Goal: Task Accomplishment & Management: Manage account settings

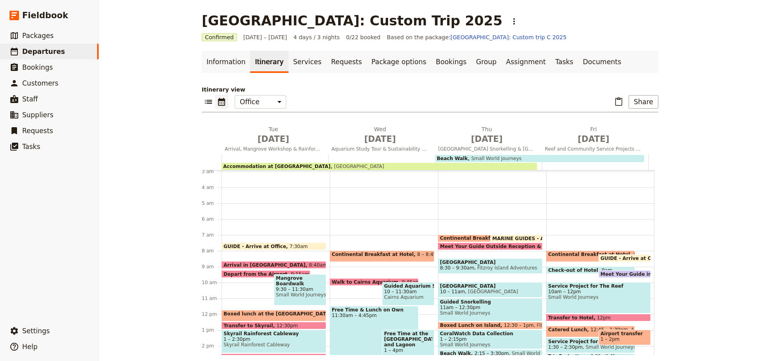
scroll to position [119, 0]
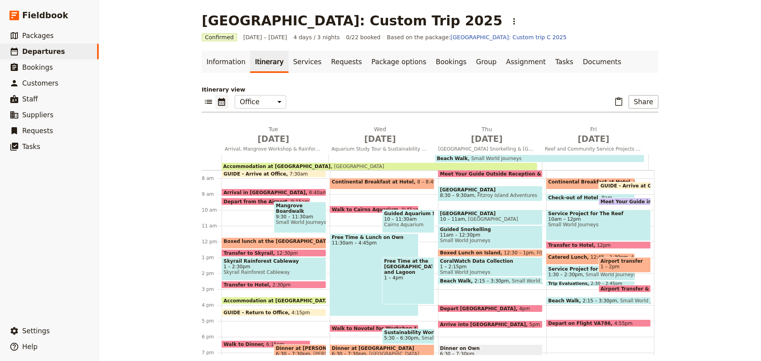
click at [610, 224] on span "Small World Journeys" at bounding box center [598, 225] width 101 height 6
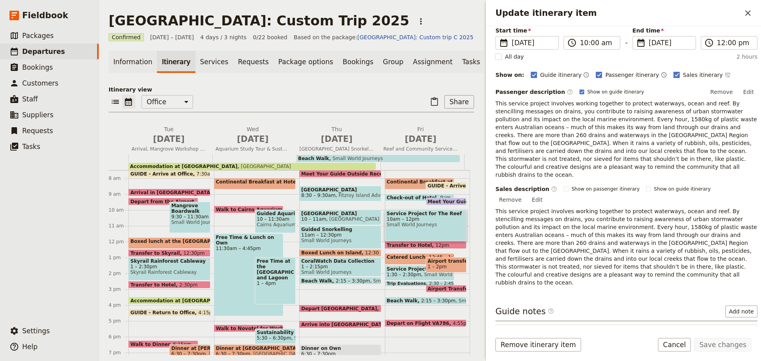
scroll to position [120, 0]
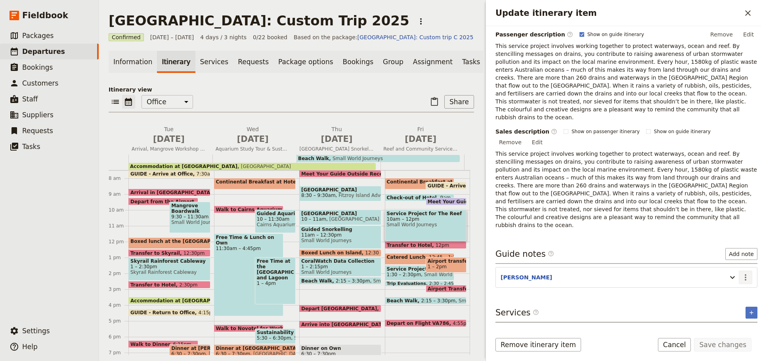
click at [739, 271] on button "​" at bounding box center [745, 277] width 13 height 13
click at [729, 268] on span "Edit note" at bounding box center [716, 270] width 25 height 8
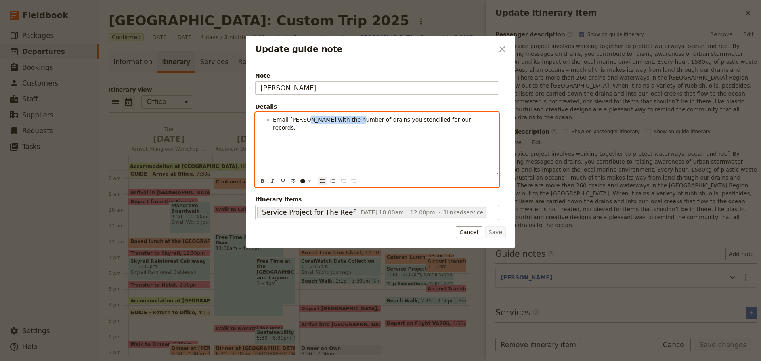
drag, startPoint x: 305, startPoint y: 120, endPoint x: 352, endPoint y: 117, distance: 46.8
click at [352, 117] on span "Email Shuko with the number of drains you stencilled for our records." at bounding box center [372, 124] width 199 height 14
drag, startPoint x: 273, startPoint y: 120, endPoint x: 559, endPoint y: 111, distance: 285.9
click at [558, 361] on div "Update guide note ​ Note ANDREW Details Email Shuko to advise how many drains y…" at bounding box center [380, 361] width 761 height 0
copy span "Email Shuko to advise how many drains you stencilled for our records."
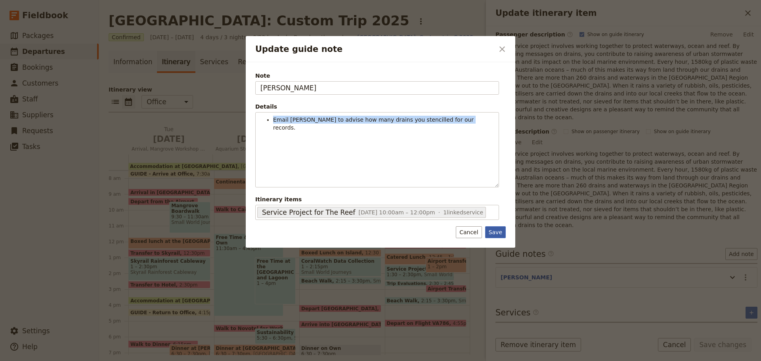
click at [499, 229] on button "Save" at bounding box center [495, 232] width 21 height 12
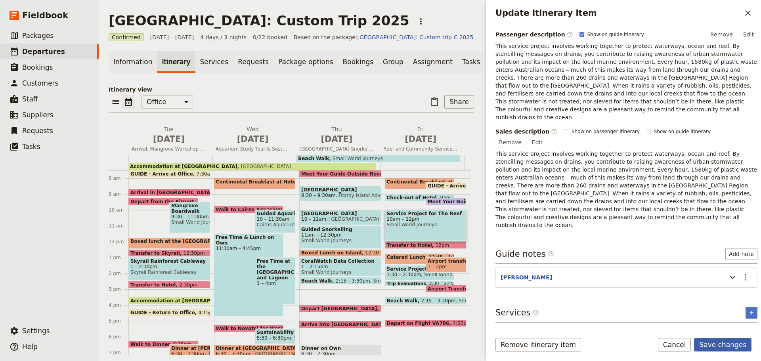
click at [712, 345] on button "Save changes" at bounding box center [722, 344] width 57 height 13
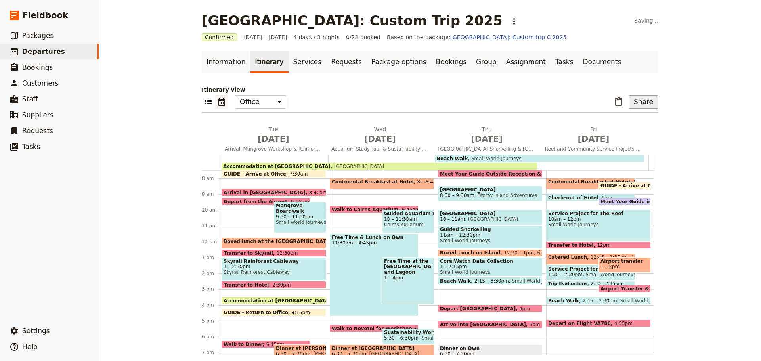
click at [648, 101] on button "Share" at bounding box center [644, 101] width 30 height 13
click at [622, 115] on button "Guide itinerary" at bounding box center [623, 119] width 63 height 11
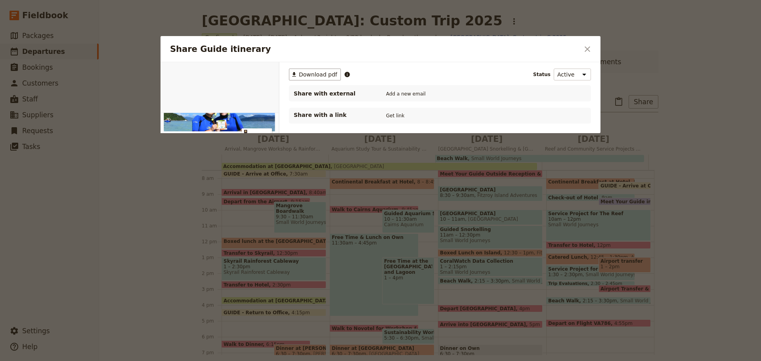
scroll to position [0, 0]
click at [322, 76] on span "Download pdf" at bounding box center [318, 75] width 38 height 8
click at [587, 49] on icon "Close dialog" at bounding box center [588, 49] width 10 height 10
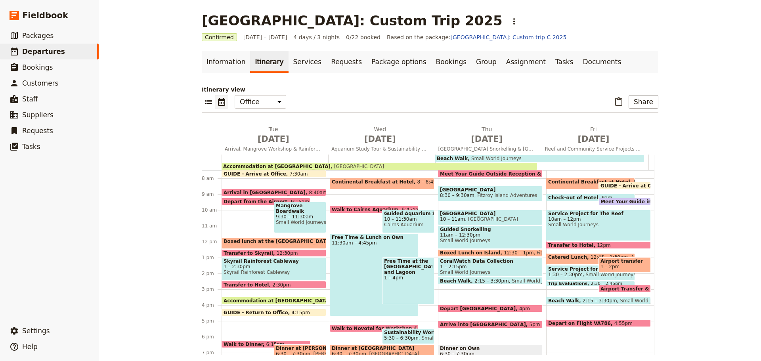
click at [594, 221] on span "10am – 12pm" at bounding box center [598, 219] width 101 height 6
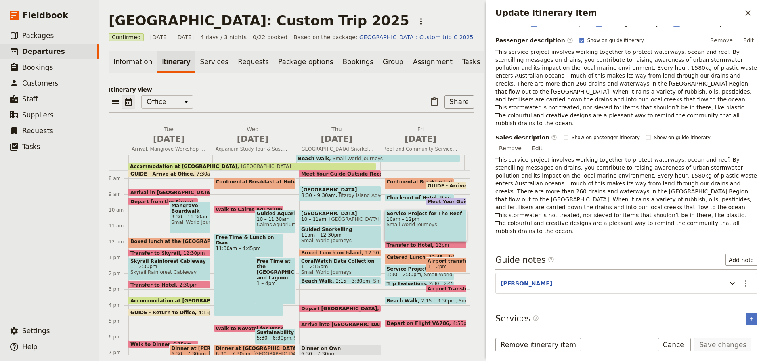
scroll to position [120, 0]
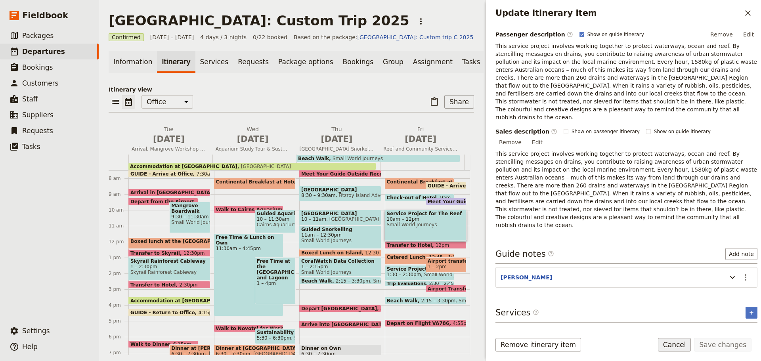
click at [683, 343] on button "Cancel" at bounding box center [674, 344] width 33 height 13
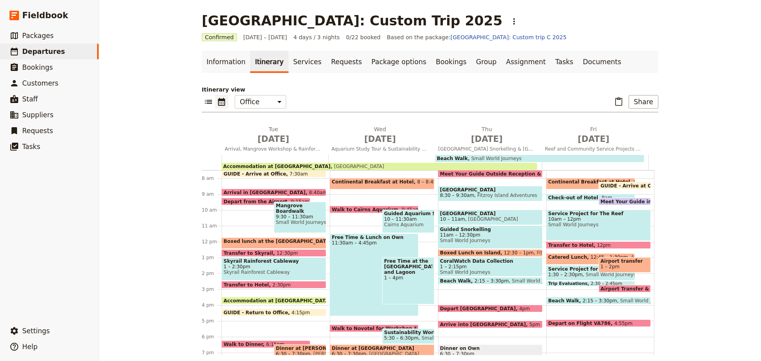
drag, startPoint x: 306, startPoint y: 216, endPoint x: 317, endPoint y: 216, distance: 11.1
click at [305, 216] on span "9:30 – 11:30am" at bounding box center [300, 217] width 48 height 6
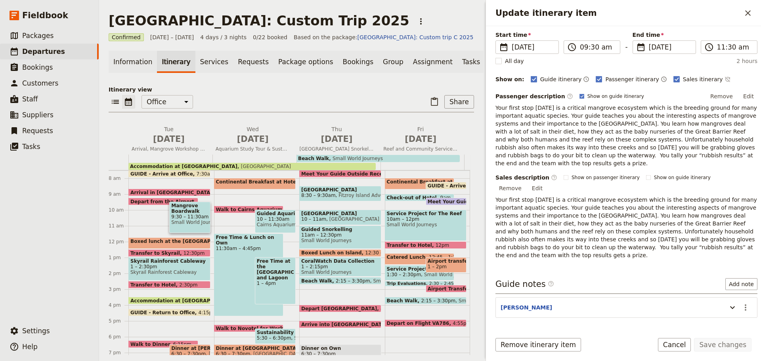
scroll to position [116, 0]
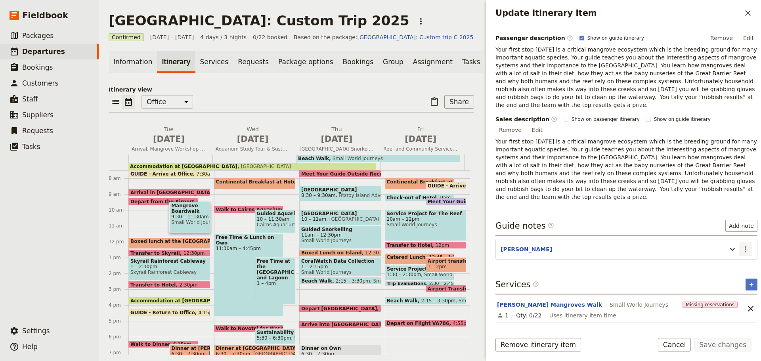
click at [741, 245] on icon "Actions" at bounding box center [746, 250] width 10 height 10
click at [726, 243] on span "Edit note" at bounding box center [716, 242] width 25 height 8
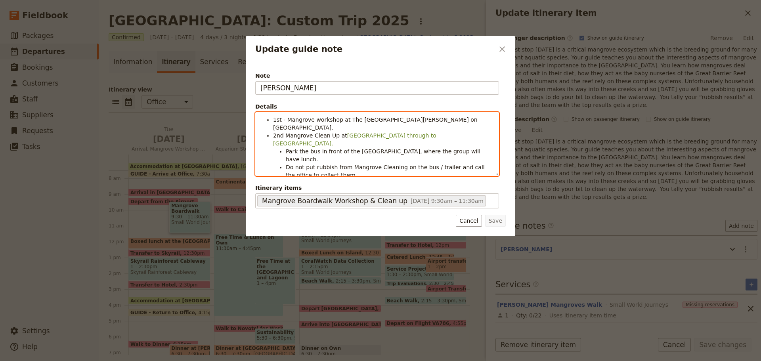
click at [345, 118] on span "1st - Mangrove workshop at The Jacks Barnes Boardwalk on Airport Drive." at bounding box center [376, 124] width 206 height 14
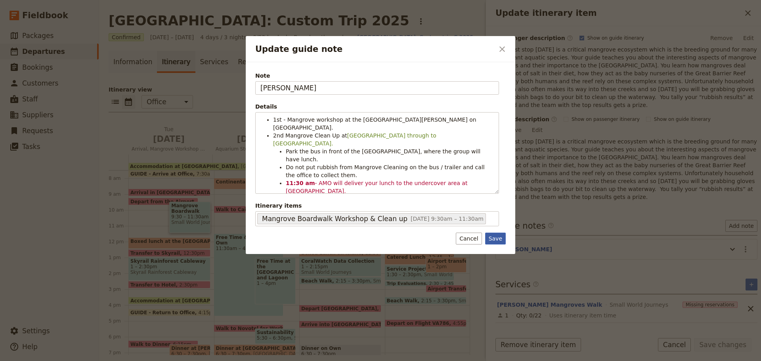
click at [497, 233] on button "Save" at bounding box center [495, 239] width 21 height 12
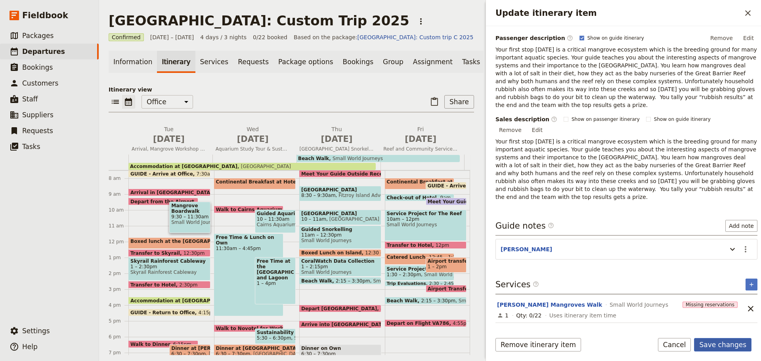
click at [724, 345] on button "Save changes" at bounding box center [722, 344] width 57 height 13
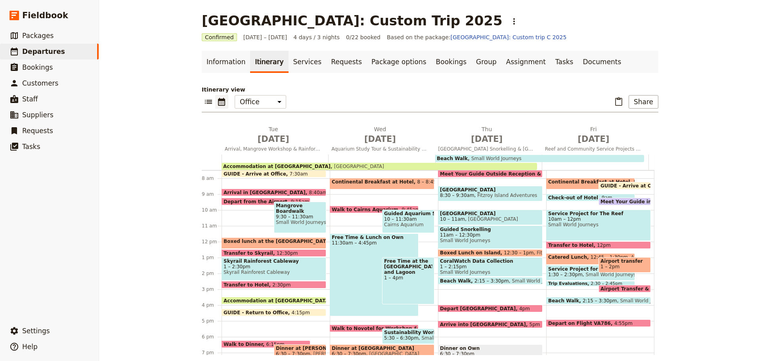
click at [296, 208] on span "Mangrove Boardwalk Workshop & Clean up" at bounding box center [300, 208] width 48 height 11
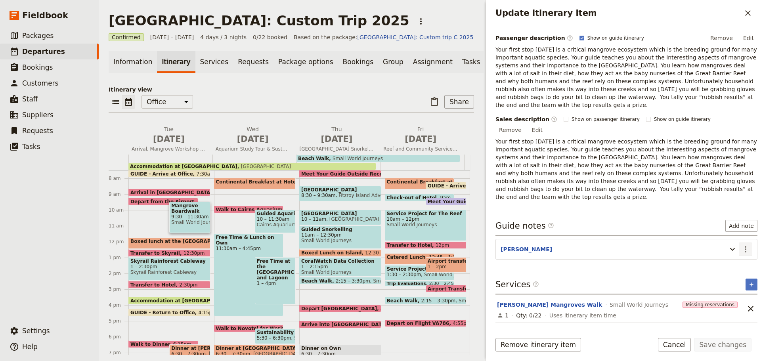
click at [741, 245] on icon "Actions" at bounding box center [746, 250] width 10 height 10
click at [734, 241] on span "Edit note" at bounding box center [722, 242] width 37 height 8
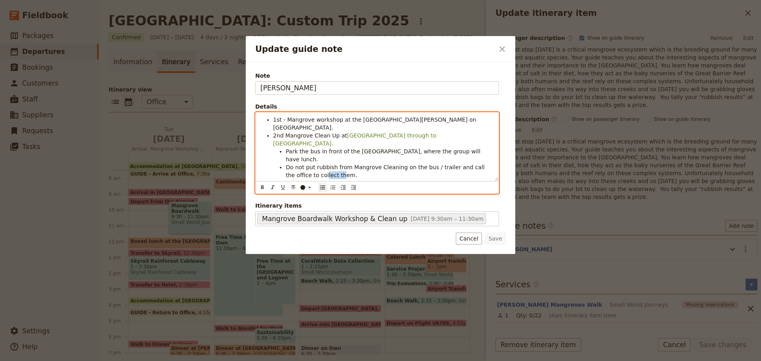
drag, startPoint x: 293, startPoint y: 159, endPoint x: 305, endPoint y: 155, distance: 12.5
click at [307, 164] on span "Do not put rubbish from Mangrove Cleaning on the bus / trailer and call the off…" at bounding box center [386, 171] width 201 height 14
drag, startPoint x: 286, startPoint y: 157, endPoint x: 313, endPoint y: 158, distance: 27.8
click at [313, 164] on span "Do not put rubbish from Mangrove Cleaning on the bus / trailer and call the off…" at bounding box center [386, 171] width 201 height 14
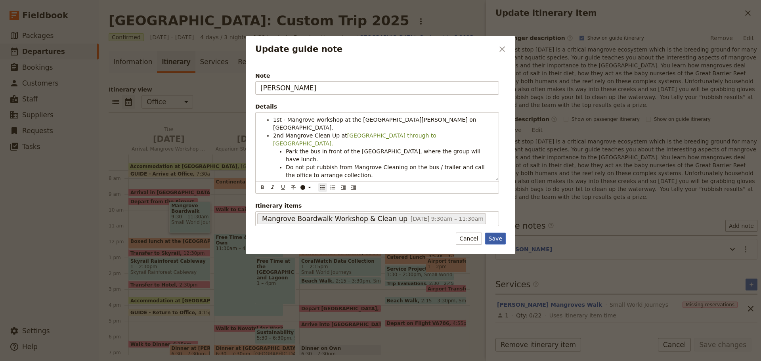
click at [501, 242] on button "Save" at bounding box center [495, 239] width 21 height 12
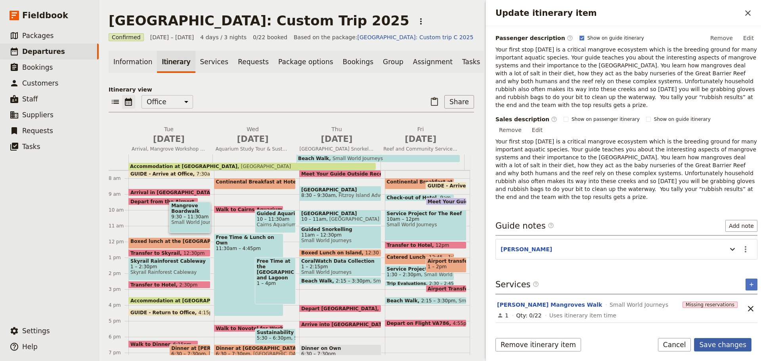
click at [724, 346] on button "Save changes" at bounding box center [722, 344] width 57 height 13
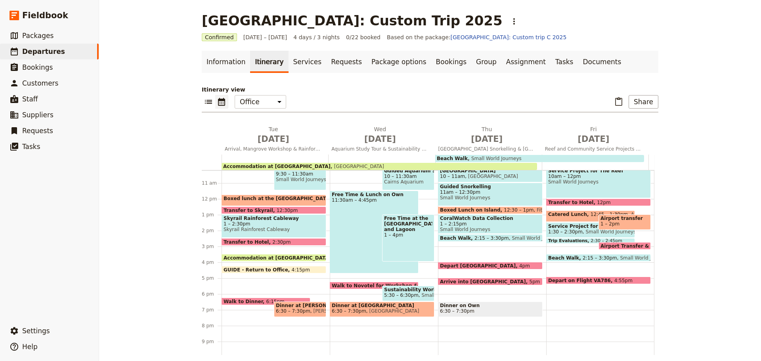
scroll to position [196, 0]
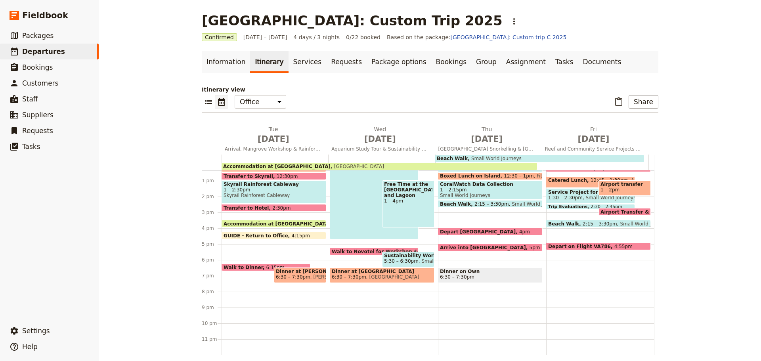
click at [255, 246] on div "GUIDE - Arrive at Office 7:30am Arrival in Cairns 8:40am Depart from the Airpor…" at bounding box center [276, 165] width 108 height 380
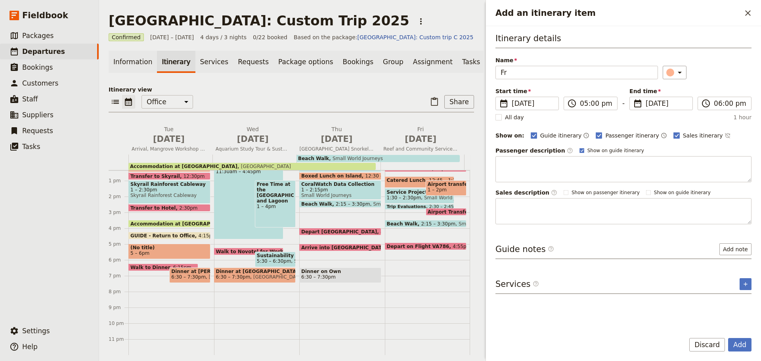
type input "Fr"
click at [712, 347] on button "Discard" at bounding box center [707, 344] width 36 height 13
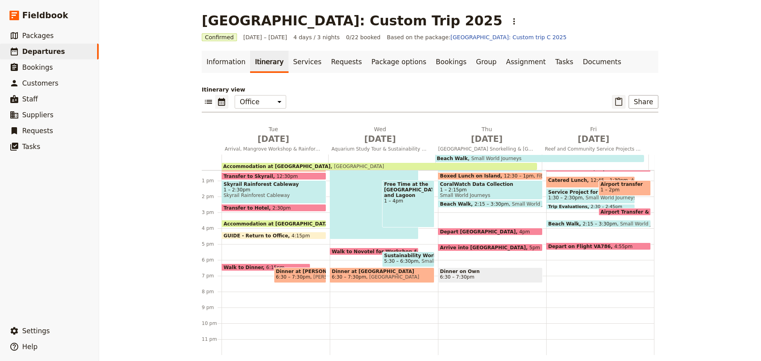
click at [618, 99] on icon "Paste itinerary item" at bounding box center [618, 101] width 7 height 9
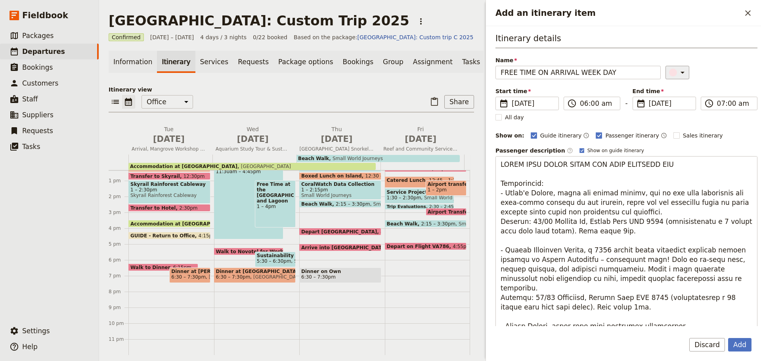
click at [679, 72] on icon "Add an itinerary item" at bounding box center [683, 73] width 10 height 10
click at [674, 101] on div "button" at bounding box center [675, 99] width 8 height 8
drag, startPoint x: 533, startPoint y: 75, endPoint x: 761, endPoint y: 27, distance: 232.9
click at [761, 50] on div "Itinerary details Name FREE TIME ON ARRIVAL WEEK DAY ​ Start time ​ 21 Sep 2025…" at bounding box center [623, 176] width 275 height 300
type input "FREE TIME"
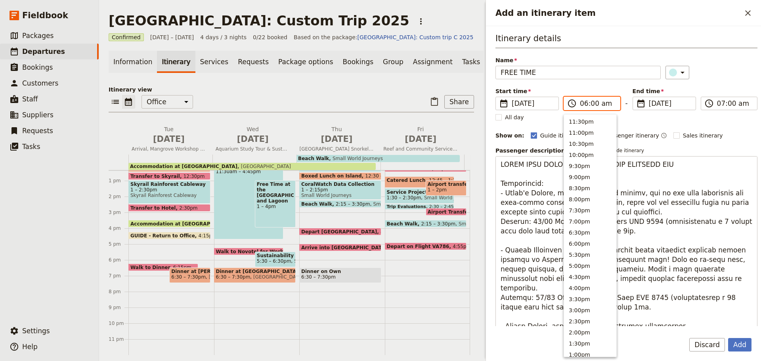
click at [589, 107] on input "06:00 am" at bounding box center [597, 104] width 35 height 10
click at [588, 276] on button "3:30am" at bounding box center [590, 274] width 52 height 11
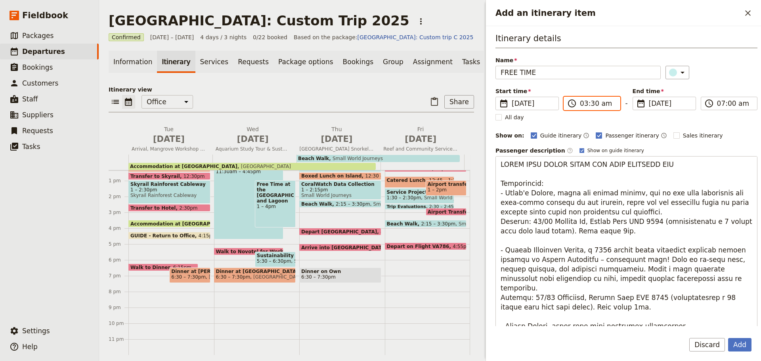
click at [590, 104] on input "03:30 am" at bounding box center [597, 104] width 35 height 10
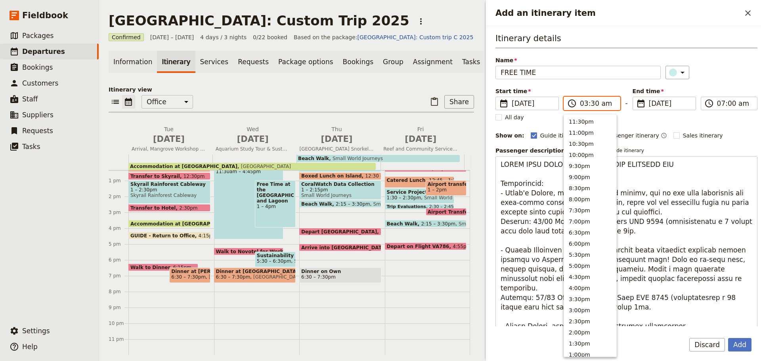
scroll to position [294, 0]
type input "03:45 pm"
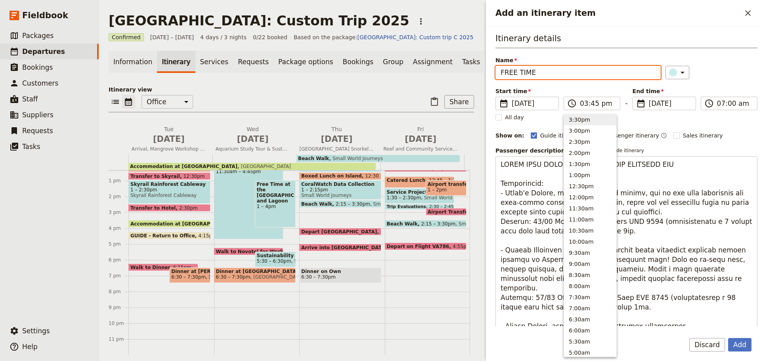
type input "21/09/2025"
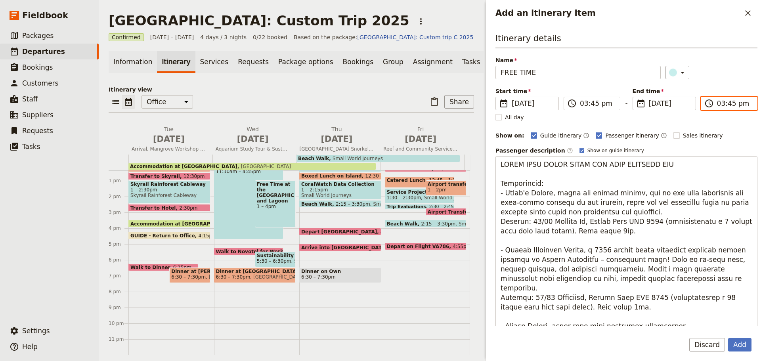
click at [720, 104] on input "03:45 pm" at bounding box center [734, 104] width 35 height 10
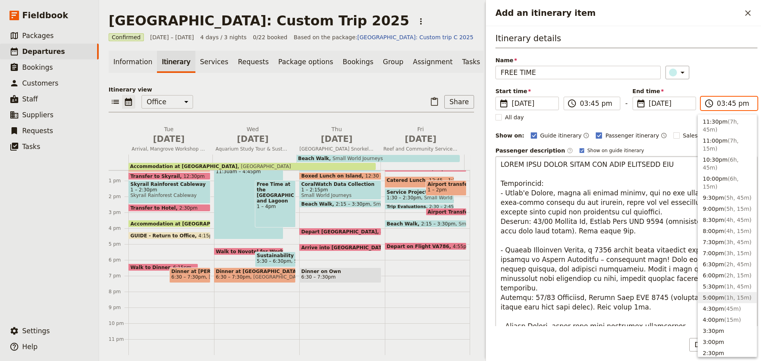
drag, startPoint x: 715, startPoint y: 296, endPoint x: 713, endPoint y: 291, distance: 4.8
click at [714, 296] on button "5:00pm ( 1h, 15m )" at bounding box center [727, 297] width 59 height 11
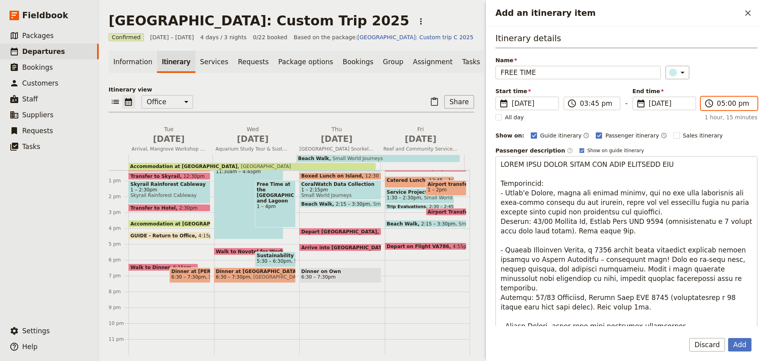
click at [722, 103] on input "05:00 pm" at bounding box center [734, 104] width 35 height 10
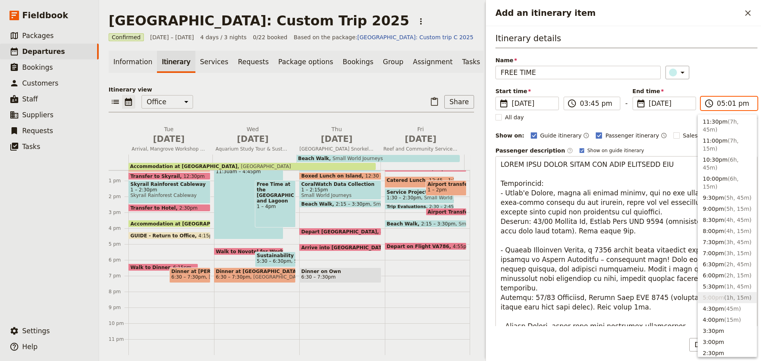
type input "05:15 pm"
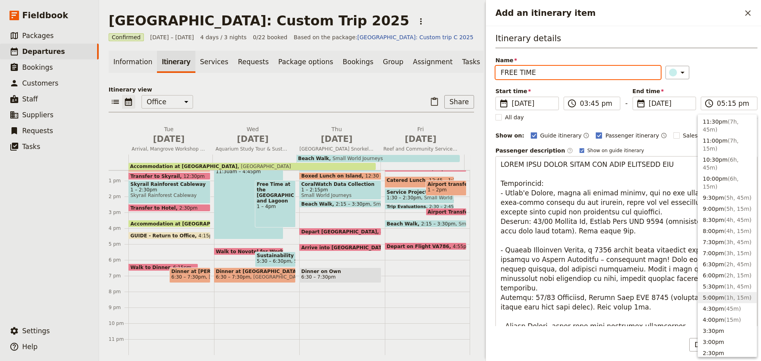
click at [674, 122] on div "Itinerary details Name FREE TIME ​ Start time ​ 21 Sep 2025 21/09/2025 2025-09-…" at bounding box center [626, 220] width 262 height 377
type input "20/09/2025"
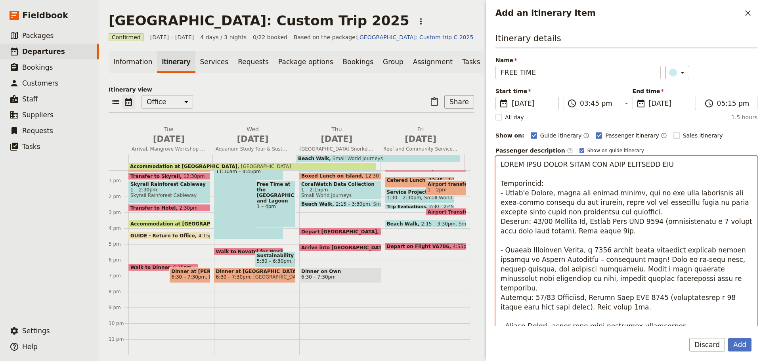
drag, startPoint x: 501, startPoint y: 163, endPoint x: 697, endPoint y: 168, distance: 196.6
click at [697, 168] on textarea "Add an itinerary item" at bounding box center [626, 283] width 262 height 254
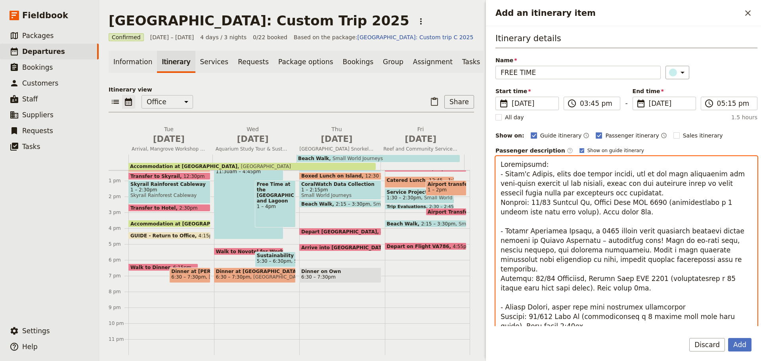
drag, startPoint x: 501, startPoint y: 172, endPoint x: 604, endPoint y: 214, distance: 111.1
click at [604, 214] on textarea "Add an itinerary item" at bounding box center [626, 278] width 262 height 245
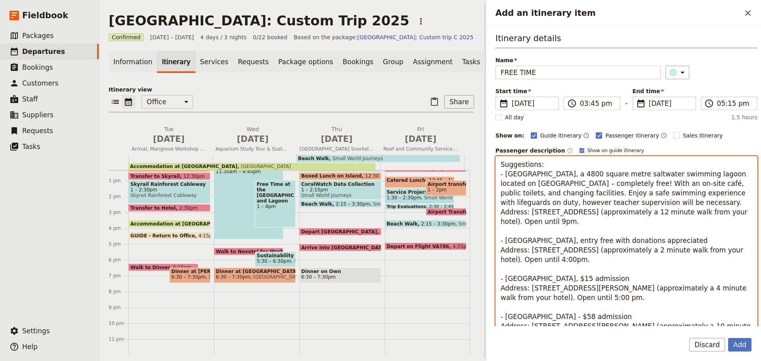
click at [712, 218] on textarea "Suggestions: - Cairns Esplanade Lagoon, a 4800 square metre saltwater swimming …" at bounding box center [626, 250] width 262 height 188
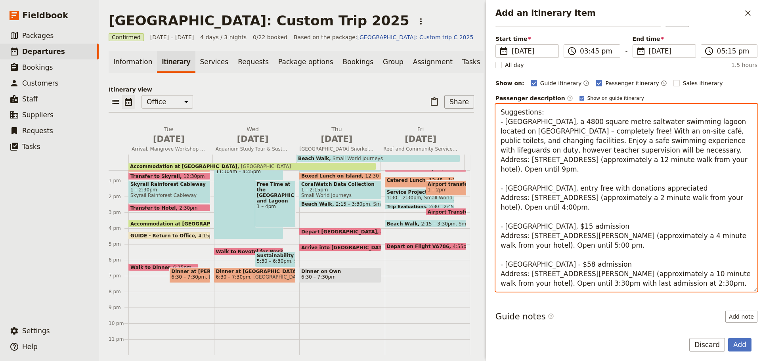
scroll to position [87, 0]
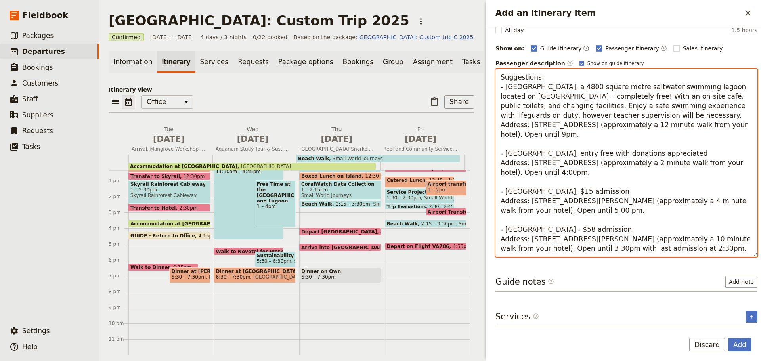
drag, startPoint x: 499, startPoint y: 222, endPoint x: 648, endPoint y: 247, distance: 151.5
click at [648, 250] on textarea "Suggestions: - Cairns Esplanade Lagoon, a 4800 square metre saltwater swimming …" at bounding box center [626, 163] width 262 height 188
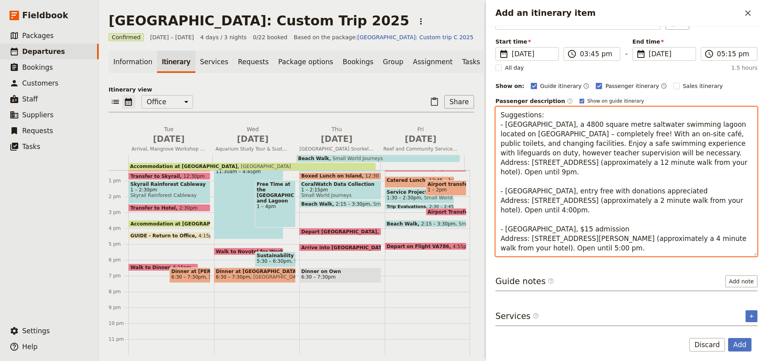
scroll to position [49, 0]
type textarea "Suggestions: - Cairns Esplanade Lagoon, a 4800 square metre saltwater swimming …"
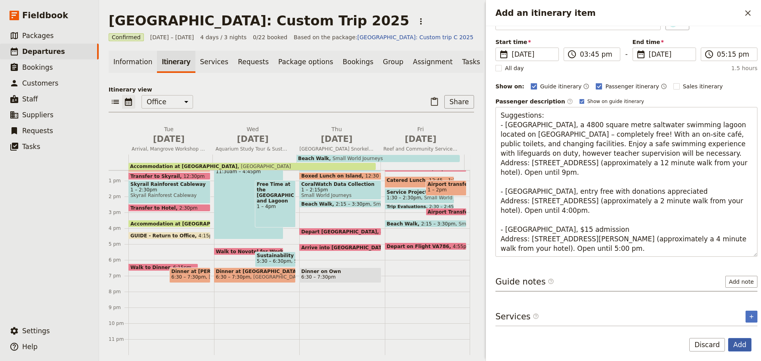
click at [731, 343] on button "Add" at bounding box center [739, 344] width 23 height 13
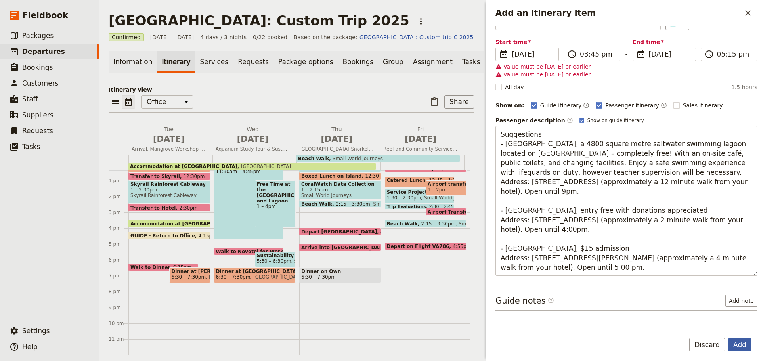
click at [736, 344] on button "Add" at bounding box center [739, 344] width 23 height 13
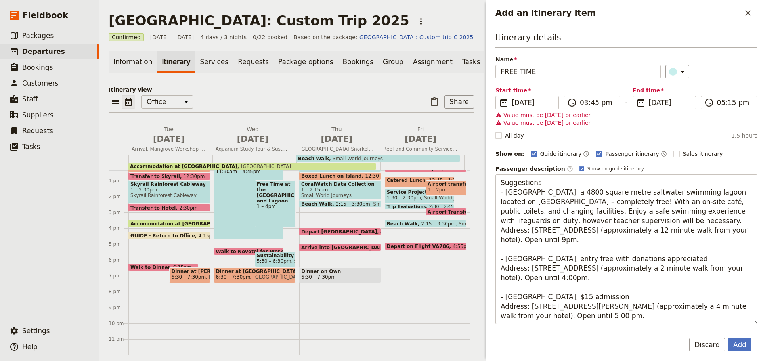
scroll to position [0, 0]
click at [542, 103] on span "20 Sep 2025" at bounding box center [533, 104] width 42 height 10
click at [499, 97] on input "20/09/2025" at bounding box center [499, 97] width 0 height 0
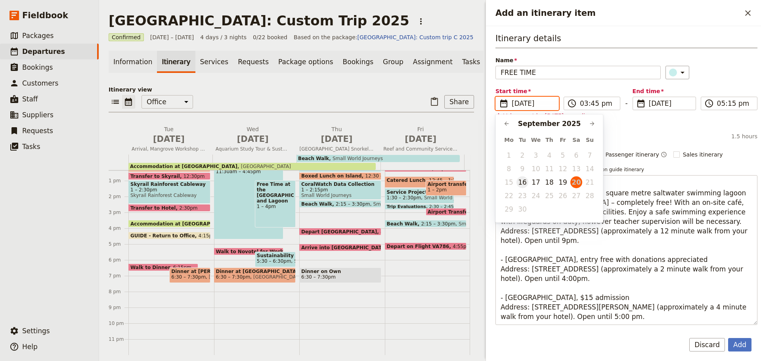
click at [524, 183] on button "16" at bounding box center [522, 182] width 12 height 12
type input "16/09/2025"
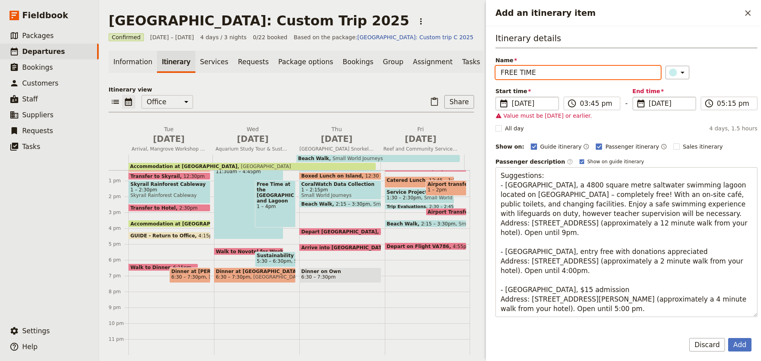
type input "19/09/2025"
type input "11:59 pm"
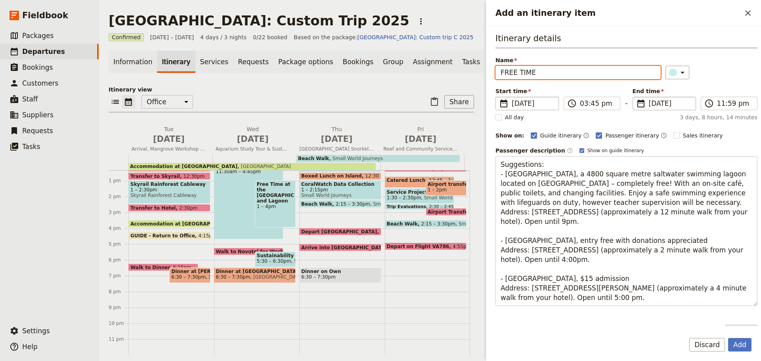
click at [680, 105] on span "19 Sep 2025" at bounding box center [670, 104] width 42 height 10
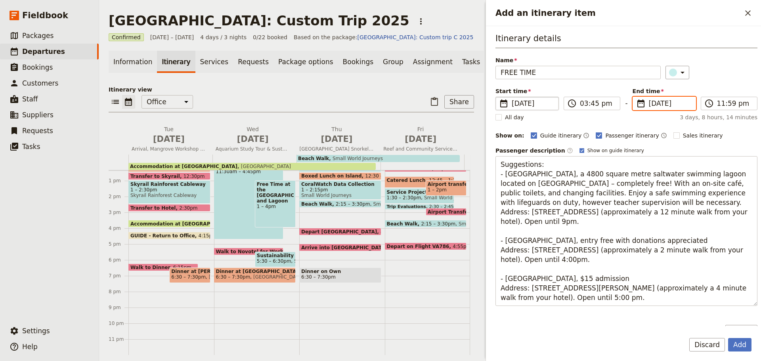
click at [636, 97] on input "19/09/2025" at bounding box center [636, 97] width 0 height 0
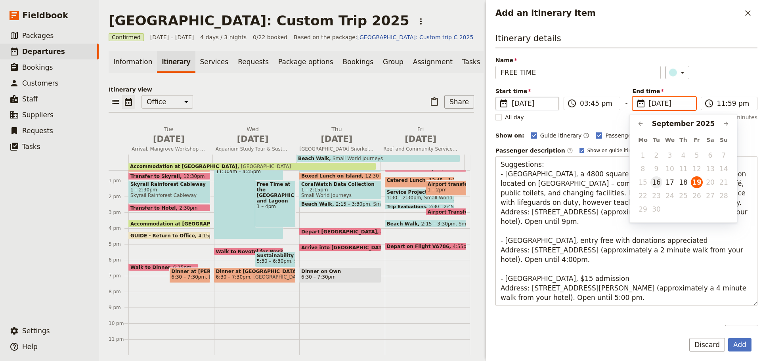
click at [653, 182] on button "16" at bounding box center [656, 182] width 12 height 12
type input "16/09/2025"
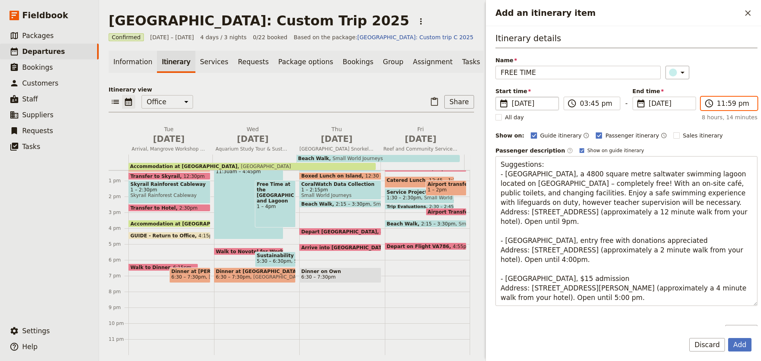
click at [722, 104] on input "11:59 pm" at bounding box center [734, 104] width 35 height 10
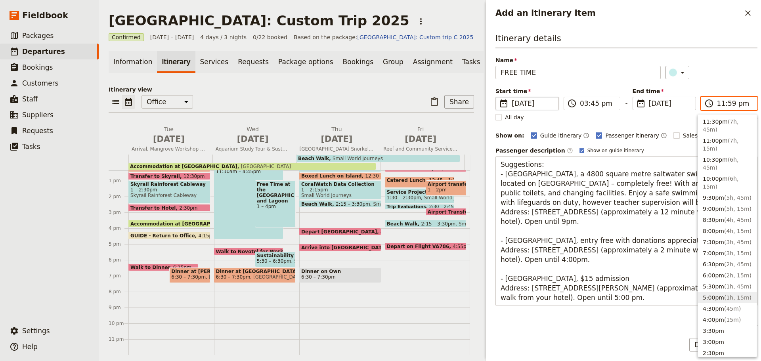
click at [711, 295] on button "5:00pm ( 1h, 15m )" at bounding box center [727, 297] width 59 height 11
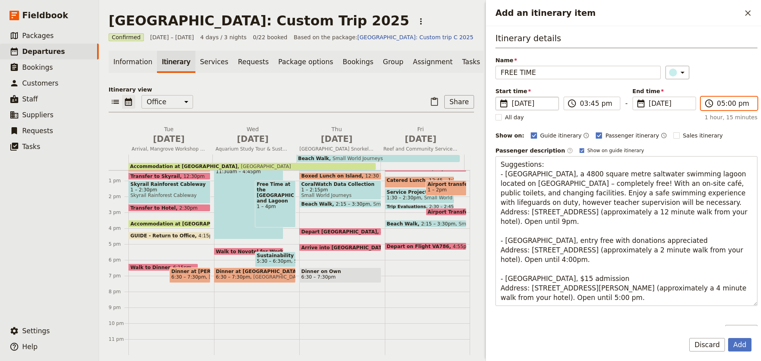
click at [724, 105] on input "05:00 pm" at bounding box center [734, 104] width 35 height 10
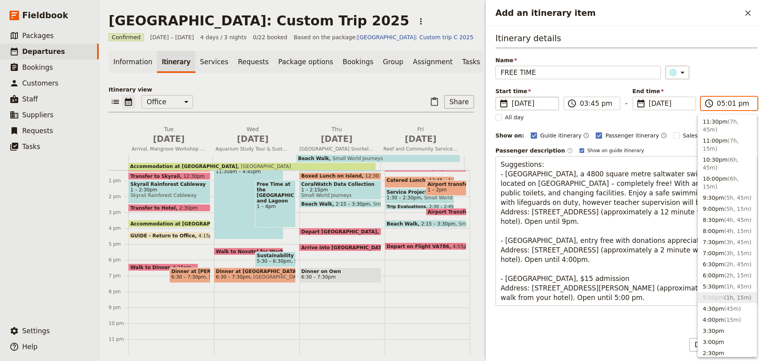
type input "05:15 pm"
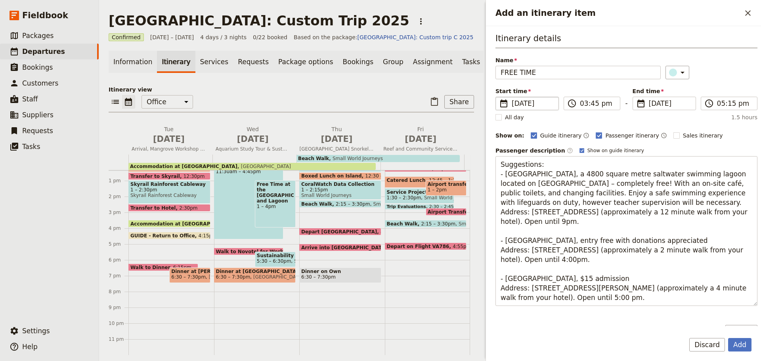
click at [667, 127] on div "Itinerary details Name FREE TIME ​ Start time ​ 16 Sep 2025 16/09/2025 2025-09-…" at bounding box center [626, 168] width 262 height 273
click at [738, 348] on button "Add" at bounding box center [739, 344] width 23 height 13
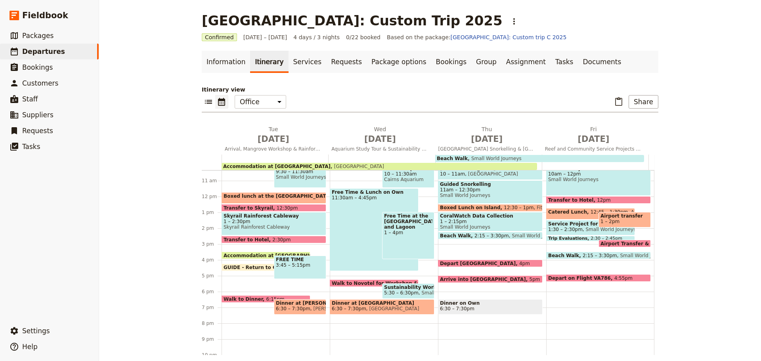
scroll to position [117, 0]
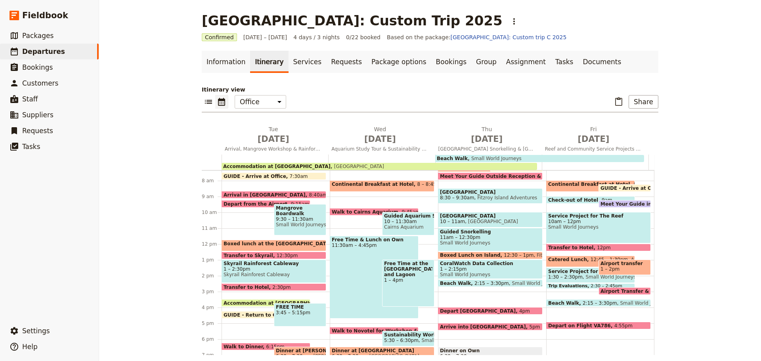
click at [356, 254] on div "Free Time & Lunch on Own 11:30am – 4:45pm" at bounding box center [374, 277] width 89 height 83
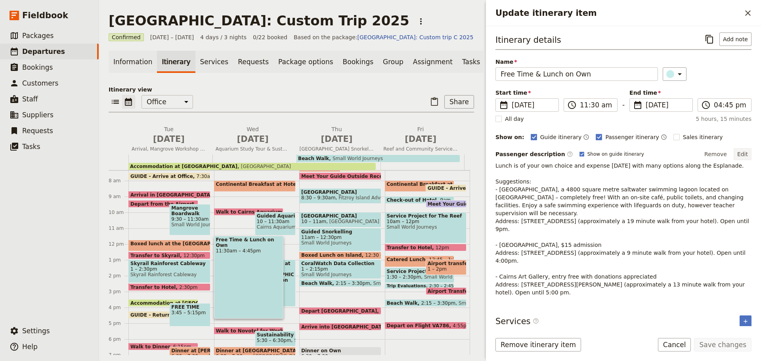
click at [738, 153] on button "Edit" at bounding box center [743, 154] width 18 height 12
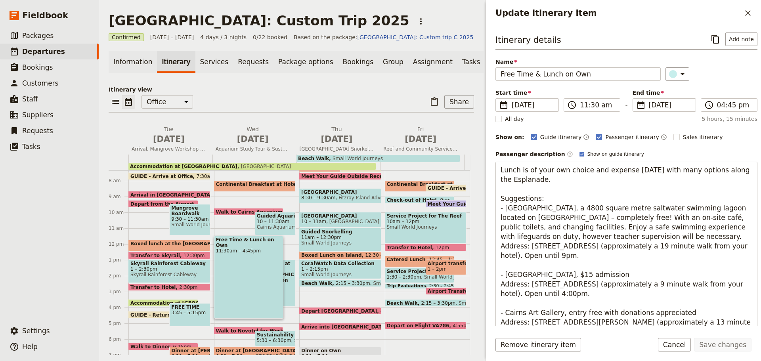
scroll to position [48, 0]
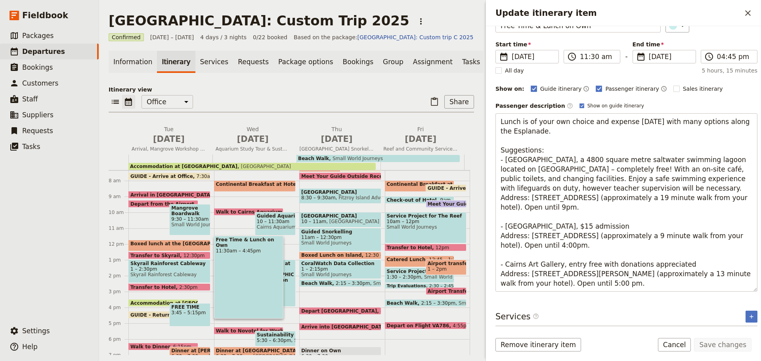
drag, startPoint x: 499, startPoint y: 191, endPoint x: 625, endPoint y: 292, distance: 161.2
click at [624, 295] on div "Itinerary details ​ Add note Name Free Time & Lunch on Own ​ Start time ​ 17 Se…" at bounding box center [623, 176] width 275 height 300
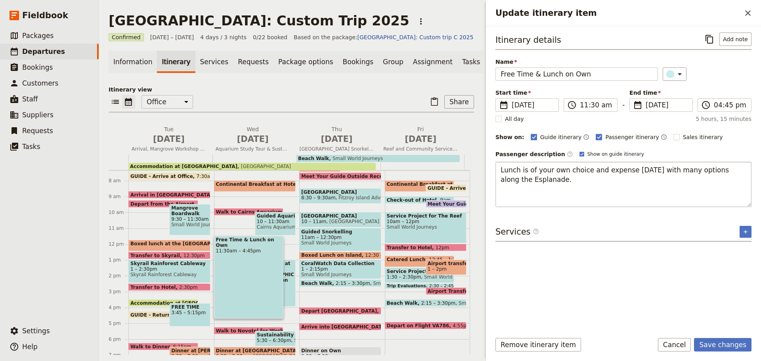
scroll to position [0, 0]
drag, startPoint x: 513, startPoint y: 197, endPoint x: 556, endPoint y: 195, distance: 43.6
click at [556, 195] on textarea "Lunch is of your own choice and expense today with many options along the Espla…" at bounding box center [623, 184] width 256 height 45
click at [516, 199] on textarea "Lunch is of your own choice and expense today with many options along the Espla…" at bounding box center [623, 184] width 256 height 45
click at [515, 199] on textarea "Lunch is of your own choice and expense today with many options along the Espla…" at bounding box center [623, 184] width 256 height 45
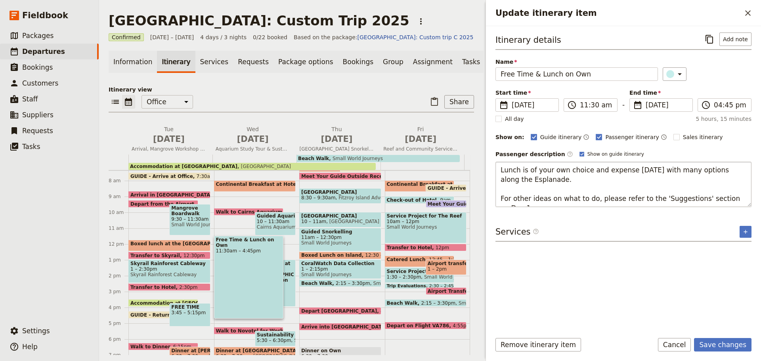
click at [516, 197] on textarea "Lunch is of your own choice and expense today with many options along the Espla…" at bounding box center [623, 184] width 256 height 45
type textarea "Lunch is of your own choice and expense today with many options along the Espla…"
drag, startPoint x: 741, startPoint y: 203, endPoint x: 473, endPoint y: 204, distance: 267.9
click at [472, 204] on div "Montessori International College: Custom Trip 2025 ​ Confirmed 16 – 19 Sep 2025…" at bounding box center [430, 180] width 662 height 361
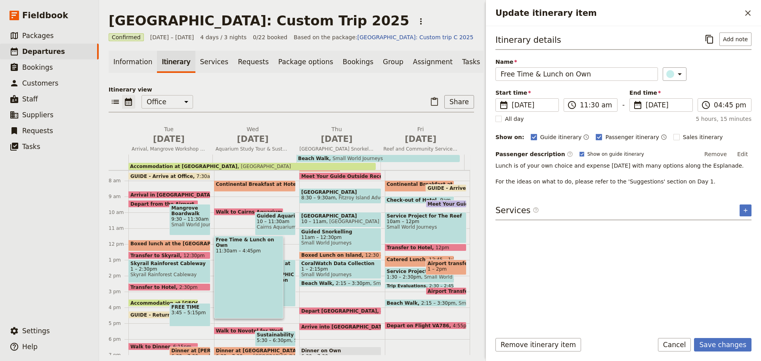
click at [745, 148] on button "Edit" at bounding box center [743, 154] width 18 height 12
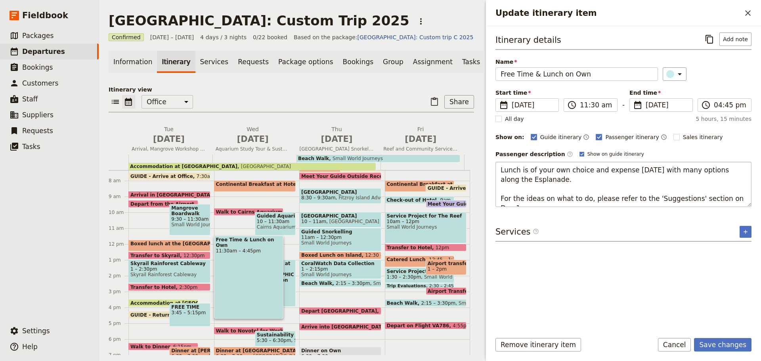
click at [520, 200] on textarea "Lunch is of your own choice and expense today with many options along the Espla…" at bounding box center [623, 184] width 256 height 45
type textarea "Lunch is of your own choice and expense today with many options along the Espla…"
click at [714, 340] on button "Save changes" at bounding box center [722, 344] width 57 height 13
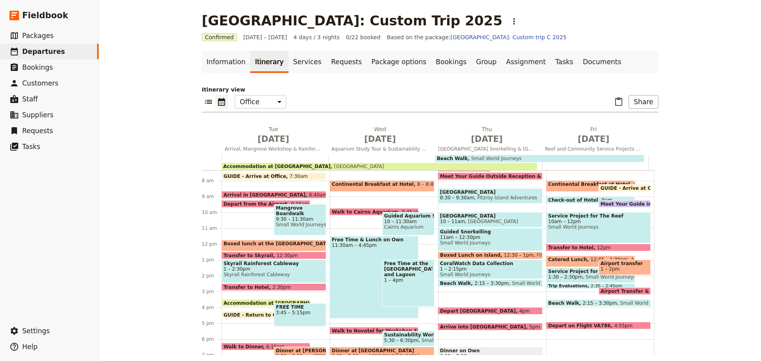
click at [349, 277] on div "Free Time & Lunch on Own 11:30am – 4:45pm" at bounding box center [374, 277] width 89 height 83
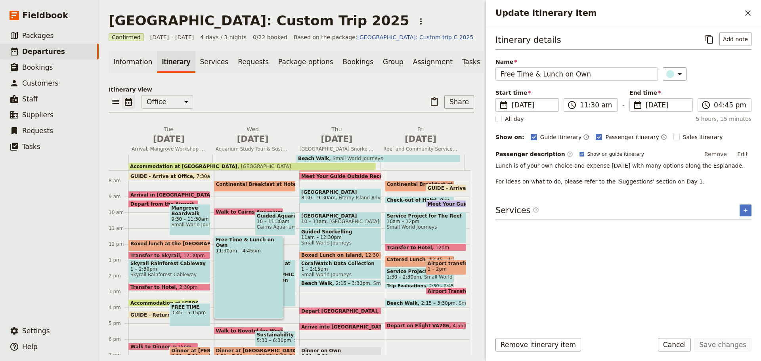
click at [182, 321] on div "FREE TIME 3:45 – 5:15pm" at bounding box center [189, 314] width 41 height 23
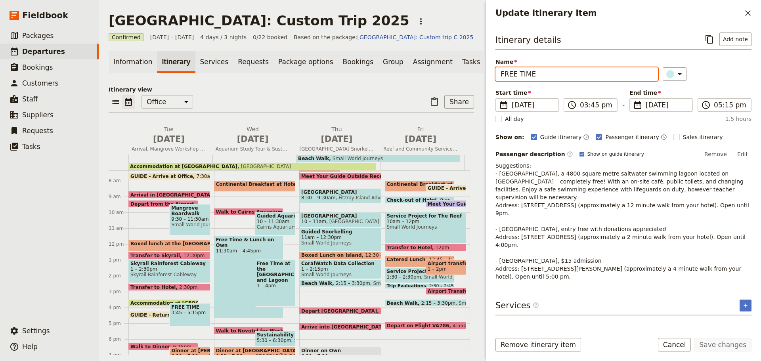
drag, startPoint x: 502, startPoint y: 75, endPoint x: 761, endPoint y: 22, distance: 264.2
click at [761, 31] on div "Itinerary details ​ Add note Name FREE TIME ​ Start time ​ 16 Sep 2025 16/09/20…" at bounding box center [623, 176] width 275 height 300
type input "Free Time"
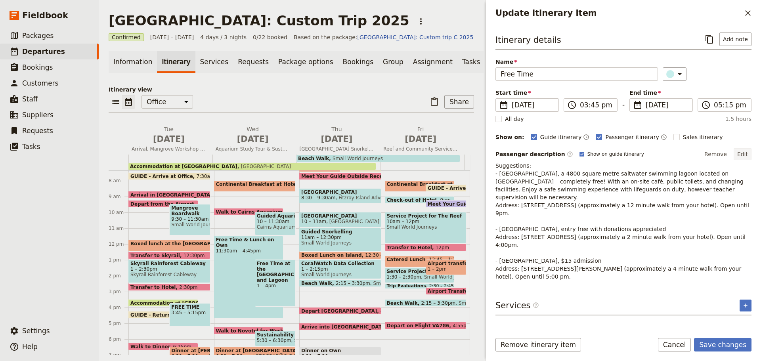
click at [746, 152] on button "Edit" at bounding box center [743, 154] width 18 height 12
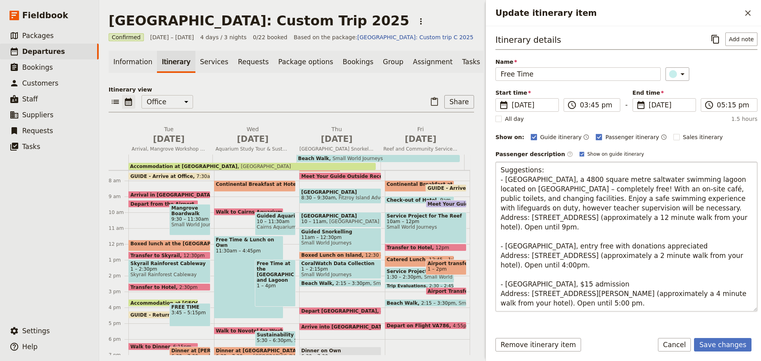
click at [700, 216] on textarea "Suggestions: - Cairns Esplanade Lagoon, a 4800 square metre saltwater swimming …" at bounding box center [626, 237] width 262 height 150
click at [625, 256] on textarea "Suggestions: - Cairns Esplanade Lagoon, a 4800 square metre saltwater swimming …" at bounding box center [626, 237] width 262 height 150
type textarea "Suggestions: - Cairns Esplanade Lagoon, a 4800 square metre saltwater swimming …"
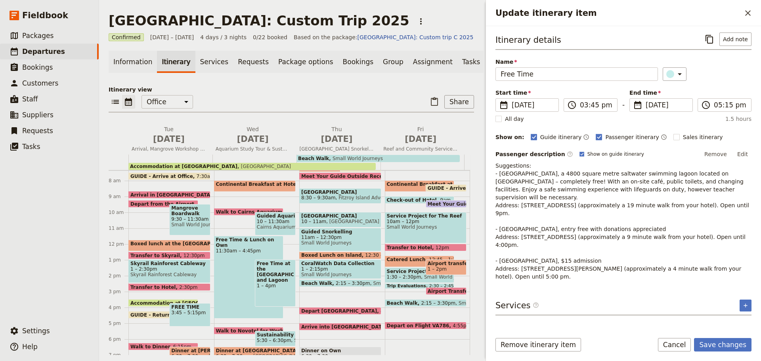
click at [744, 147] on div "Itinerary details ​ Add note Name Free Time ​ Start time ​ 16 Sep 2025 16/09/20…" at bounding box center [623, 156] width 256 height 248
click at [740, 153] on button "Edit" at bounding box center [743, 154] width 18 height 12
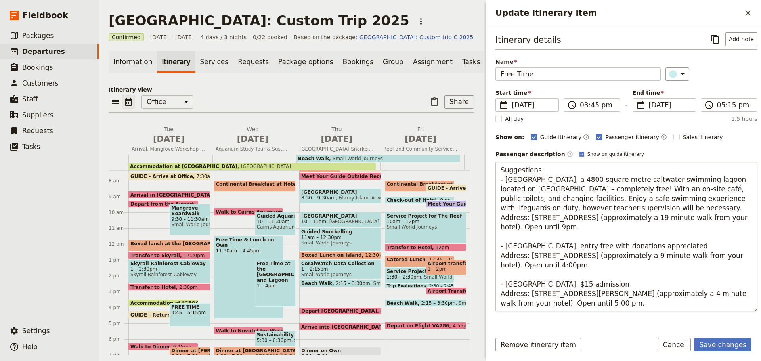
click at [621, 294] on textarea "Suggestions: - Cairns Esplanade Lagoon, a 4800 square metre saltwater swimming …" at bounding box center [626, 237] width 262 height 150
type textarea "Suggestions: - Cairns Esplanade Lagoon, a 4800 square metre saltwater swimming …"
click at [730, 347] on button "Save changes" at bounding box center [722, 344] width 57 height 13
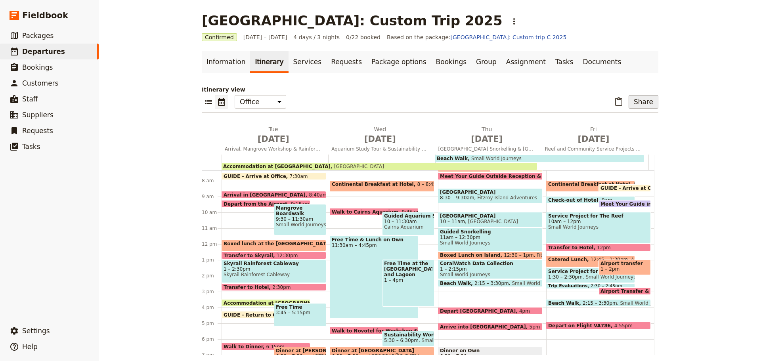
click at [641, 100] on button "Share" at bounding box center [644, 101] width 30 height 13
click at [634, 125] on button "Passenger itinerary" at bounding box center [623, 130] width 63 height 11
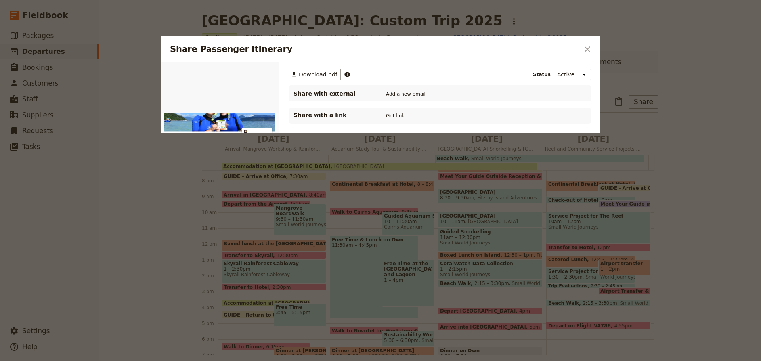
click at [585, 48] on icon "Close dialog" at bounding box center [588, 49] width 10 height 10
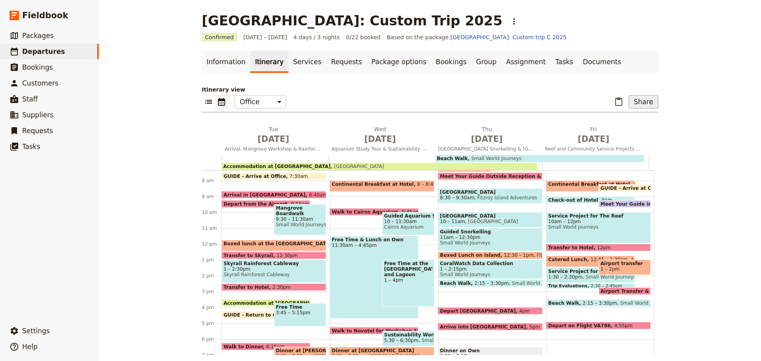
click at [642, 101] on button "Share" at bounding box center [644, 101] width 30 height 13
click at [634, 117] on span "Guide itinerary" at bounding box center [617, 119] width 42 height 8
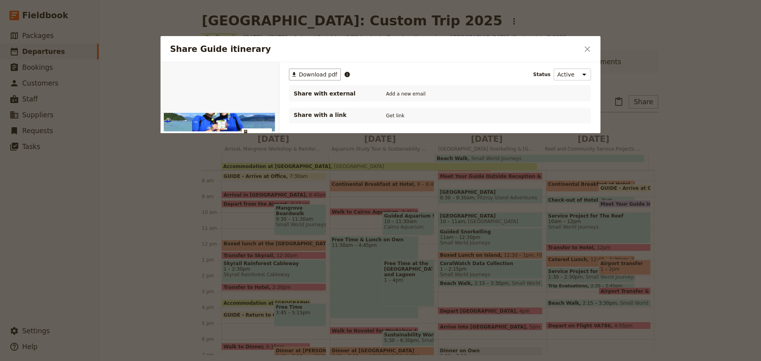
drag, startPoint x: 330, startPoint y: 71, endPoint x: 21, endPoint y: 65, distance: 309.2
click at [329, 71] on span "Download pdf" at bounding box center [318, 75] width 38 height 8
click at [584, 50] on icon "Close dialog" at bounding box center [588, 49] width 10 height 10
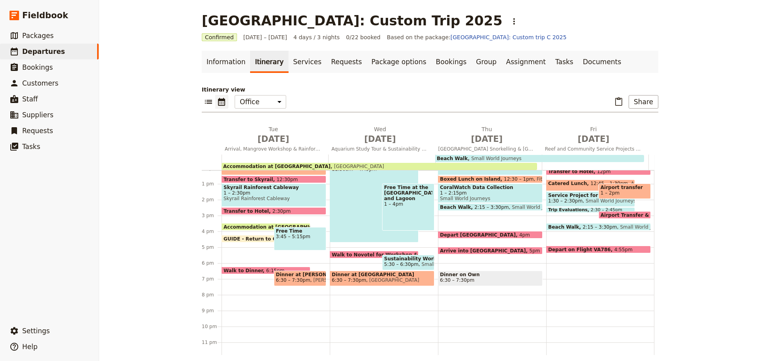
scroll to position [196, 0]
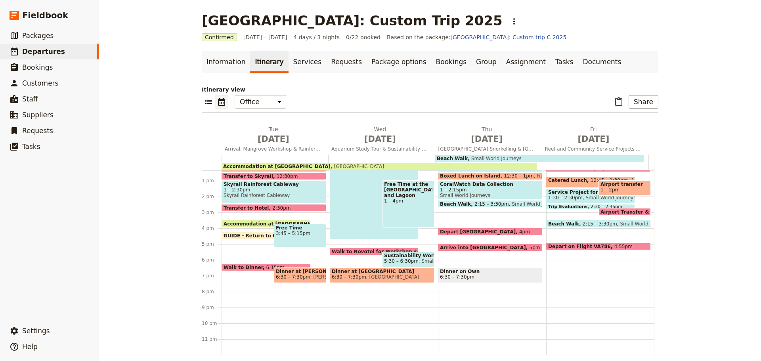
click at [250, 220] on div "GUIDE - Arrive at Office 7:30am Arrival in Cairns 8:40am Depart from the Airpor…" at bounding box center [276, 165] width 108 height 380
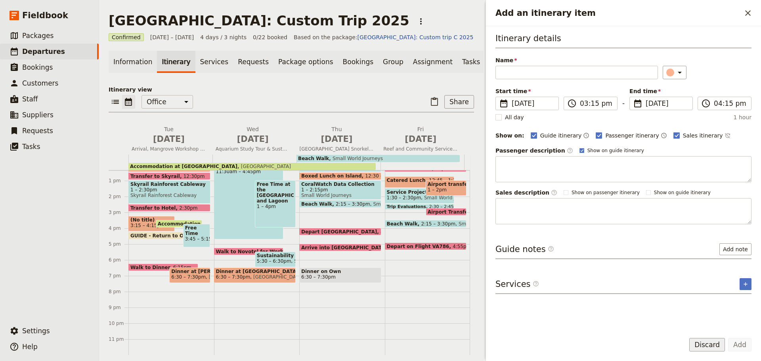
drag, startPoint x: 707, startPoint y: 350, endPoint x: 695, endPoint y: 345, distance: 13.1
click at [706, 350] on button "Discard" at bounding box center [707, 344] width 36 height 13
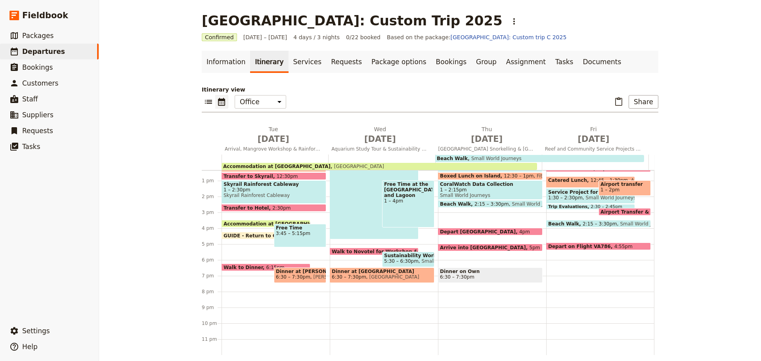
click at [236, 223] on span "Accommodation at Coral Tree Inn" at bounding box center [279, 223] width 111 height 5
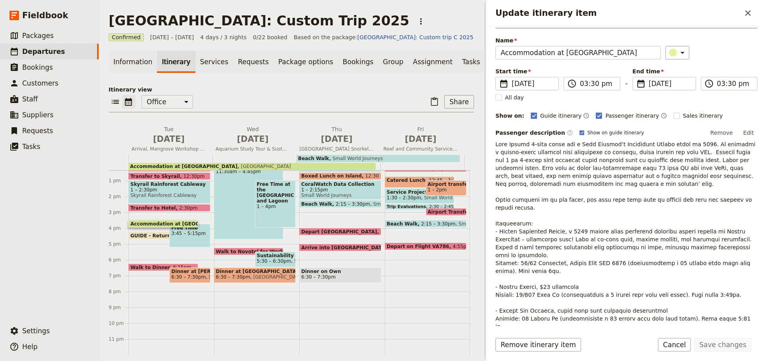
scroll to position [101, 0]
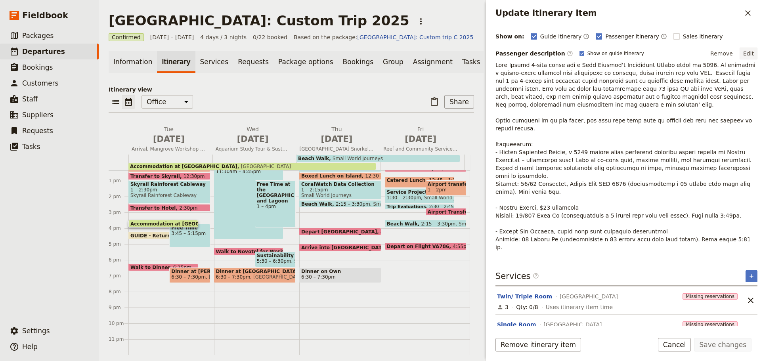
click at [744, 55] on button "Edit" at bounding box center [749, 54] width 18 height 12
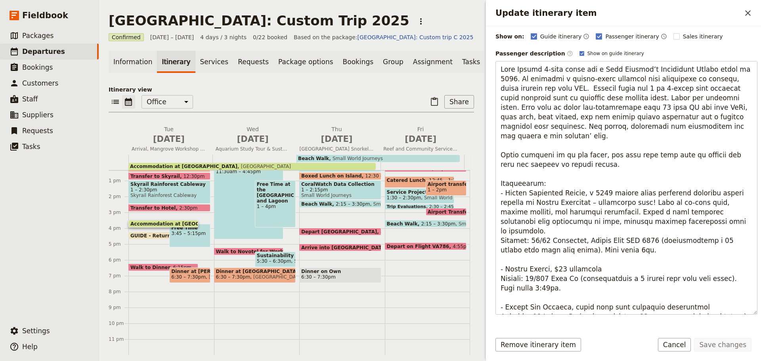
scroll to position [0, 0]
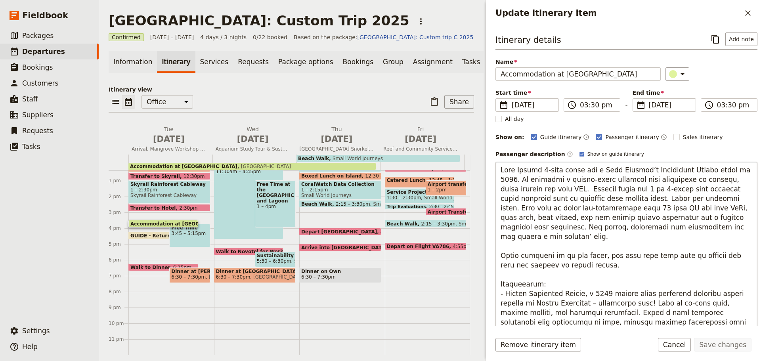
click at [592, 205] on textarea "Update itinerary item" at bounding box center [626, 289] width 262 height 254
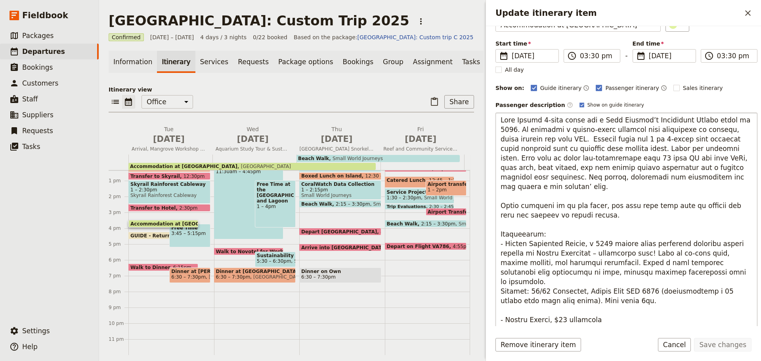
scroll to position [119, 0]
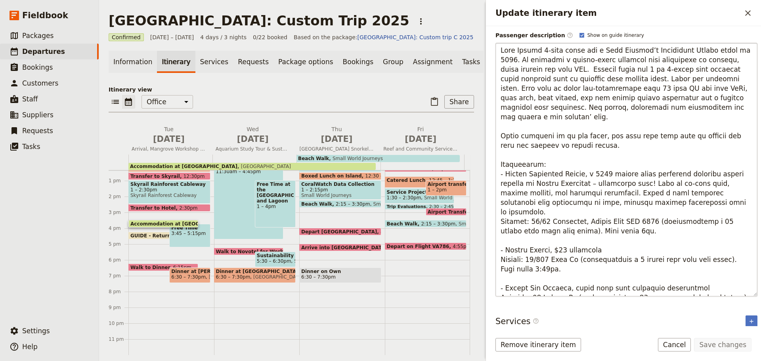
drag, startPoint x: 500, startPoint y: 147, endPoint x: 566, endPoint y: 285, distance: 153.3
click at [563, 289] on textarea "Update itinerary item" at bounding box center [626, 170] width 262 height 254
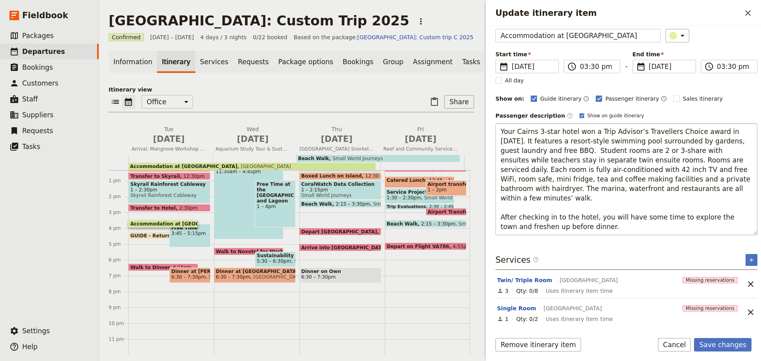
scroll to position [38, 0]
type textarea "Your Cairns 3-star hotel won a Trip Advisor’s Travellers Choice award in 2022. …"
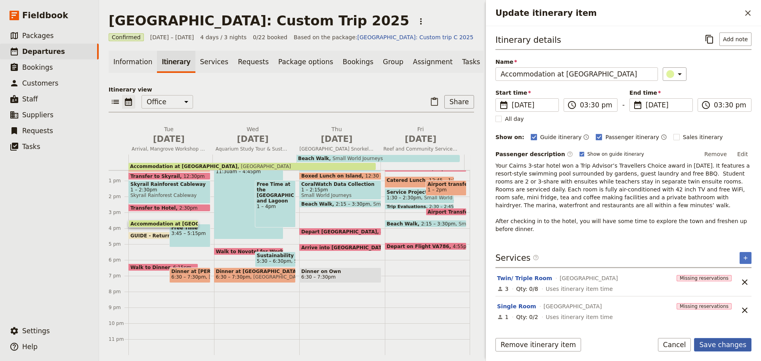
scroll to position [0, 0]
click at [720, 344] on button "Save changes" at bounding box center [722, 344] width 57 height 13
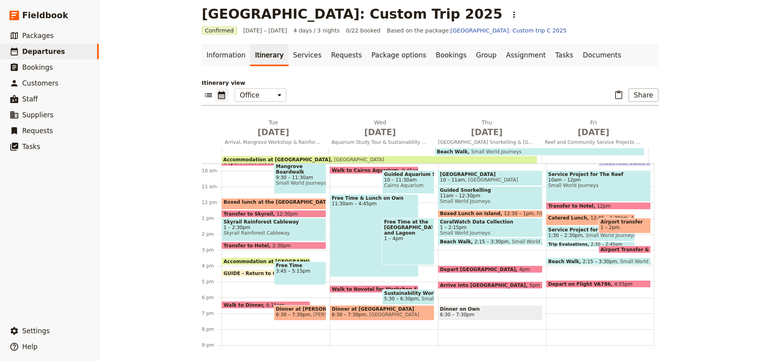
scroll to position [117, 0]
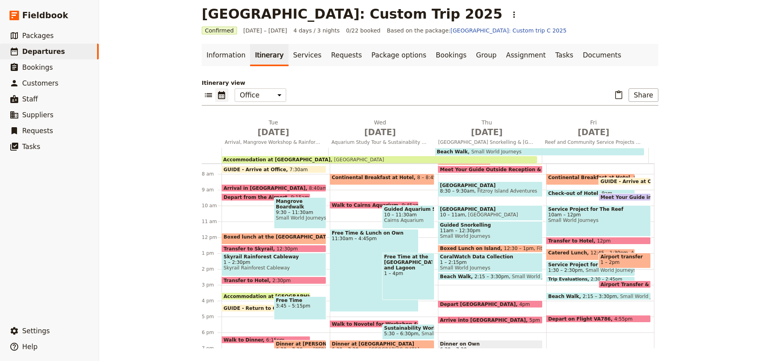
click at [615, 197] on span "Meet Your Guide in Reception & Depart" at bounding box center [654, 197] width 109 height 5
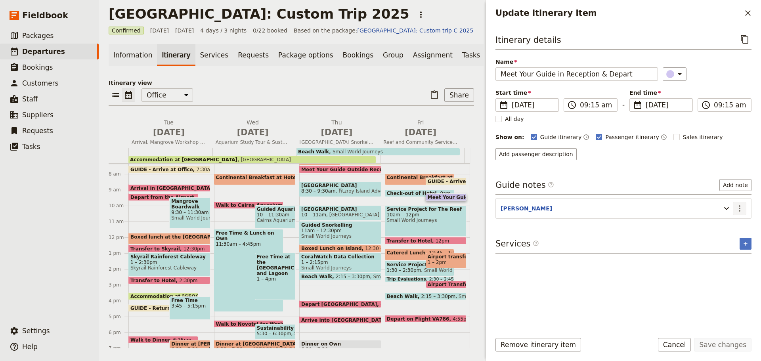
click at [743, 208] on icon "Actions" at bounding box center [740, 209] width 10 height 10
click at [721, 224] on span "Edit note" at bounding box center [716, 226] width 25 height 8
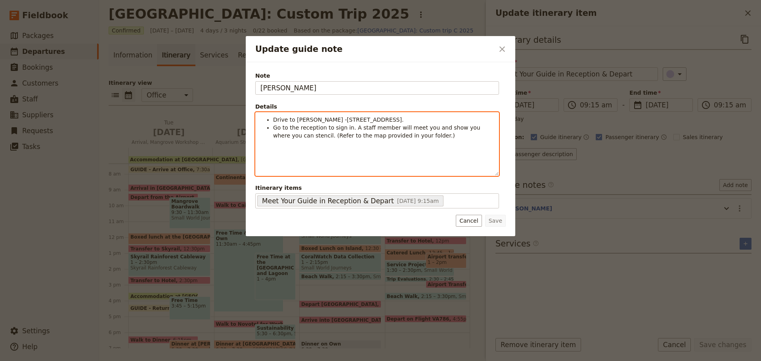
click at [308, 119] on span "Drive to Regis Redlynch -15 Short St, Redlynch." at bounding box center [338, 120] width 130 height 6
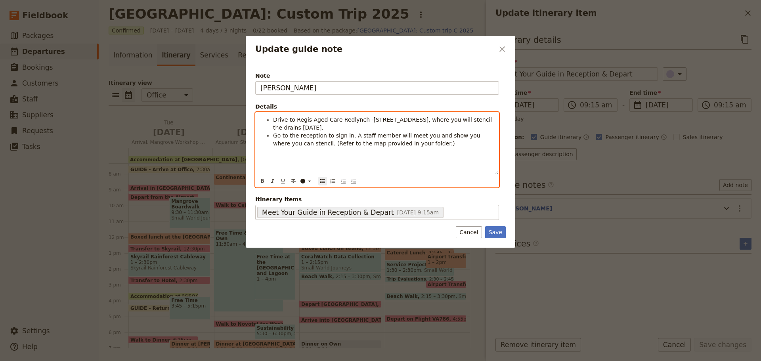
drag, startPoint x: 272, startPoint y: 117, endPoint x: 314, endPoint y: 125, distance: 43.2
click at [314, 125] on ul "Drive to Regis Aged Care Redlynch -15 Short St, Redlynch, where you will stenci…" at bounding box center [376, 132] width 233 height 32
copy span "Drive to Regis Aged Care Redlynch -15 Short St, Redlynch, where you will stenci…"
click at [418, 125] on li "Drive to Regis Aged Care Redlynch -15 Short St, Redlynch, where you will stenci…" at bounding box center [383, 124] width 221 height 16
click at [407, 118] on span "Drive to Regis Aged Care Redlynch -15 Short St, Redlynch, where you will stenci…" at bounding box center [383, 124] width 221 height 14
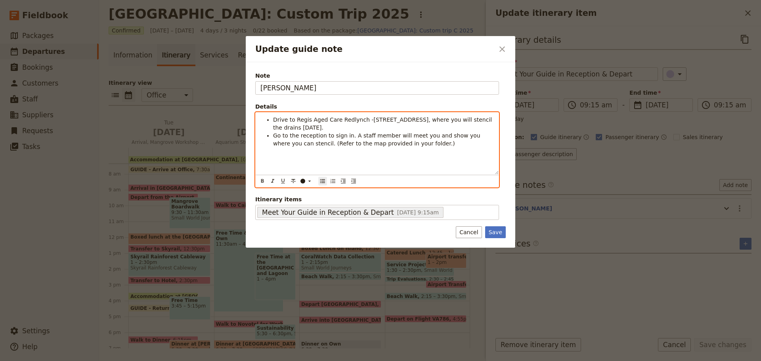
click at [381, 115] on div "Drive to Regis Aged Care Redlynch -15 Short St, Redlynch, where you will stenci…" at bounding box center [377, 144] width 243 height 62
click at [415, 119] on span "Drive to Regis Aged Care Redlynch -15 Short St, Redlynch, where you will stenci…" at bounding box center [383, 124] width 221 height 14
drag, startPoint x: 417, startPoint y: 120, endPoint x: 446, endPoint y: 124, distance: 29.1
click at [446, 124] on li "Drive to Regis Aged Care Redlynch -15 Short St, Redlynch, where you will stenci…" at bounding box center [383, 124] width 221 height 16
click at [348, 134] on span "Go to the reception to sign in. A staff member will meet you and show you where…" at bounding box center [377, 139] width 209 height 14
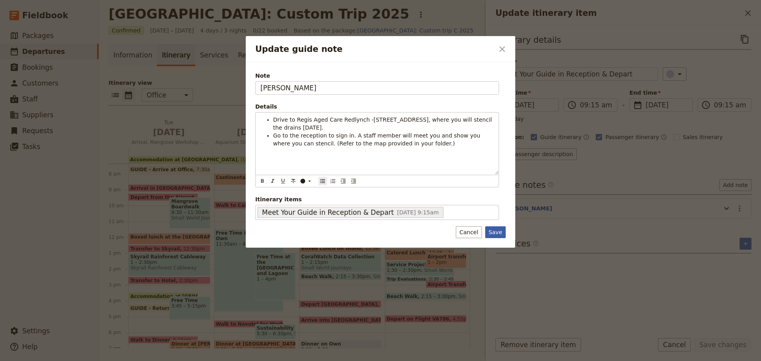
click at [497, 231] on button "Save" at bounding box center [495, 232] width 21 height 12
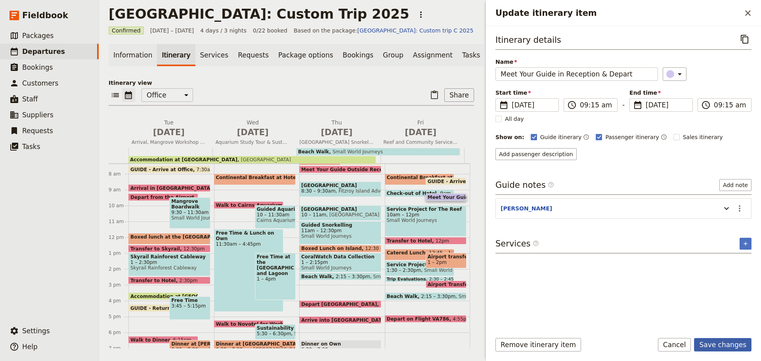
click at [728, 347] on button "Save changes" at bounding box center [722, 344] width 57 height 13
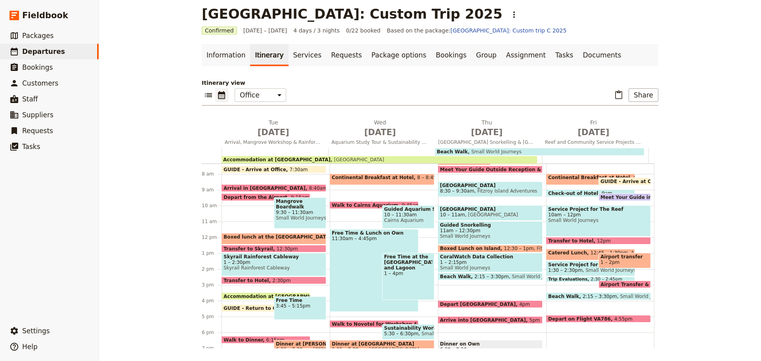
click at [554, 215] on span "10am – 12pm" at bounding box center [598, 215] width 101 height 6
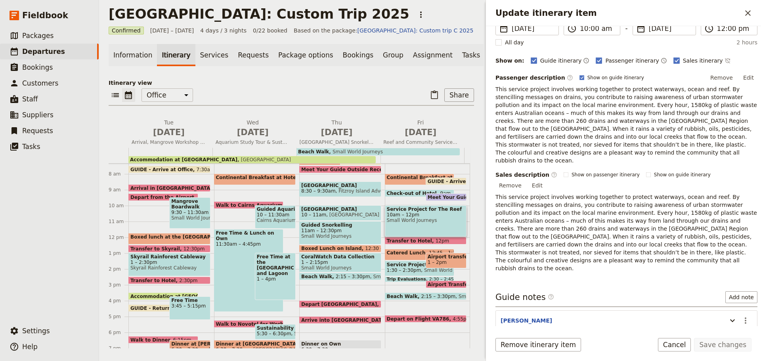
scroll to position [120, 0]
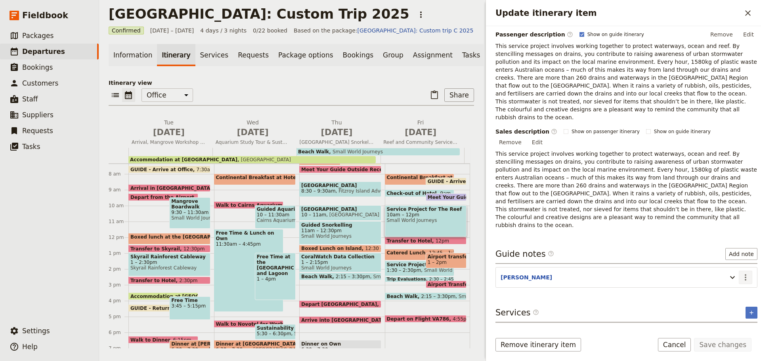
click at [741, 273] on icon "Actions" at bounding box center [746, 278] width 10 height 10
click at [728, 272] on span "Edit note" at bounding box center [716, 270] width 25 height 8
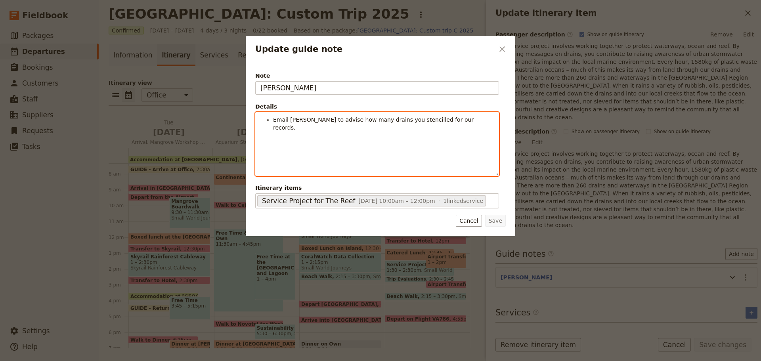
click at [290, 124] on div "Email Shuko to advise how many drains you stencilled for our records." at bounding box center [377, 144] width 243 height 63
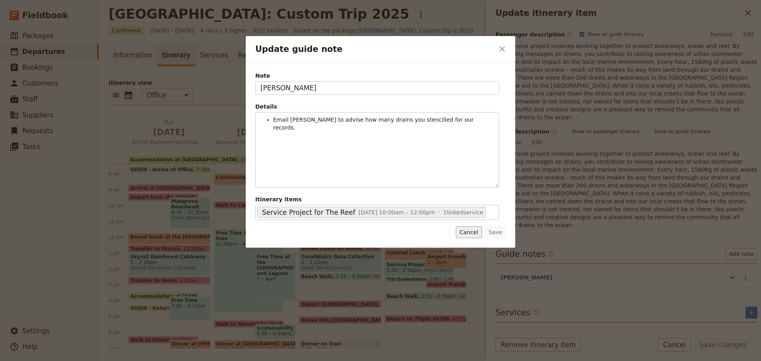
click at [466, 233] on button "Cancel" at bounding box center [469, 232] width 26 height 12
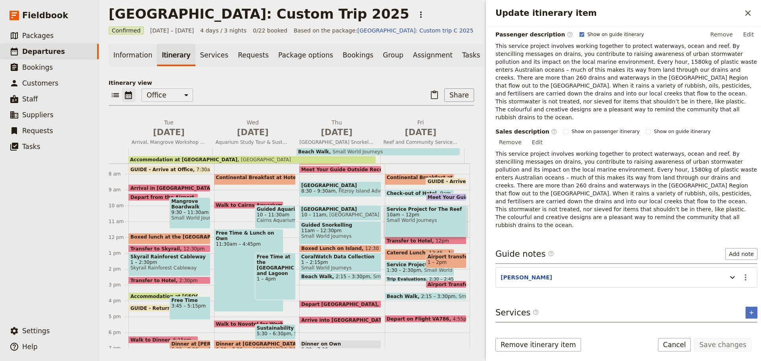
click at [679, 344] on button "Cancel" at bounding box center [674, 344] width 33 height 13
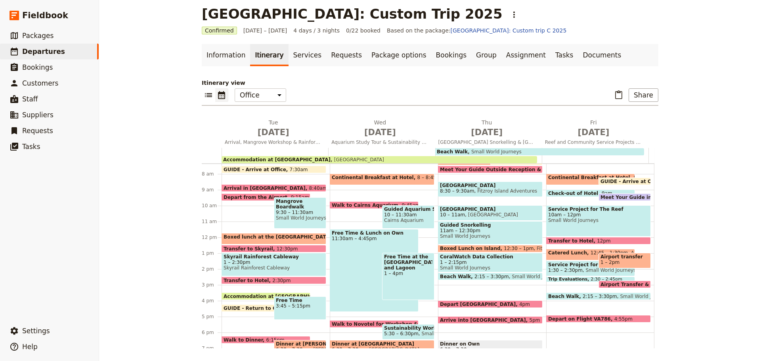
click at [618, 197] on span "Meet Your Guide in Reception & Depart" at bounding box center [654, 197] width 109 height 5
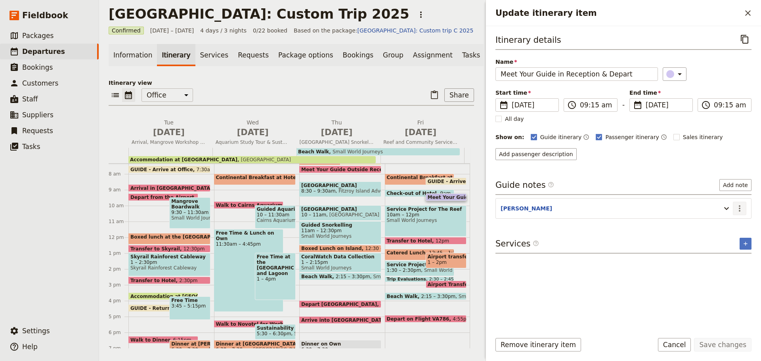
click at [739, 210] on icon "Actions" at bounding box center [740, 209] width 10 height 10
click at [725, 225] on span "Edit note" at bounding box center [716, 226] width 25 height 8
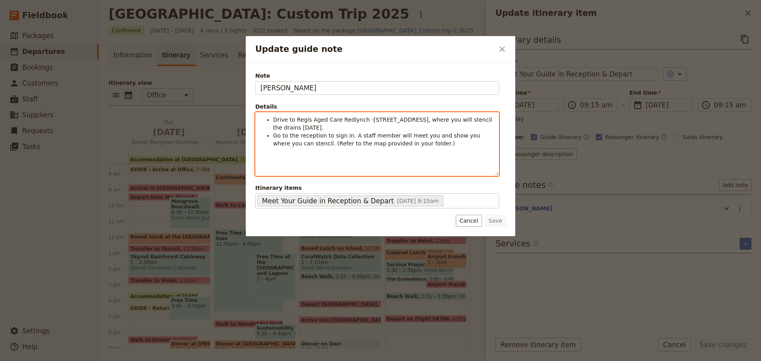
click at [391, 144] on span "Go to the reception to sign in. A staff member will meet you and show you where…" at bounding box center [377, 139] width 209 height 14
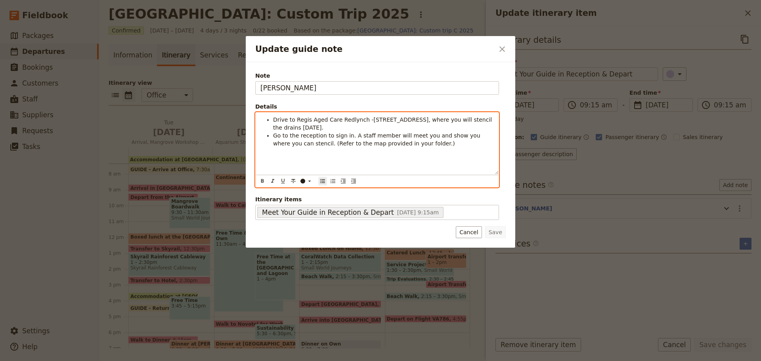
click at [271, 132] on ul "Drive to Regis Aged Care Redlynch -15 Short St, Redlynch, where you will stenci…" at bounding box center [376, 132] width 233 height 32
drag, startPoint x: 275, startPoint y: 134, endPoint x: 287, endPoint y: 131, distance: 11.4
click at [275, 134] on span "Go to the reception to sign in. A staff member will meet you and show you where…" at bounding box center [377, 139] width 209 height 14
click at [355, 136] on span "You go to the reception to sign in. A staff member will meet you and show you w…" at bounding box center [383, 139] width 220 height 14
click at [381, 133] on span "You go to the reception to sign in first, then teachers will . A staff member w…" at bounding box center [382, 143] width 218 height 22
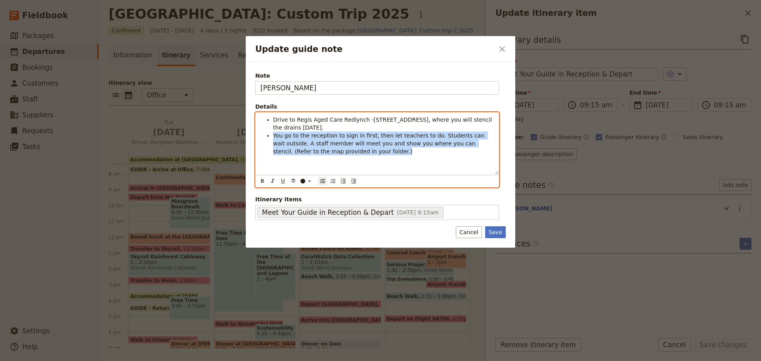
drag, startPoint x: 273, startPoint y: 135, endPoint x: 418, endPoint y: 152, distance: 145.7
click at [418, 152] on li "You go to the reception to sign in first, then let teachers to do. Students can…" at bounding box center [383, 144] width 221 height 24
copy span "You go to the reception to sign in first, then let teachers to do. Students can…"
click at [435, 143] on span "You go to the reception to sign in first, then let teachers to do. Students can…" at bounding box center [379, 143] width 213 height 22
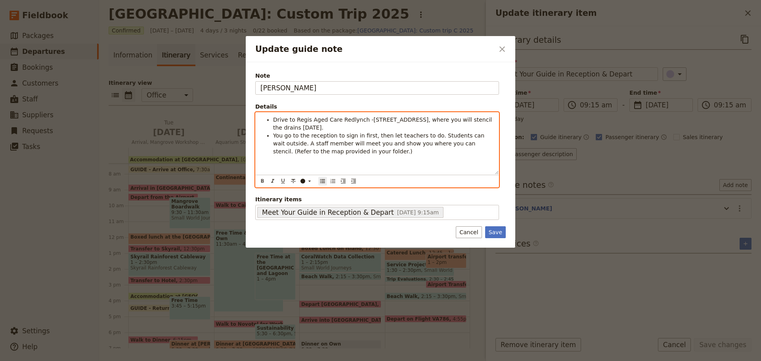
click at [418, 136] on span "You go to the reception to sign in first, then let teachers to do. Students can…" at bounding box center [379, 143] width 213 height 22
drag, startPoint x: 295, startPoint y: 141, endPoint x: 459, endPoint y: 143, distance: 163.7
click at [459, 143] on span "You go to the reception to sign in first, then let teachers to sign in. Student…" at bounding box center [381, 143] width 216 height 22
click at [459, 142] on span "You go to the reception to sign in first, then let teachers to sign in. Student…" at bounding box center [381, 143] width 216 height 22
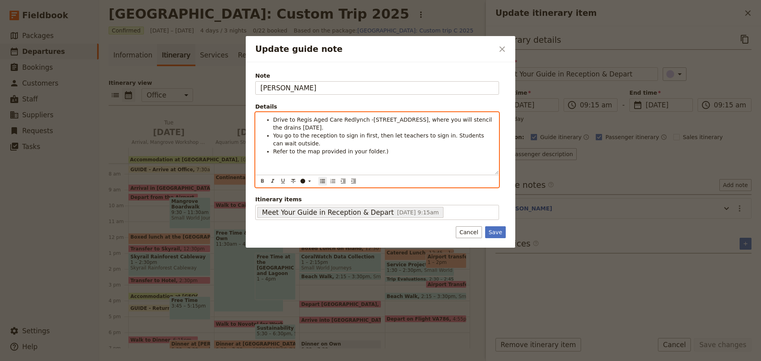
click at [376, 151] on li "Refer to the map provided in your folder.)" at bounding box center [383, 151] width 221 height 8
drag, startPoint x: 273, startPoint y: 149, endPoint x: 431, endPoint y: 162, distance: 157.9
click at [431, 162] on div "Drive to Regis Aged Care Redlynch -15 Short St, Redlynch, where you will stenci…" at bounding box center [377, 144] width 243 height 62
copy span "Refer to the map provided in your folder for the drains location."
click at [392, 140] on li "You go to the reception to sign in first, then let teachers to sign in. Student…" at bounding box center [383, 140] width 221 height 16
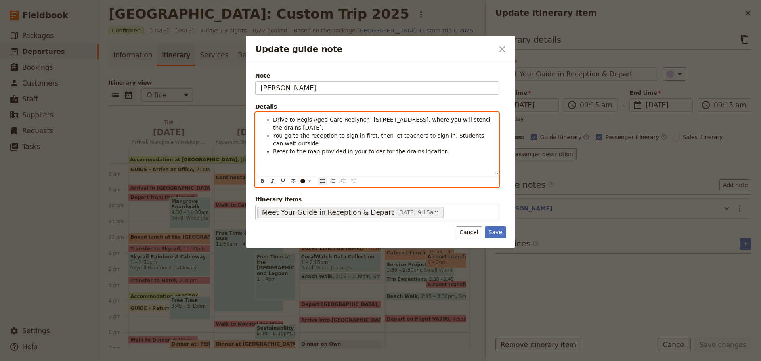
drag, startPoint x: 407, startPoint y: 149, endPoint x: 411, endPoint y: 148, distance: 4.5
click at [406, 149] on span "Refer to the map provided in your folder for the drains location." at bounding box center [361, 151] width 177 height 6
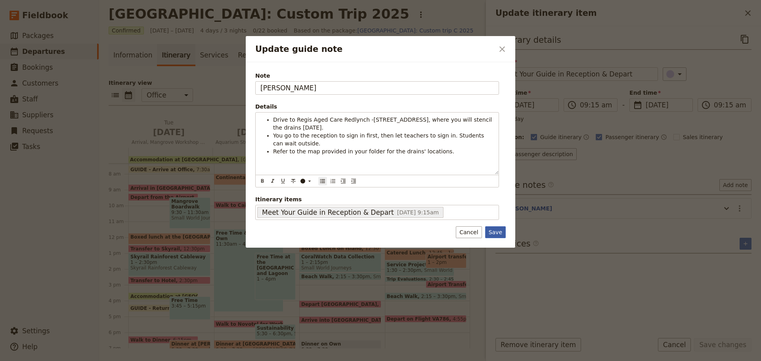
click at [496, 235] on button "Save" at bounding box center [495, 232] width 21 height 12
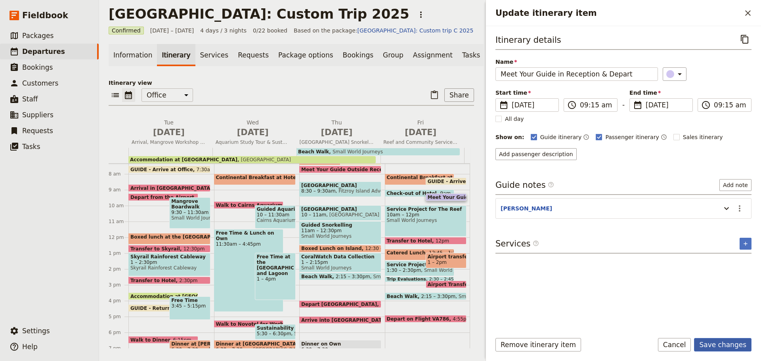
click at [710, 342] on button "Save changes" at bounding box center [722, 344] width 57 height 13
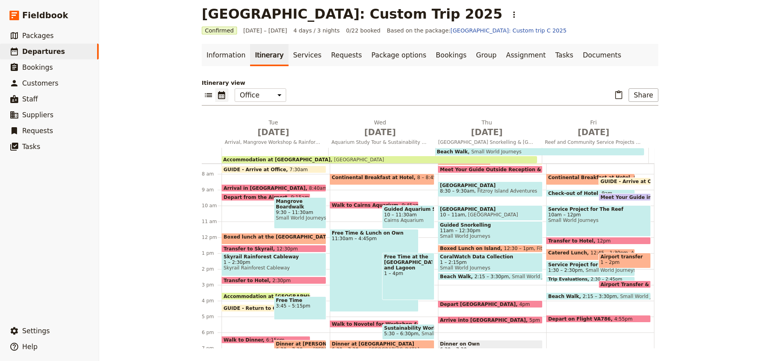
click at [576, 241] on span "Transfer to Hotel" at bounding box center [572, 240] width 49 height 5
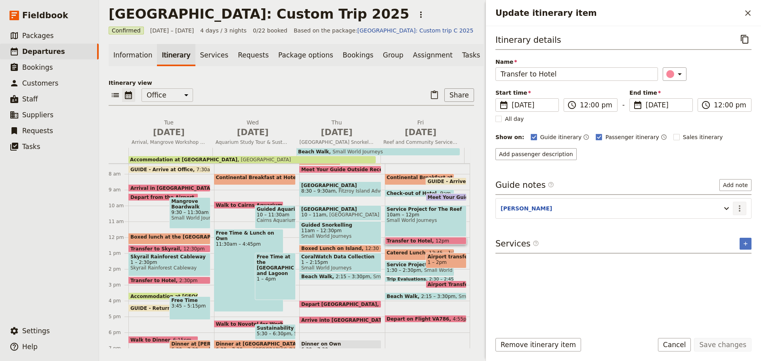
click at [738, 206] on icon "Actions" at bounding box center [740, 209] width 10 height 10
click at [737, 222] on span "Edit note" at bounding box center [722, 226] width 37 height 8
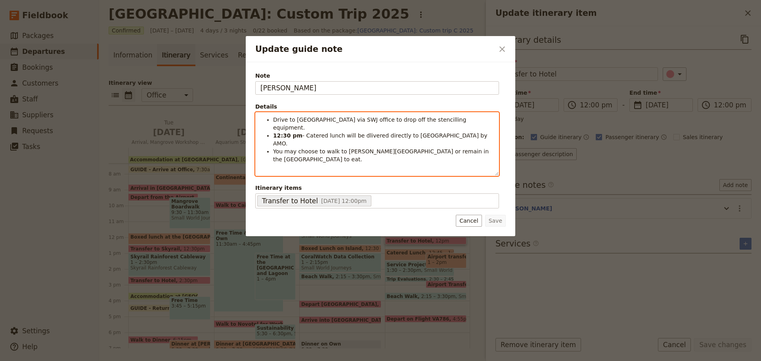
click at [359, 132] on span "- Catered lunch will be dlivered directly to Coral Tree Inn by AMO." at bounding box center [381, 139] width 216 height 14
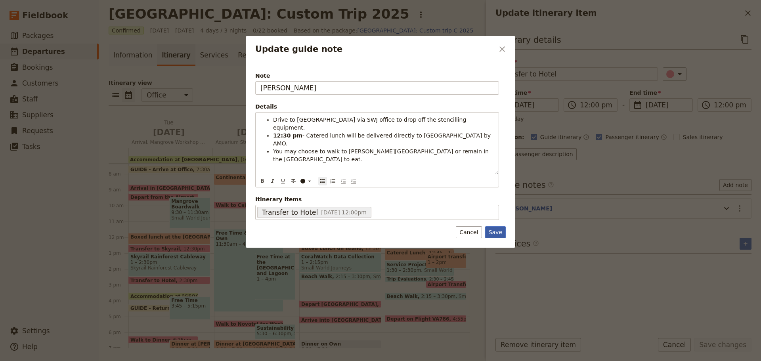
click at [493, 236] on button "Save" at bounding box center [495, 232] width 21 height 12
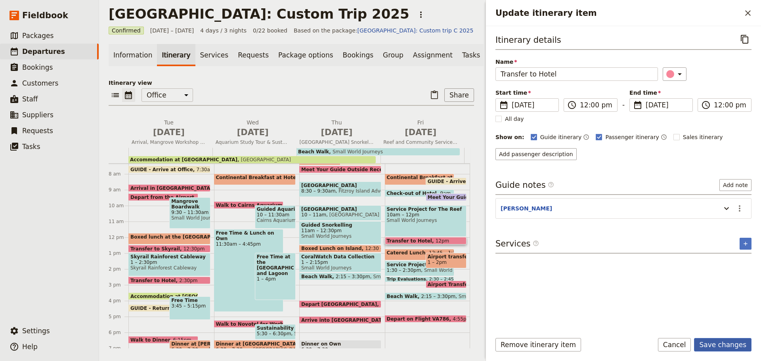
click at [706, 343] on button "Save changes" at bounding box center [722, 344] width 57 height 13
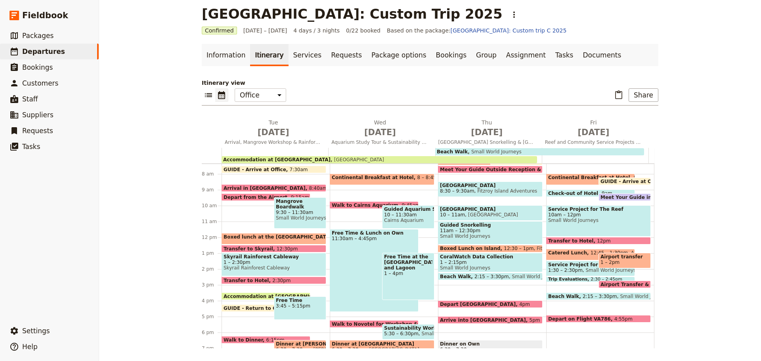
click at [563, 253] on span "Catered Lunch" at bounding box center [569, 253] width 42 height 6
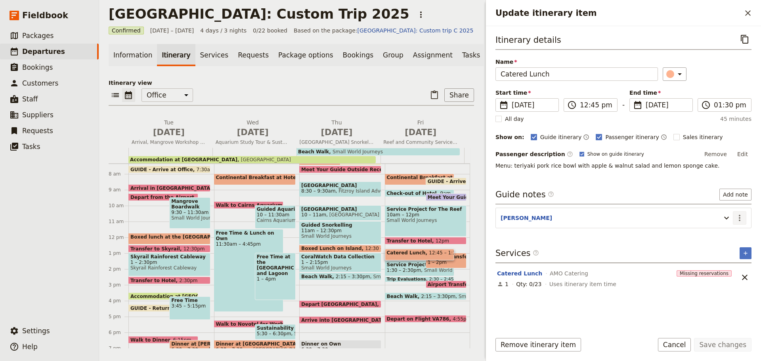
click at [735, 216] on icon "Actions" at bounding box center [740, 218] width 10 height 10
click at [728, 234] on span "Edit note" at bounding box center [716, 235] width 25 height 8
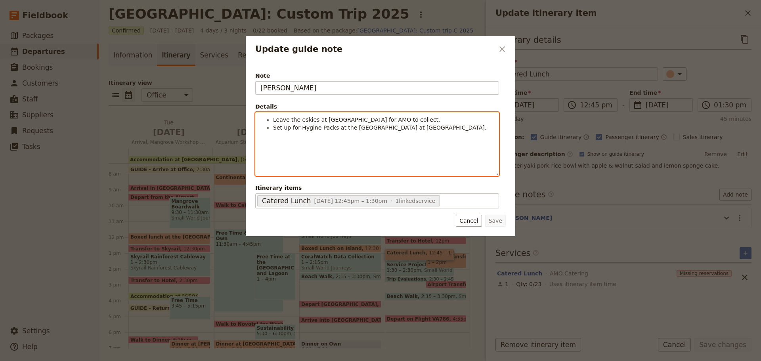
click at [427, 124] on ul "Leave the eskies at Coral Tree Inn for AMO to collect. Set up for Hygine Packs …" at bounding box center [376, 124] width 233 height 16
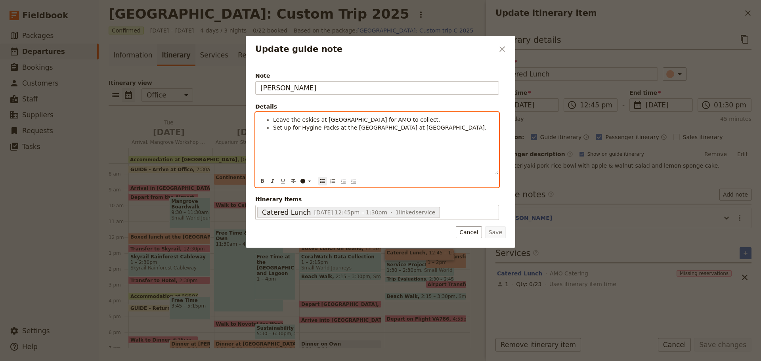
click at [441, 131] on li "Set up for Hygine Packs at the hotel courtyard at Coral Tree Inn." at bounding box center [383, 128] width 221 height 8
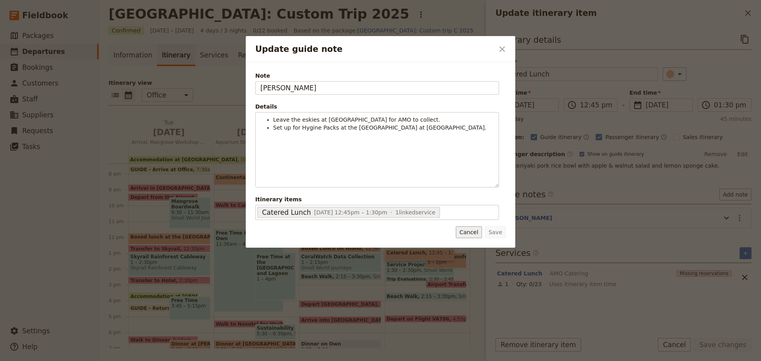
click at [468, 236] on button "Cancel" at bounding box center [469, 232] width 26 height 12
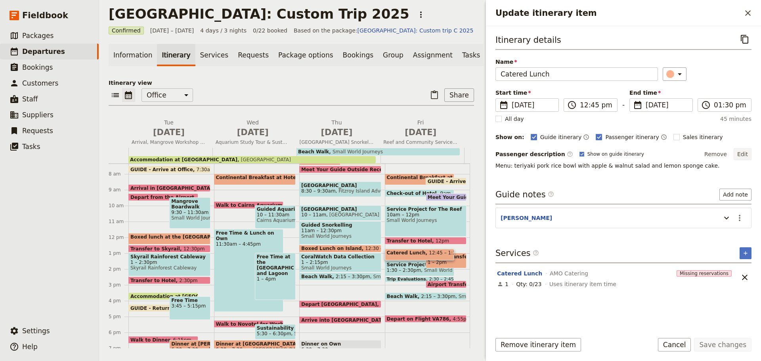
click at [739, 154] on button "Edit" at bounding box center [743, 154] width 18 height 12
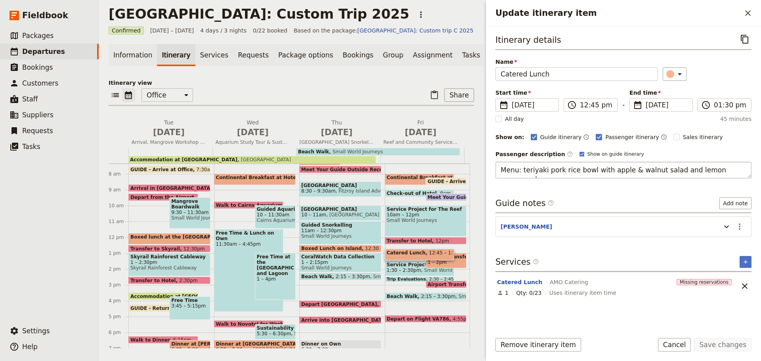
drag, startPoint x: 629, startPoint y: 170, endPoint x: 650, endPoint y: 169, distance: 21.4
click at [650, 169] on textarea "Menu: teriyaki pork rice bowl with apple & walnut salad and lemon sponge cake." at bounding box center [623, 170] width 256 height 17
click at [605, 172] on textarea "Menu: teriyaki pork rice bowl with apple salad and lemon sponge cake." at bounding box center [623, 170] width 256 height 17
click at [605, 171] on textarea "Menu: teriyaki pork rice bowl with apple salad and lemon sponge cake." at bounding box center [623, 170] width 256 height 17
type textarea "Menu: teriyaki pork rice bowl with salad and lemon sponge cake."
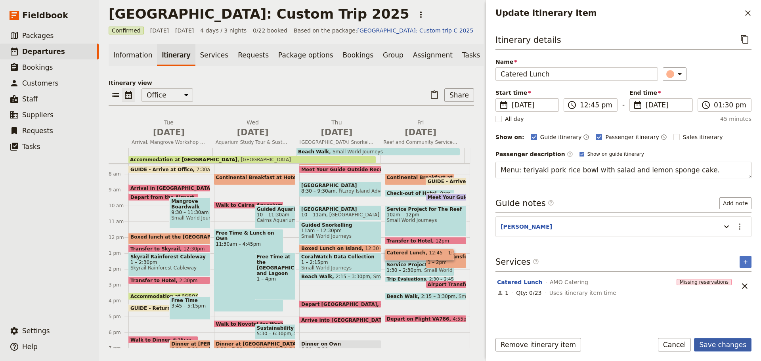
click at [707, 342] on button "Save changes" at bounding box center [722, 344] width 57 height 13
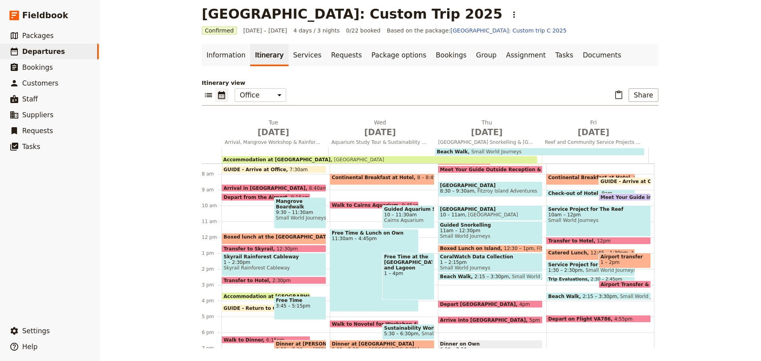
click at [590, 252] on span "12:45 – 1:30pm" at bounding box center [608, 254] width 37 height 9
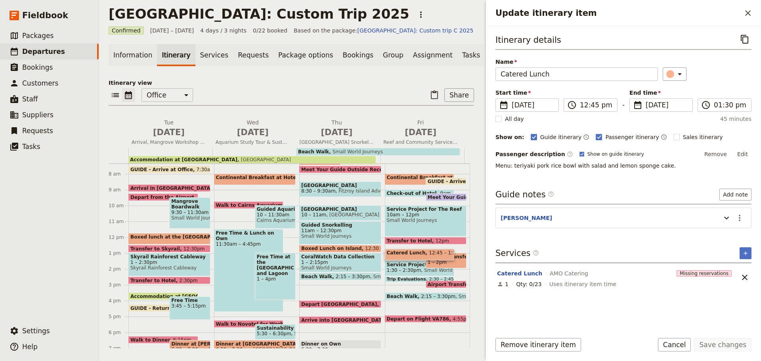
click at [679, 340] on button "Cancel" at bounding box center [674, 344] width 33 height 13
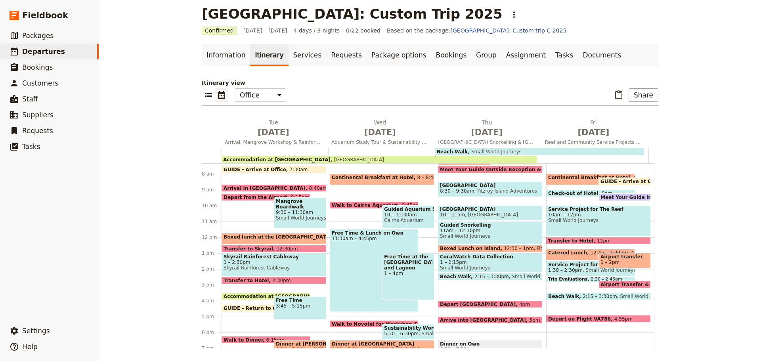
click at [558, 252] on span "Catered Lunch" at bounding box center [569, 253] width 42 height 6
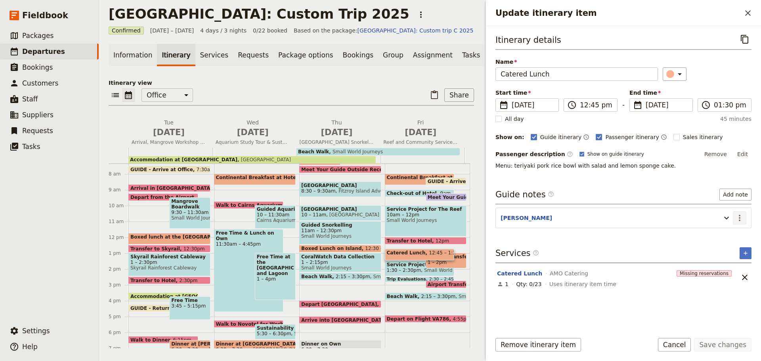
click at [736, 217] on icon "Actions" at bounding box center [740, 218] width 10 height 10
click at [727, 243] on span "Remove note" at bounding box center [722, 246] width 37 height 8
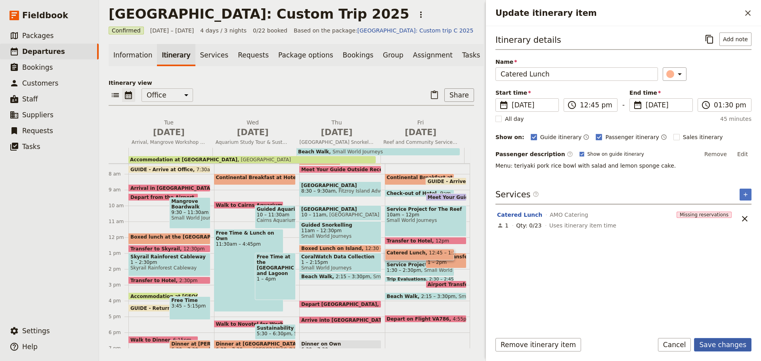
click at [715, 346] on button "Save changes" at bounding box center [722, 344] width 57 height 13
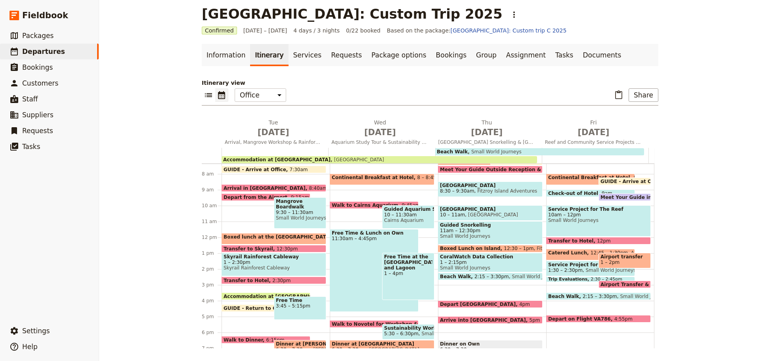
click at [555, 257] on span at bounding box center [591, 258] width 88 height 3
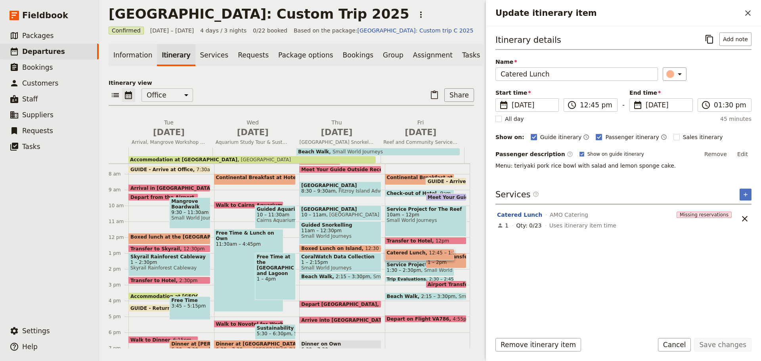
drag, startPoint x: 680, startPoint y: 341, endPoint x: 678, endPoint y: 345, distance: 4.1
click at [678, 345] on button "Cancel" at bounding box center [674, 344] width 33 height 13
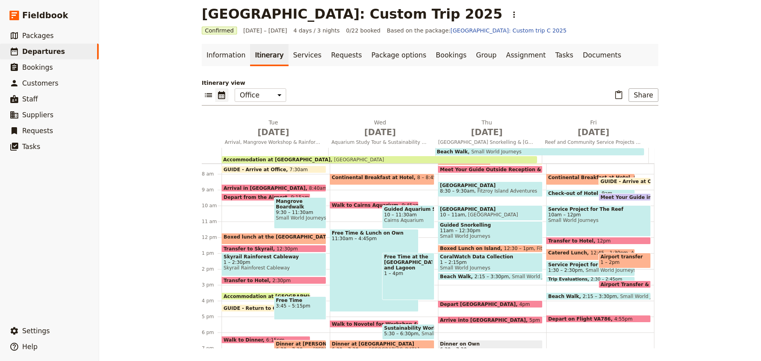
click at [553, 266] on span "Service Project for People From Remote Communities" at bounding box center [590, 265] width 85 height 6
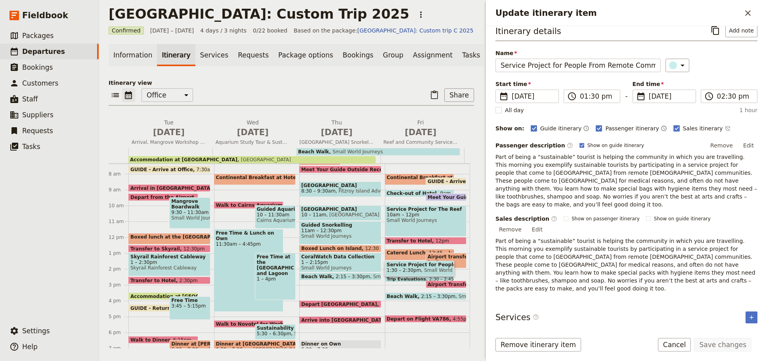
scroll to position [13, 0]
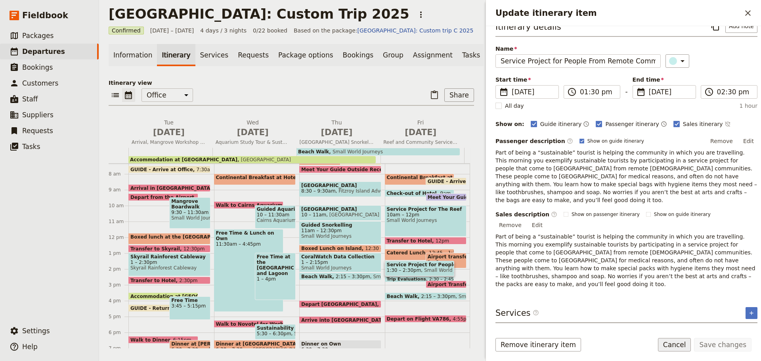
click at [680, 345] on button "Cancel" at bounding box center [674, 344] width 33 height 13
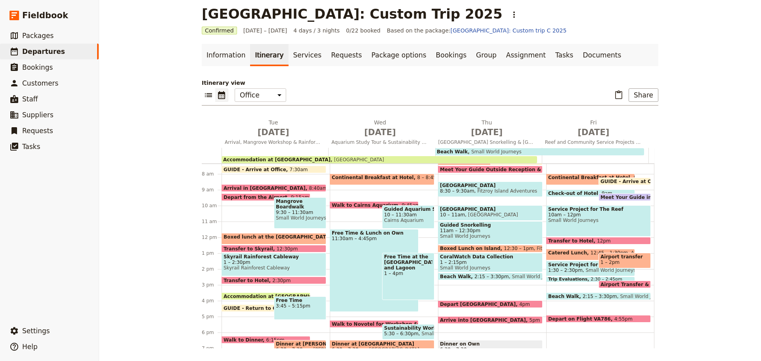
click at [566, 254] on span "Catered Lunch" at bounding box center [569, 253] width 42 height 6
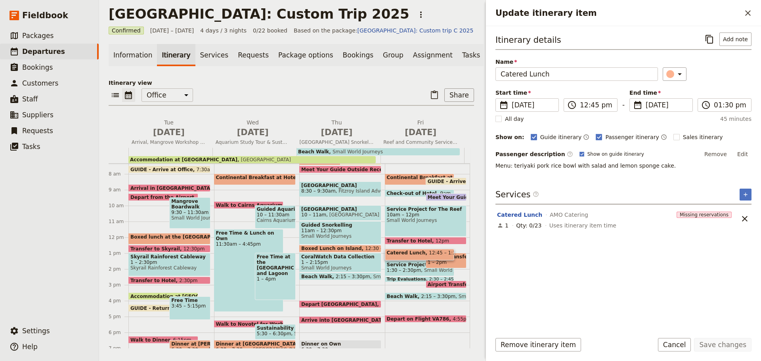
click at [746, 154] on button "Edit" at bounding box center [743, 154] width 18 height 12
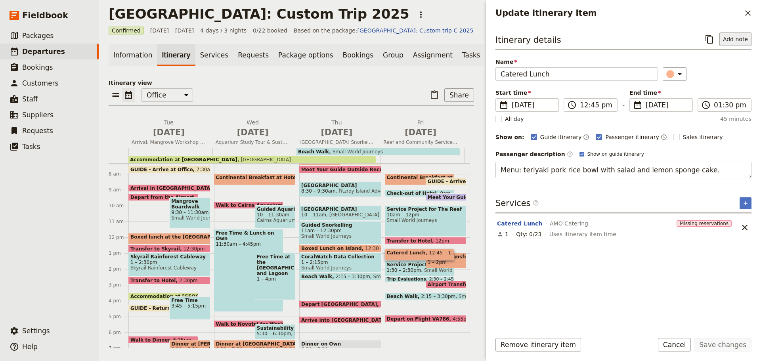
click at [731, 44] on button "Add note" at bounding box center [735, 38] width 32 height 13
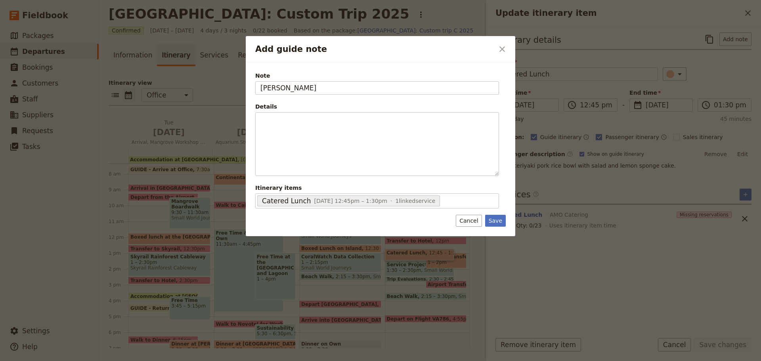
type input "ANDREW"
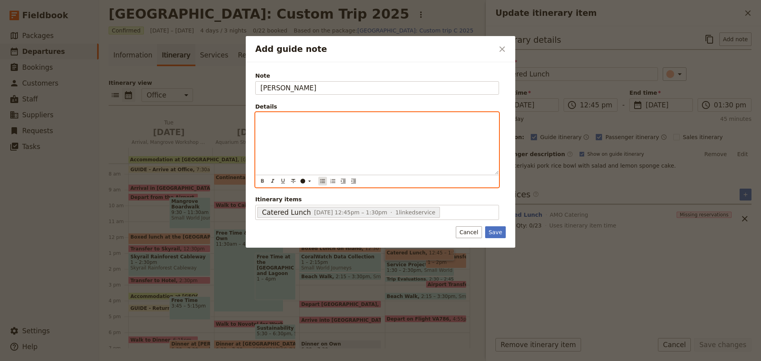
click at [321, 181] on icon "Bulleted list" at bounding box center [322, 181] width 6 height 6
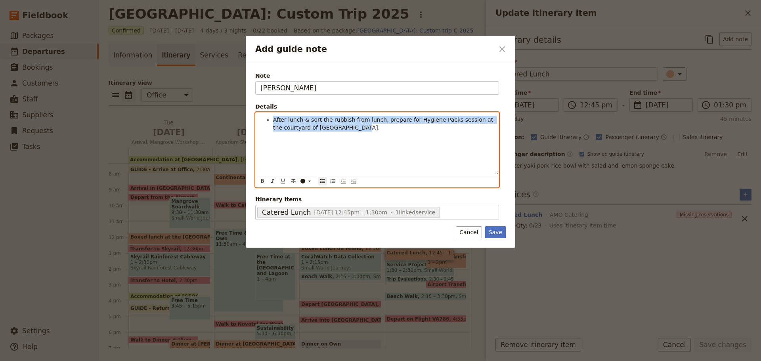
drag, startPoint x: 271, startPoint y: 122, endPoint x: 339, endPoint y: 143, distance: 71.2
click at [355, 141] on div "After lunch & sort the rubbish from lunch, prepare for Hygiene Packs session at…" at bounding box center [377, 144] width 243 height 62
copy span "After lunch & sort the rubbish from lunch, prepare for Hygiene Packs session at…"
drag, startPoint x: 300, startPoint y: 149, endPoint x: 293, endPoint y: 146, distance: 7.3
click at [300, 149] on div "After lunch & sort the rubbish from lunch, prepare for Hygiene Packs session at…" at bounding box center [377, 144] width 243 height 62
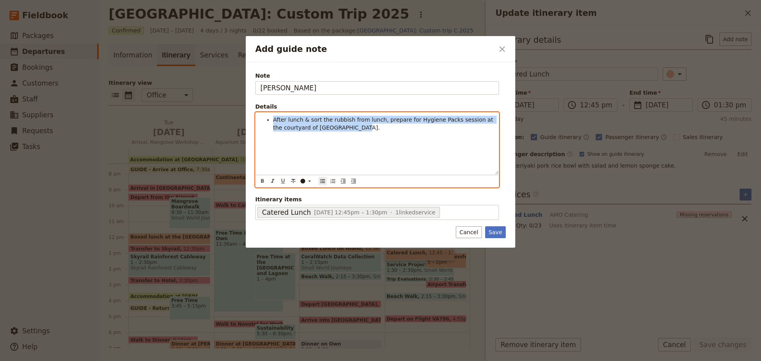
click at [272, 122] on ul "After lunch & sort the rubbish from lunch, prepare for Hygiene Packs session at…" at bounding box center [376, 124] width 233 height 16
drag, startPoint x: 272, startPoint y: 119, endPoint x: 355, endPoint y: 128, distance: 84.0
click at [355, 128] on ul "After lunch & sort the rubbish from lunch, prepare for Hygiene Packs session at…" at bounding box center [376, 124] width 233 height 16
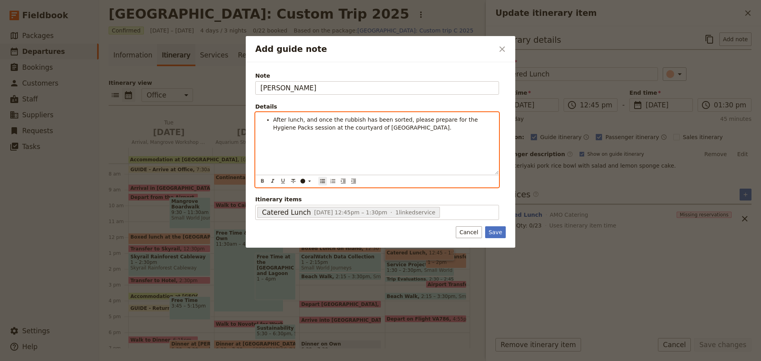
click at [337, 118] on span "After lunch, and once the rubbish has been sorted, please prepare for the Hygie…" at bounding box center [376, 124] width 206 height 14
click at [434, 117] on span "After lunch, and once the rubbish from lunch has been sorted, please prepare fo…" at bounding box center [382, 124] width 218 height 14
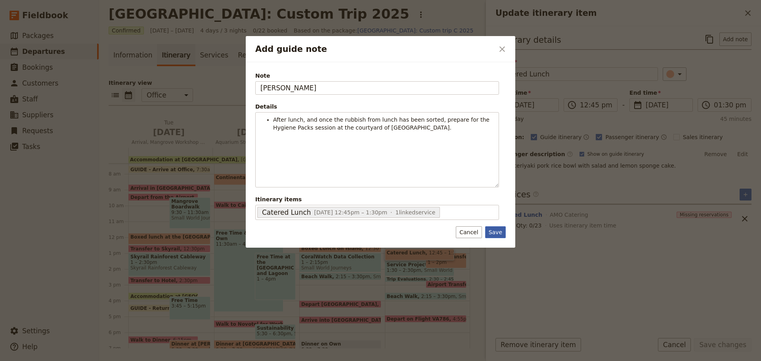
click at [496, 230] on button "Save" at bounding box center [495, 232] width 21 height 12
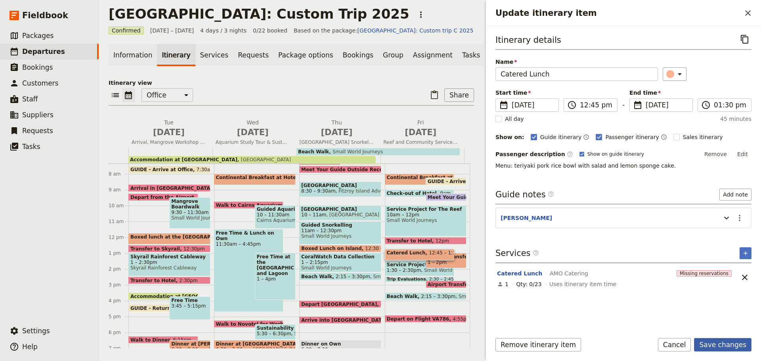
click at [736, 343] on button "Save changes" at bounding box center [722, 344] width 57 height 13
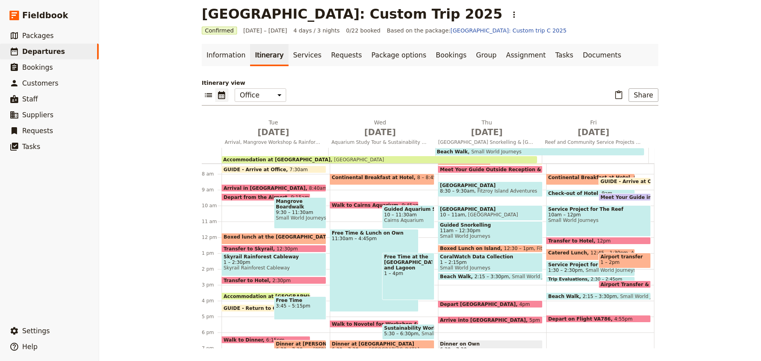
click at [555, 267] on span "Service Project for People From Remote Communities" at bounding box center [590, 265] width 85 height 6
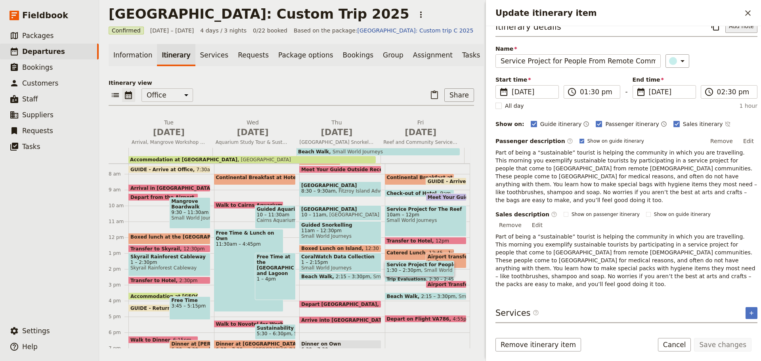
click at [734, 29] on button "Add note" at bounding box center [741, 25] width 32 height 13
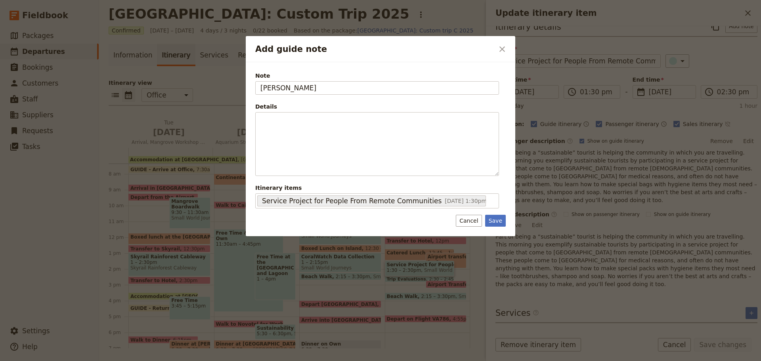
type input "ANDREW"
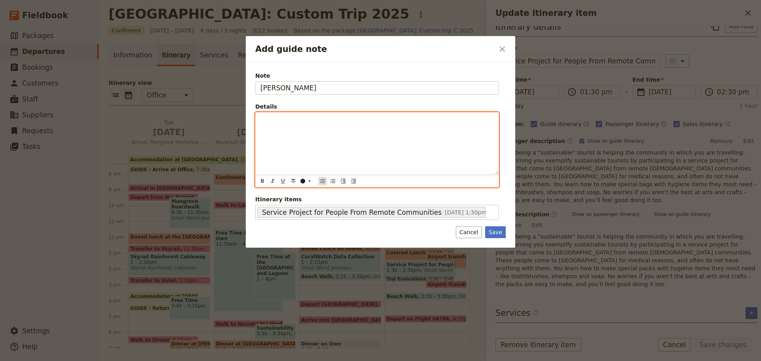
click at [320, 180] on icon "Bulleted list" at bounding box center [322, 181] width 6 height 6
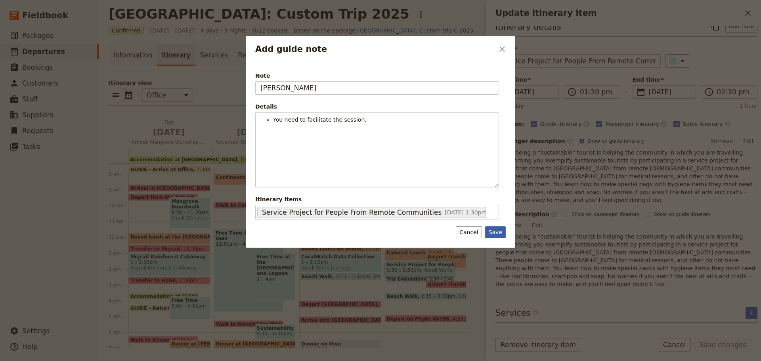
click at [495, 229] on button "Save" at bounding box center [495, 232] width 21 height 12
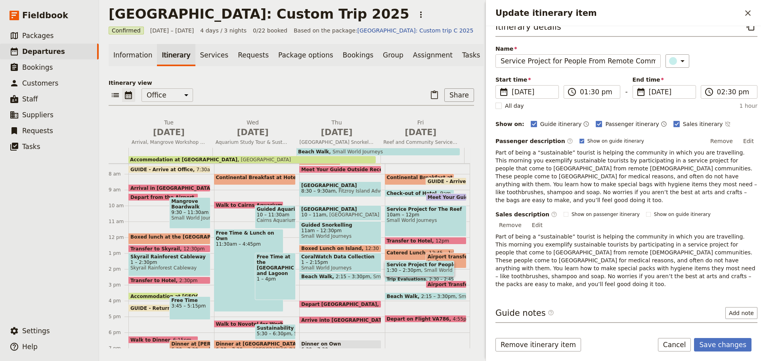
scroll to position [6, 0]
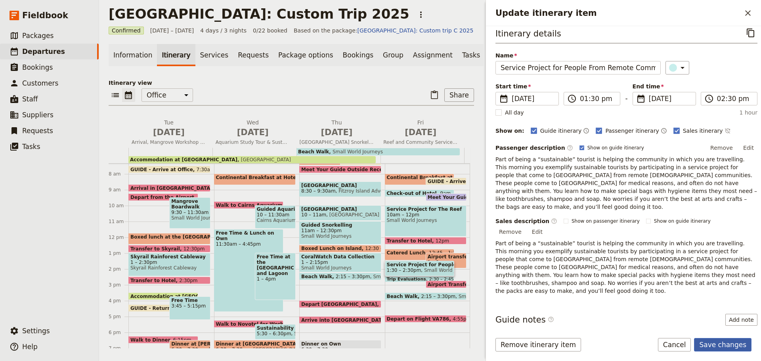
click at [719, 342] on button "Save changes" at bounding box center [722, 344] width 57 height 13
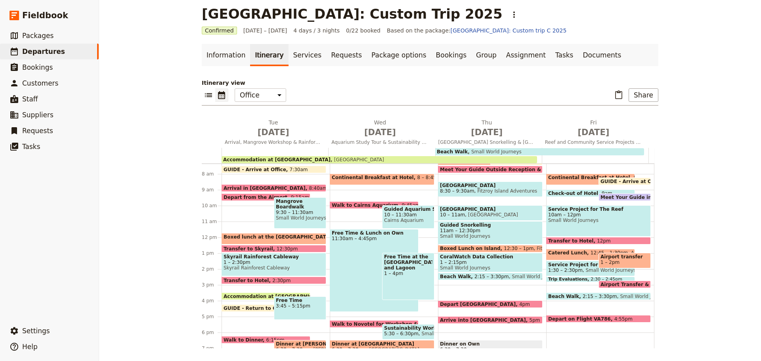
click at [564, 270] on span "1:30 – 2:30pm" at bounding box center [565, 271] width 34 height 6
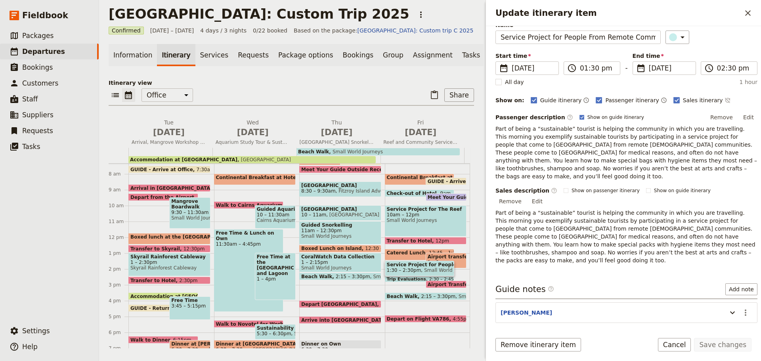
scroll to position [72, 0]
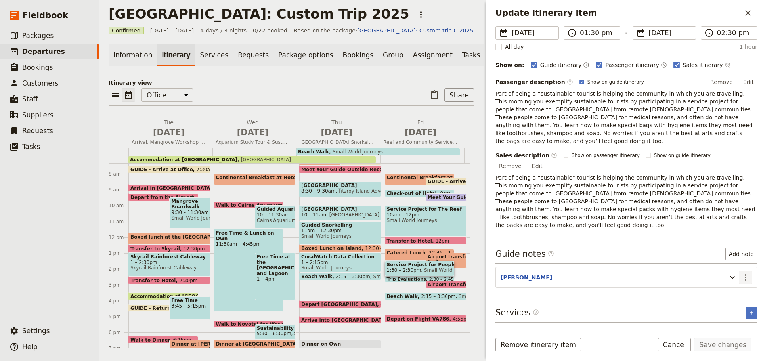
click at [741, 273] on icon "Actions" at bounding box center [746, 278] width 10 height 10
click at [728, 268] on span "Edit note" at bounding box center [716, 270] width 25 height 8
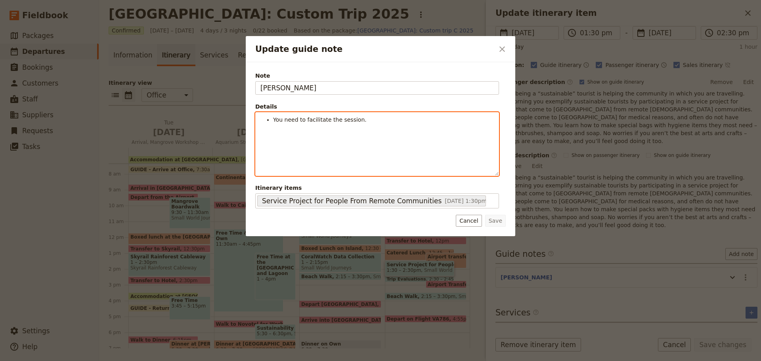
click at [292, 119] on span "You need to facilitate the session." at bounding box center [320, 120] width 94 height 6
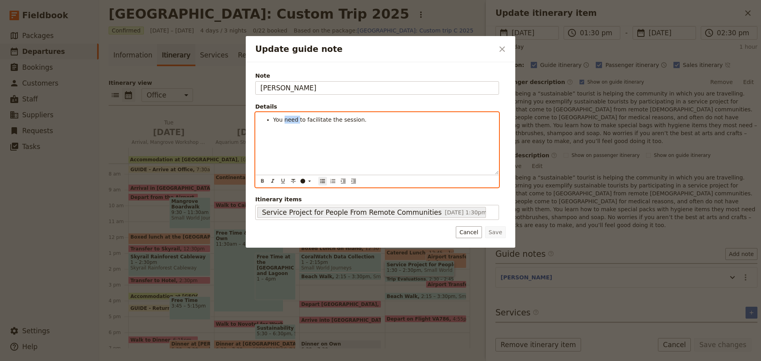
click at [292, 119] on span "You need to facilitate the session." at bounding box center [320, 120] width 94 height 6
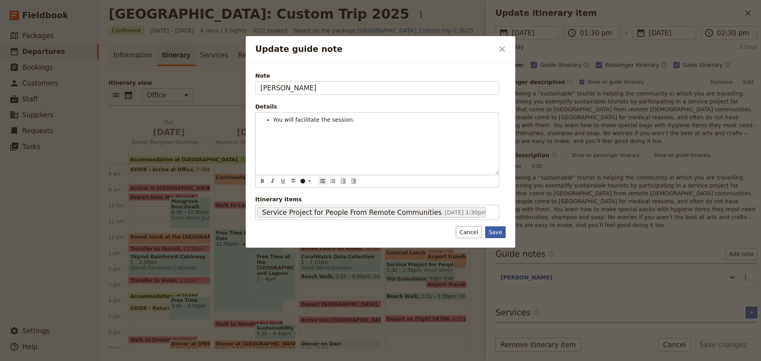
click at [498, 230] on button "Save" at bounding box center [495, 232] width 21 height 12
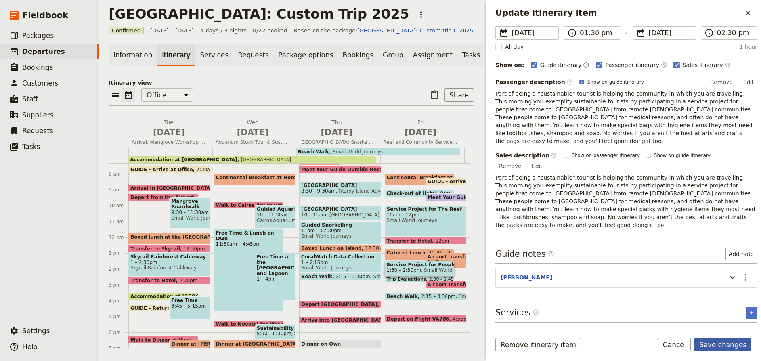
click at [722, 339] on button "Save changes" at bounding box center [722, 344] width 57 height 13
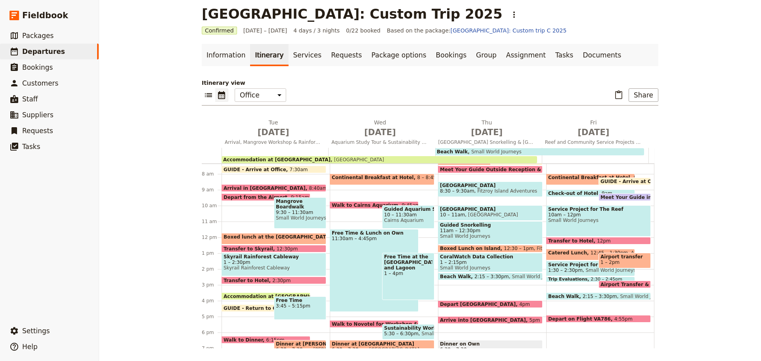
click at [556, 279] on span at bounding box center [591, 280] width 88 height 3
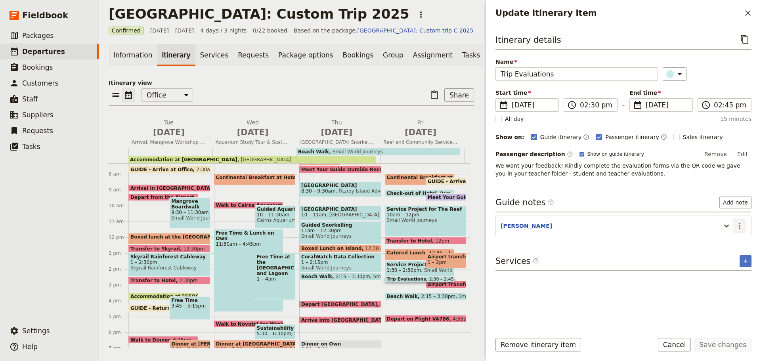
click at [743, 227] on button "​" at bounding box center [739, 225] width 13 height 13
click at [728, 248] on ul "Edit note Remove note" at bounding box center [722, 248] width 47 height 26
click at [728, 247] on button "Edit note" at bounding box center [722, 242] width 46 height 11
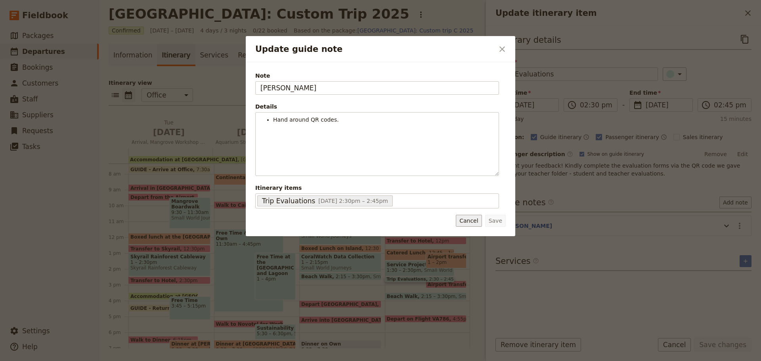
click at [476, 218] on button "Cancel" at bounding box center [469, 221] width 26 height 12
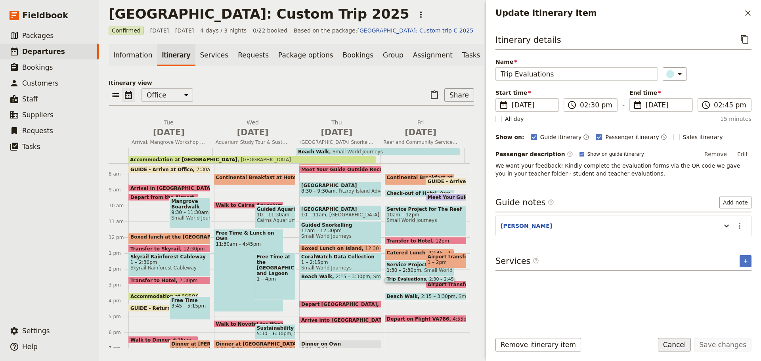
drag, startPoint x: 680, startPoint y: 340, endPoint x: 672, endPoint y: 338, distance: 8.9
click at [680, 340] on button "Cancel" at bounding box center [674, 344] width 33 height 13
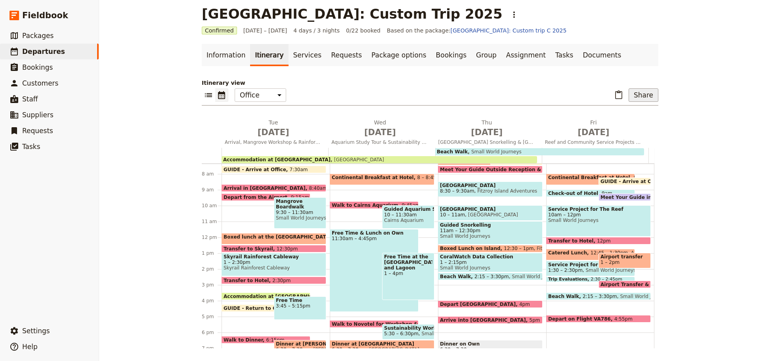
click at [653, 100] on button "Share" at bounding box center [644, 94] width 30 height 13
click at [619, 111] on span "Guide itinerary" at bounding box center [617, 113] width 42 height 8
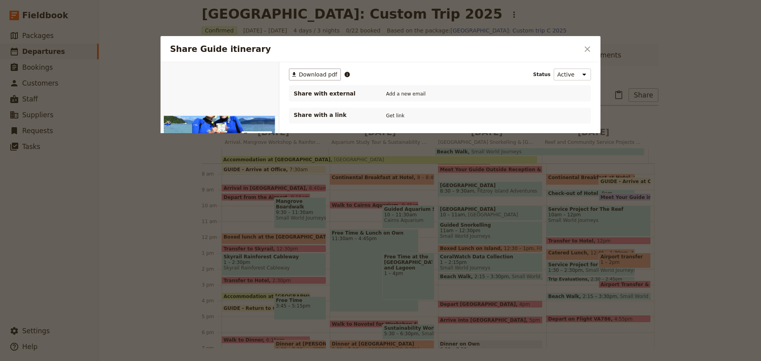
scroll to position [0, 0]
click at [321, 70] on button "​ Download pdf" at bounding box center [315, 75] width 52 height 12
click at [592, 50] on icon "Close dialog" at bounding box center [588, 49] width 10 height 10
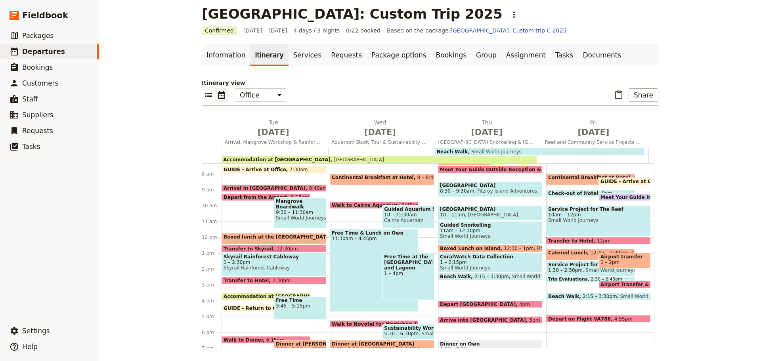
click at [262, 293] on div "Accommodation at Coral Tree Inn 3:30pm Coral Tree Inn" at bounding box center [266, 296] width 89 height 8
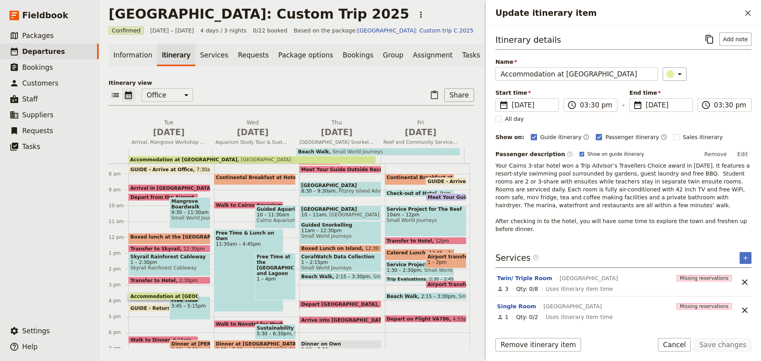
click at [680, 344] on button "Cancel" at bounding box center [674, 344] width 33 height 13
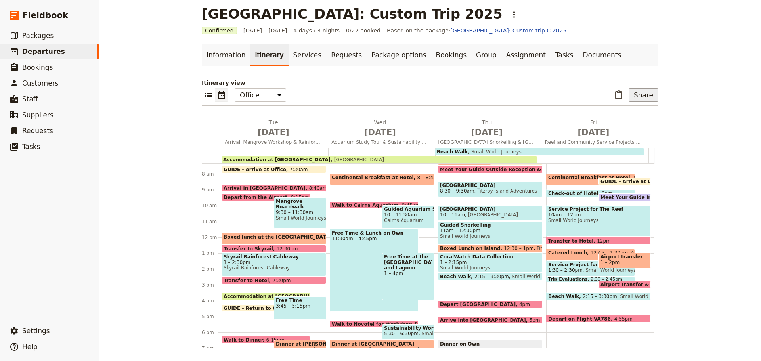
click at [632, 90] on button "Share" at bounding box center [644, 94] width 30 height 13
click at [617, 114] on span "Guide itinerary" at bounding box center [617, 113] width 42 height 8
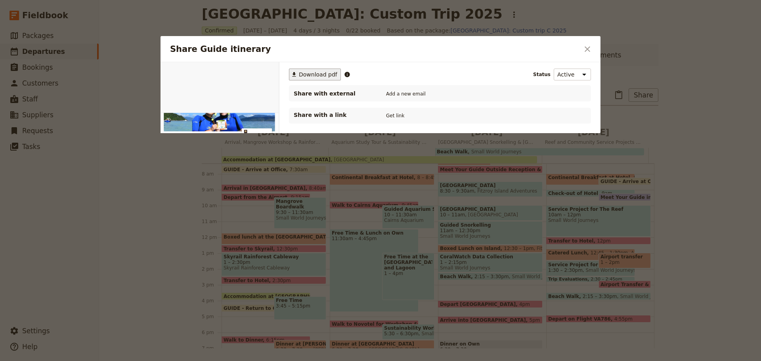
click at [316, 70] on button "​ Download pdf" at bounding box center [315, 75] width 52 height 12
click at [585, 44] on icon "Close dialog" at bounding box center [588, 49] width 10 height 10
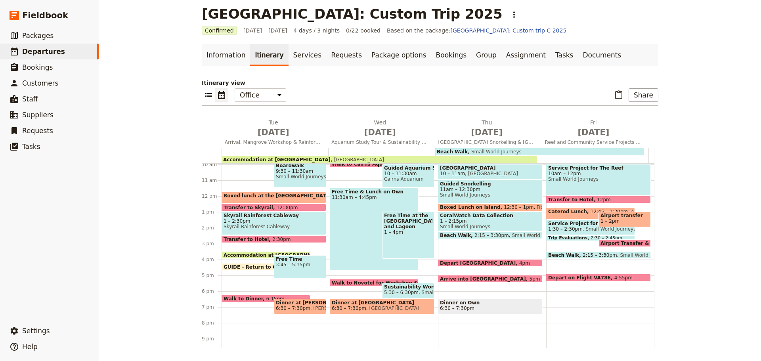
scroll to position [196, 0]
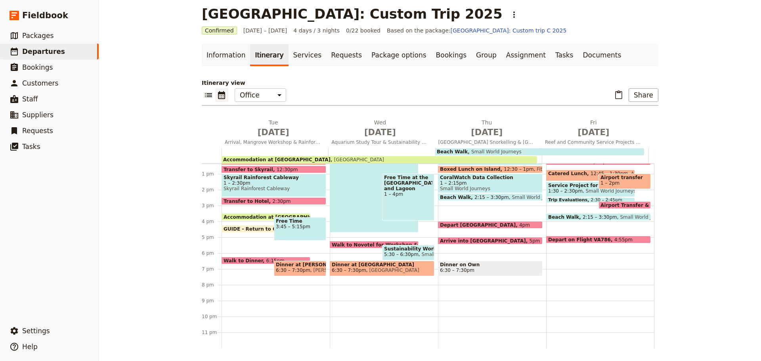
click at [461, 195] on span "Beach Walk" at bounding box center [457, 197] width 34 height 5
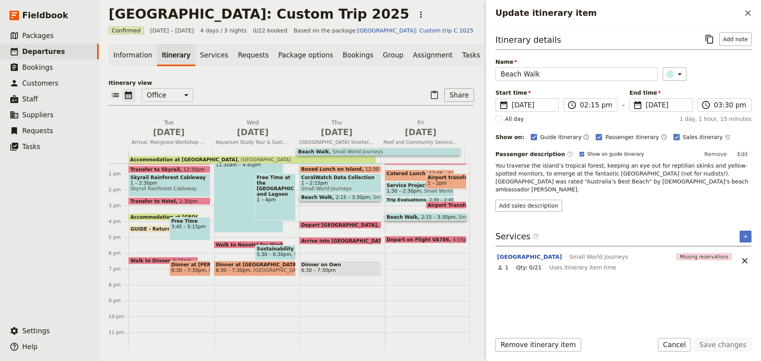
click at [557, 252] on div "Fitzroy Island Beach Walk Small World Journeys" at bounding box center [585, 257] width 178 height 10
click at [556, 253] on button "Fitzroy Island Beach Walk" at bounding box center [529, 257] width 65 height 8
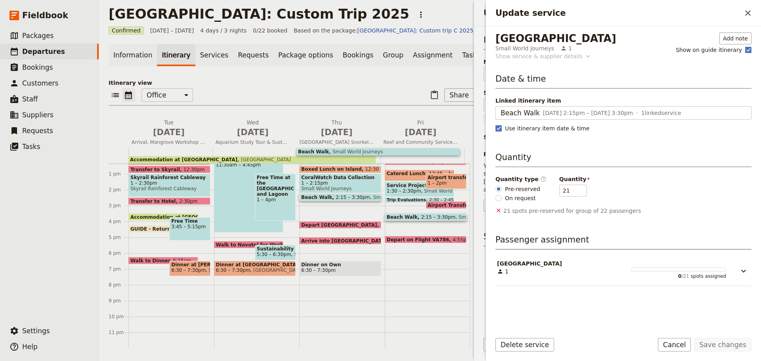
click at [516, 57] on div "Show service & supplier details" at bounding box center [538, 56] width 87 height 8
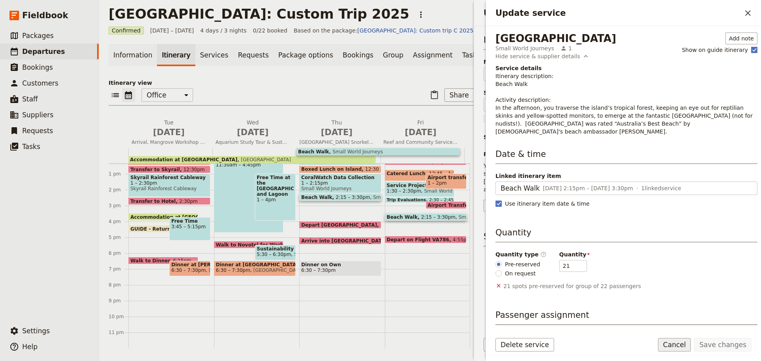
click at [673, 350] on button "Cancel" at bounding box center [674, 344] width 33 height 13
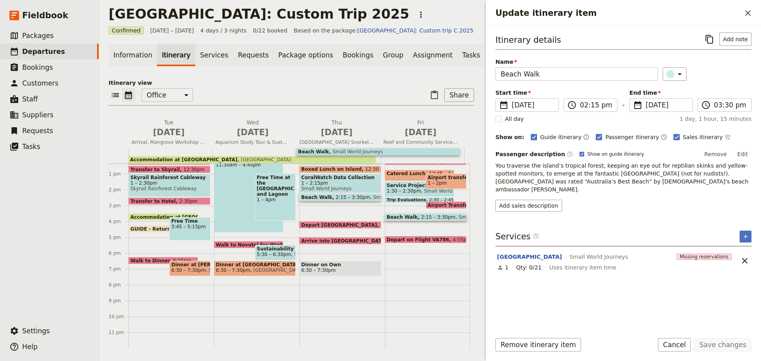
scroll to position [11, 0]
click at [738, 156] on button "Edit" at bounding box center [743, 154] width 18 height 12
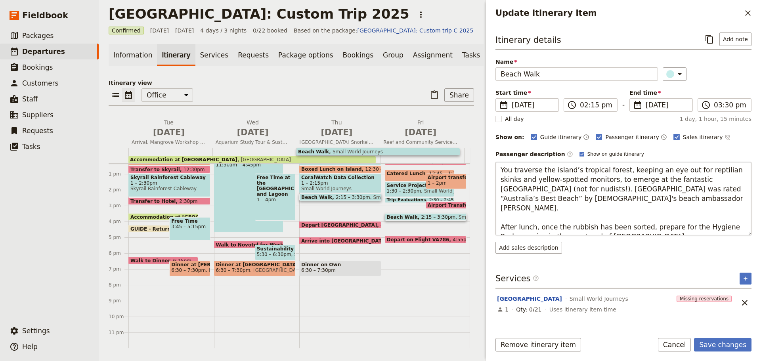
drag, startPoint x: 501, startPoint y: 212, endPoint x: 636, endPoint y: 231, distance: 136.4
click at [636, 231] on textarea "You traverse the island’s tropical forest, keeping an eye out for reptilian ski…" at bounding box center [623, 199] width 256 height 74
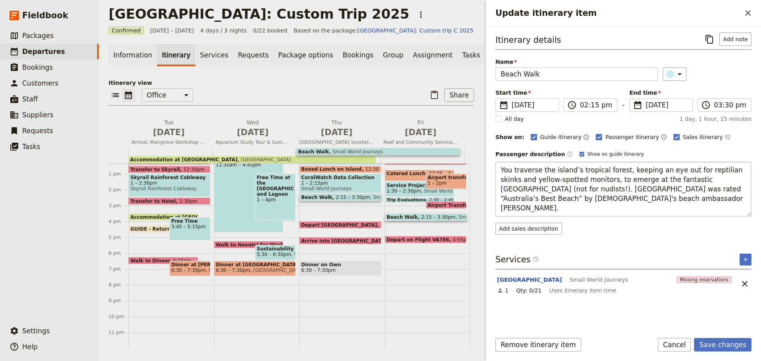
type textarea "You traverse the island’s tropical forest, keeping an eye out for reptilian ski…"
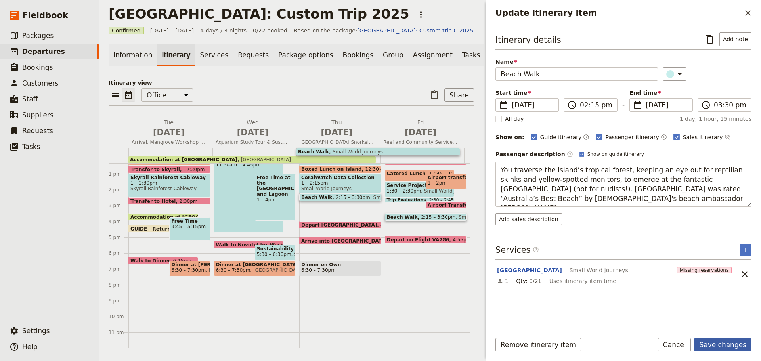
click at [746, 347] on button "Save changes" at bounding box center [722, 344] width 57 height 13
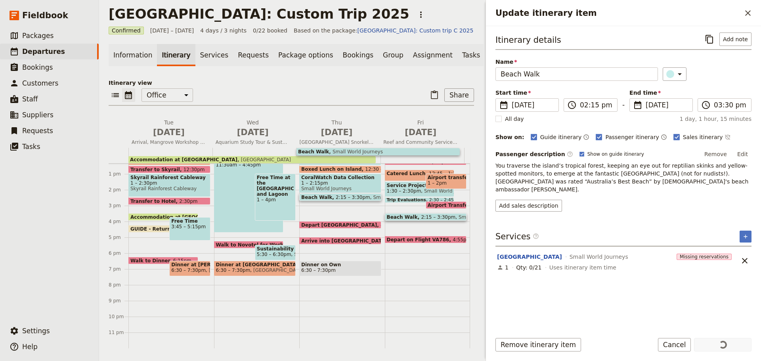
scroll to position [7, 0]
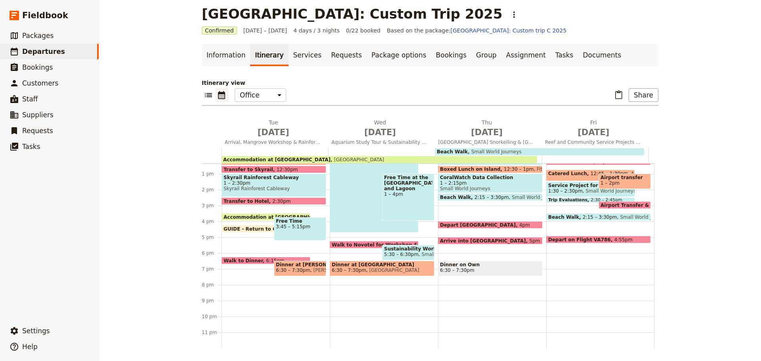
click at [570, 174] on span "Catered Lunch" at bounding box center [569, 174] width 42 height 6
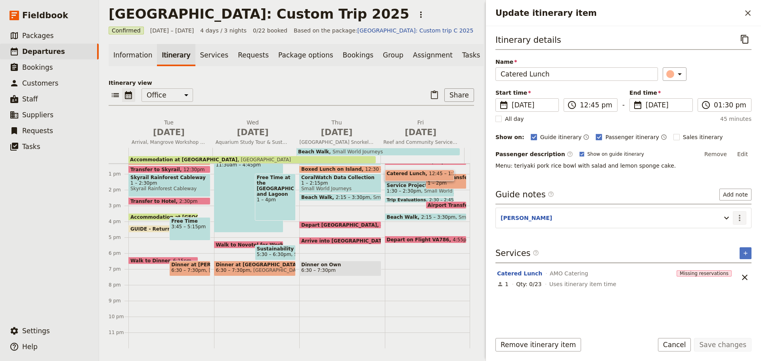
click at [741, 216] on icon "Actions" at bounding box center [740, 218] width 10 height 10
click at [732, 232] on span "Edit note" at bounding box center [722, 235] width 37 height 8
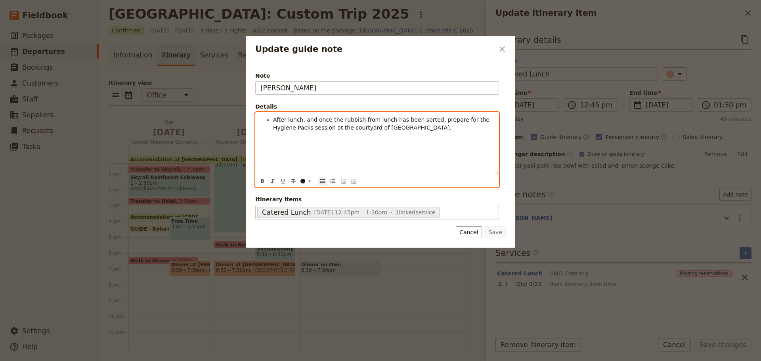
click at [407, 136] on div "After lunch, and once the rubbish from lunch has been sorted, prepare for the H…" at bounding box center [377, 144] width 243 height 62
click at [308, 126] on span "After lunch, and once the rubbish from lunch has been sorted, prepare for the H…" at bounding box center [382, 124] width 218 height 14
drag, startPoint x: 326, startPoint y: 133, endPoint x: 311, endPoint y: 134, distance: 15.5
click at [324, 133] on span "After lunch, once the rubbish has been sorted, prepare for the Hygiene Packs se…" at bounding box center [381, 139] width 216 height 14
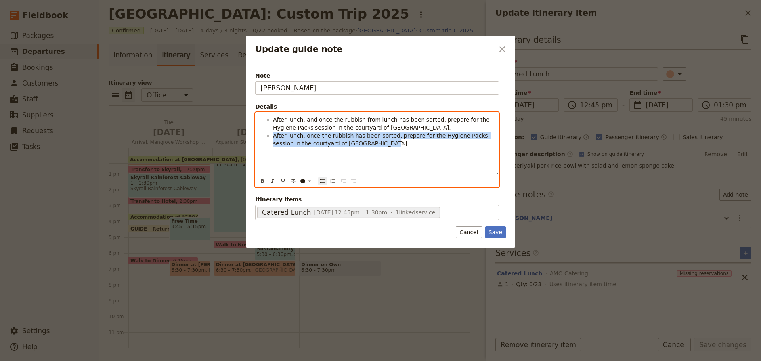
drag, startPoint x: 270, startPoint y: 136, endPoint x: 399, endPoint y: 163, distance: 131.7
click at [399, 163] on div "After lunch, and once the rubbish from lunch has been sorted, prepare for the H…" at bounding box center [377, 144] width 243 height 62
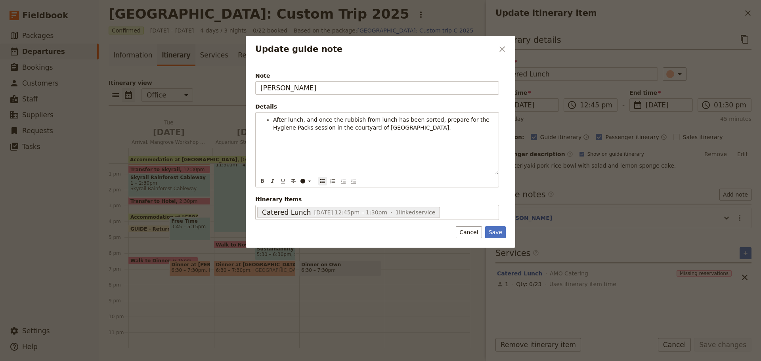
drag, startPoint x: 491, startPoint y: 233, endPoint x: 533, endPoint y: 256, distance: 48.8
click at [491, 233] on button "Save" at bounding box center [495, 232] width 21 height 12
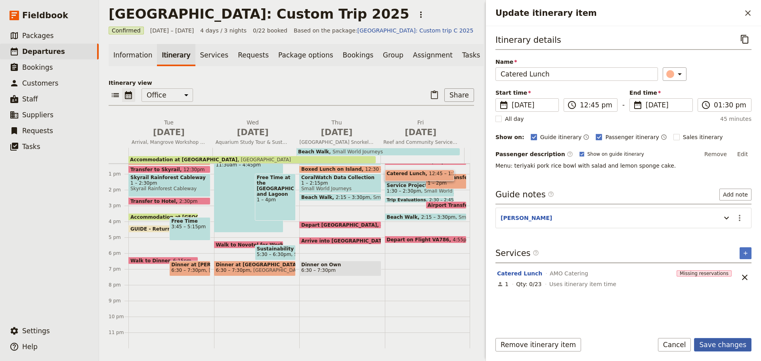
click at [702, 342] on button "Save changes" at bounding box center [722, 344] width 57 height 13
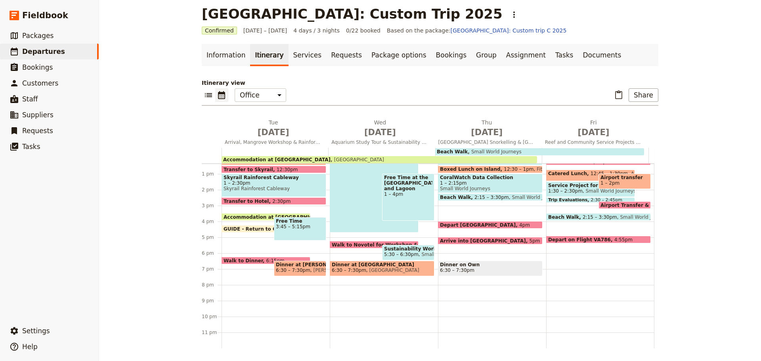
click at [583, 190] on span "Small World Journeys" at bounding box center [610, 191] width 54 height 6
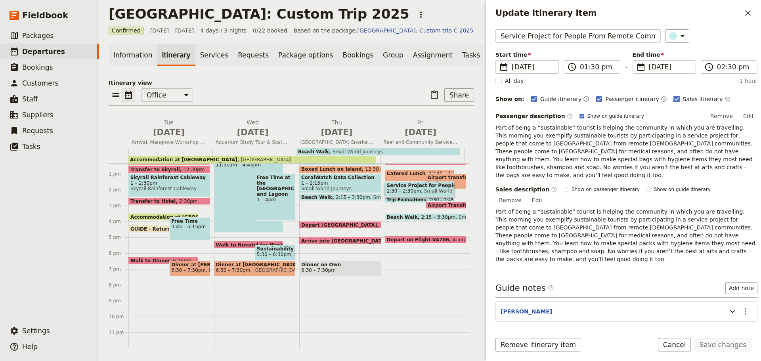
scroll to position [72, 0]
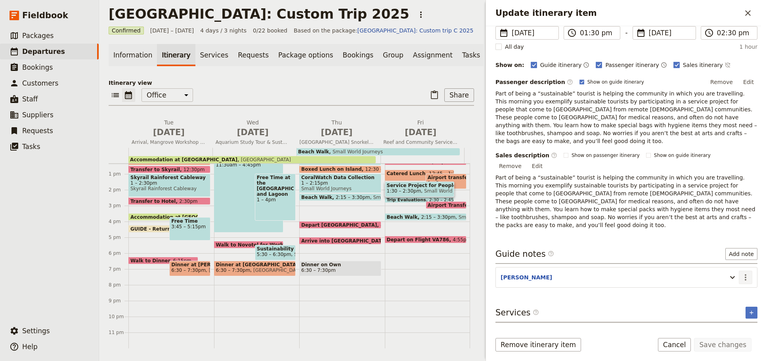
click at [745, 274] on icon "Actions" at bounding box center [746, 277] width 2 height 6
click at [725, 269] on span "Edit note" at bounding box center [716, 270] width 25 height 8
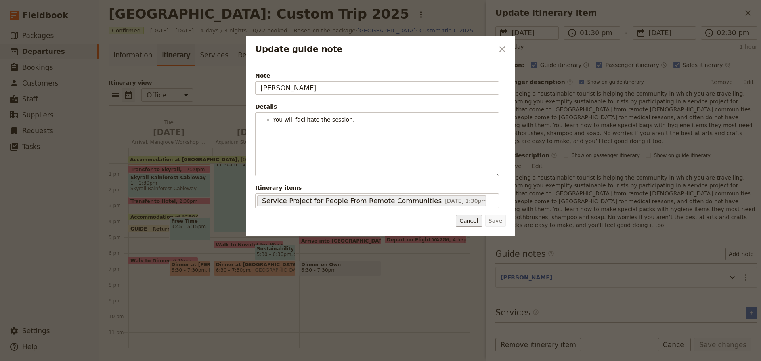
click at [478, 220] on button "Cancel" at bounding box center [469, 221] width 26 height 12
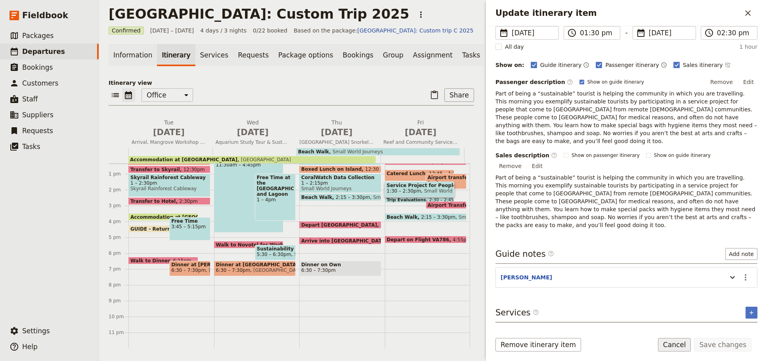
click at [677, 343] on button "Cancel" at bounding box center [674, 344] width 33 height 13
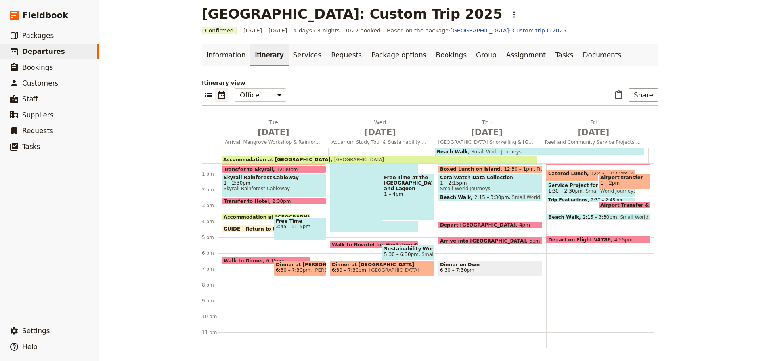
click at [590, 173] on span "12:45 – 1:30pm" at bounding box center [608, 175] width 37 height 9
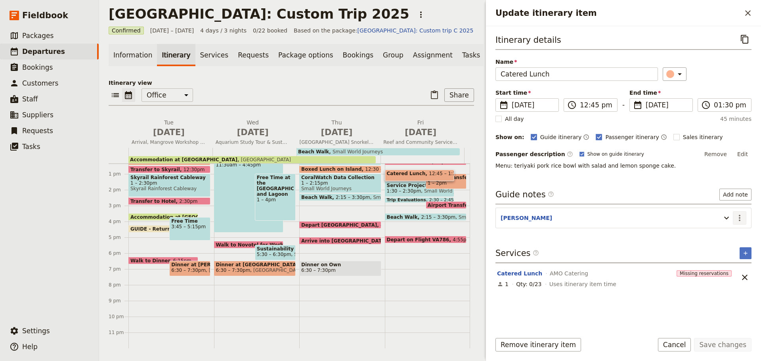
click at [741, 214] on icon "Actions" at bounding box center [740, 218] width 10 height 10
click at [736, 230] on button "Edit note" at bounding box center [722, 234] width 46 height 11
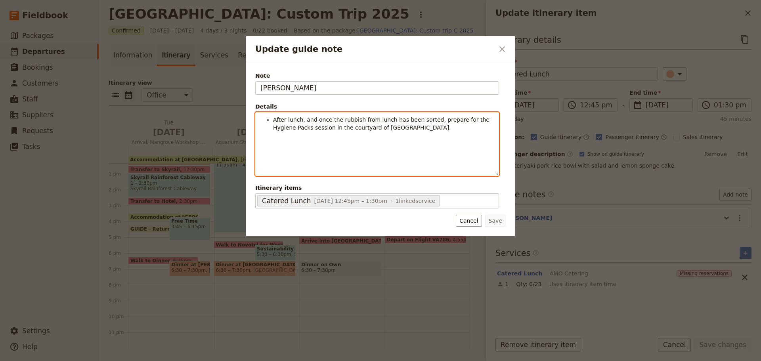
click at [307, 126] on span "After lunch, and once the rubbish from lunch has been sorted, prepare for the H…" at bounding box center [382, 124] width 218 height 14
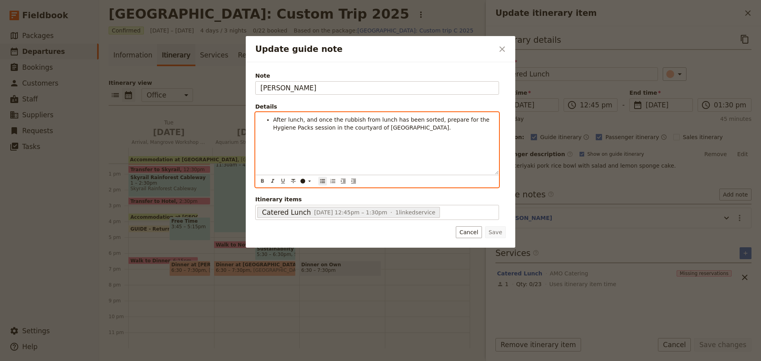
click at [310, 126] on span "After lunch, and once the rubbish from lunch has been sorted, prepare for the H…" at bounding box center [382, 124] width 218 height 14
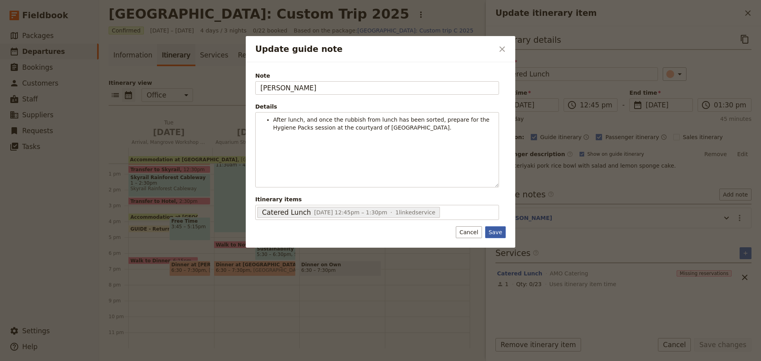
click at [501, 234] on button "Save" at bounding box center [495, 232] width 21 height 12
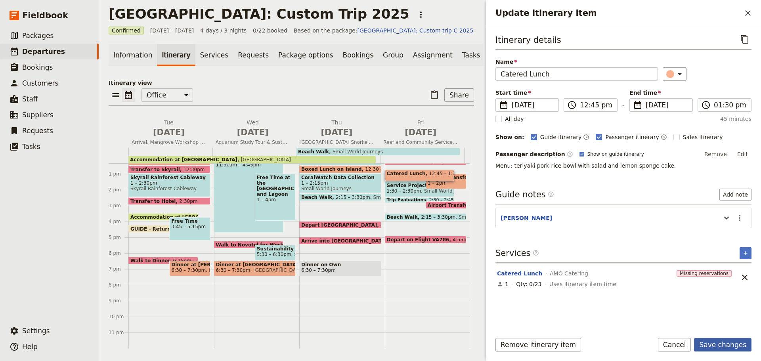
click at [724, 344] on button "Save changes" at bounding box center [722, 344] width 57 height 13
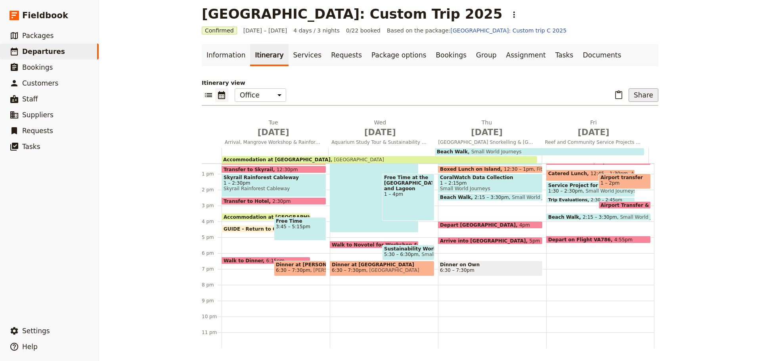
click at [639, 93] on button "Share" at bounding box center [644, 94] width 30 height 13
click at [619, 120] on span "Passenger itinerary" at bounding box center [623, 124] width 54 height 8
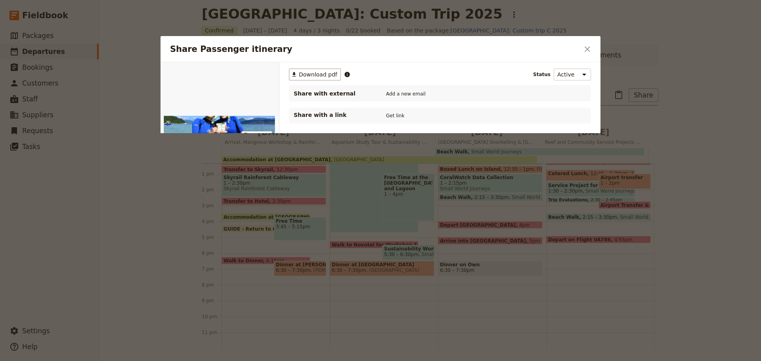
scroll to position [0, 0]
click at [311, 73] on span "Download pdf" at bounding box center [318, 75] width 38 height 8
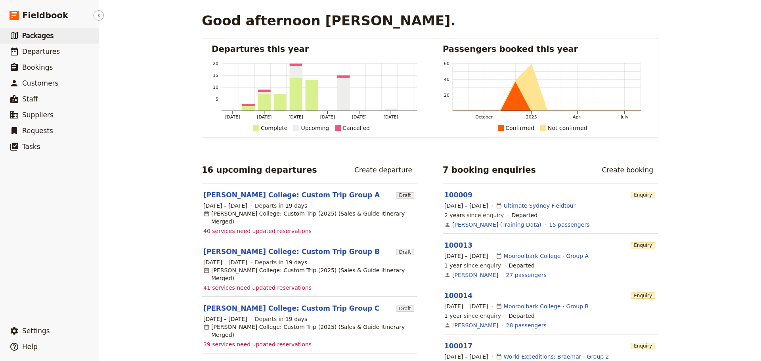
click at [50, 38] on link "​ Packages" at bounding box center [49, 36] width 99 height 16
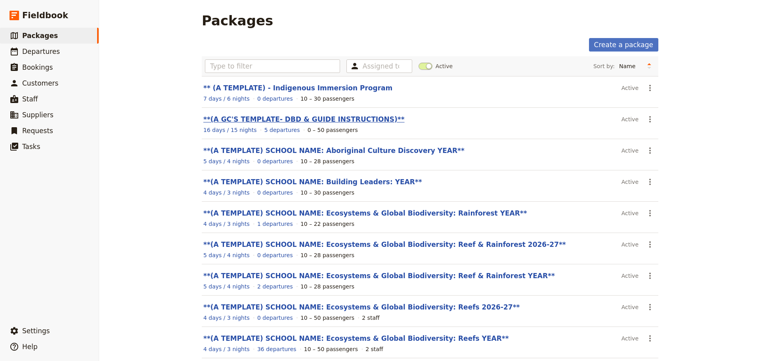
click at [311, 121] on link "**(A GC'S TEMPLATE- DBD & GUIDE INSTRUCTIONS)**" at bounding box center [303, 119] width 201 height 8
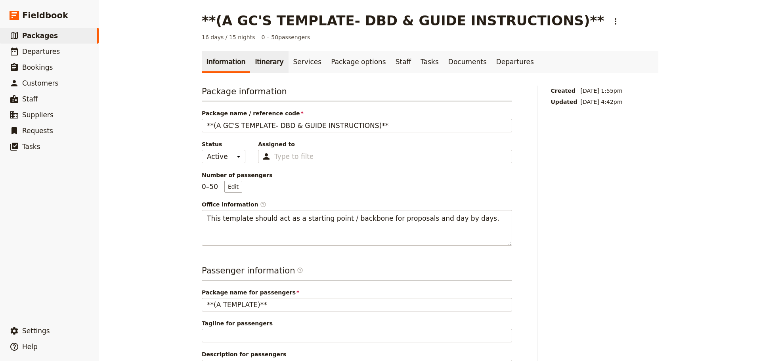
click at [270, 66] on link "Itinerary" at bounding box center [269, 62] width 38 height 22
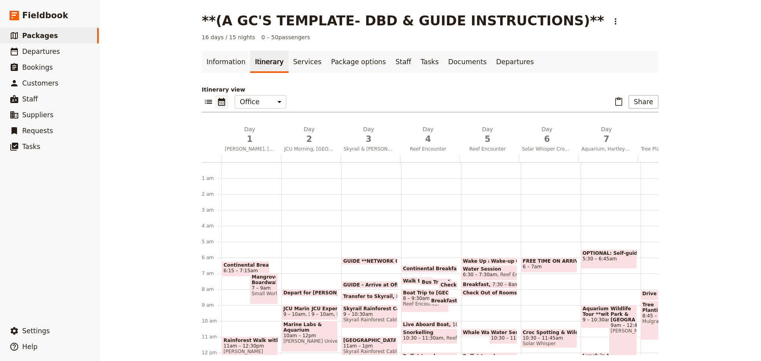
scroll to position [79, 0]
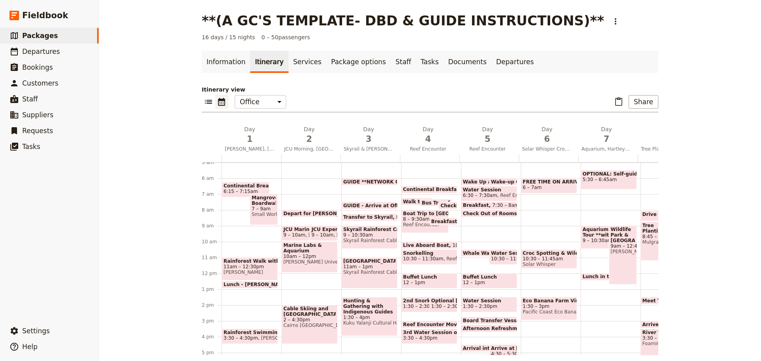
click at [256, 197] on span "Mangrove Boardwalk Workshop & Cleanup" at bounding box center [264, 200] width 24 height 11
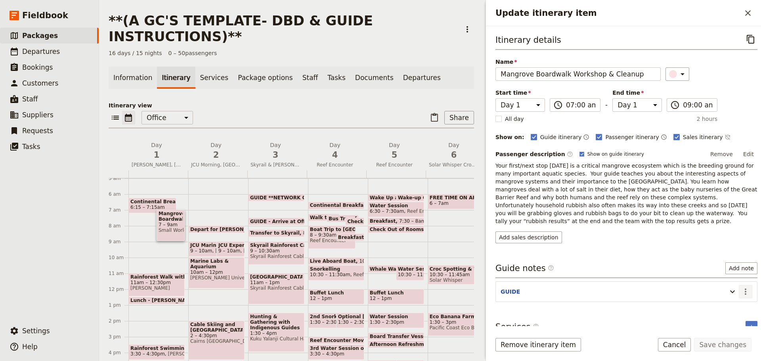
click at [741, 287] on icon "Actions" at bounding box center [746, 292] width 10 height 10
click at [734, 300] on span "Edit note" at bounding box center [722, 301] width 37 height 8
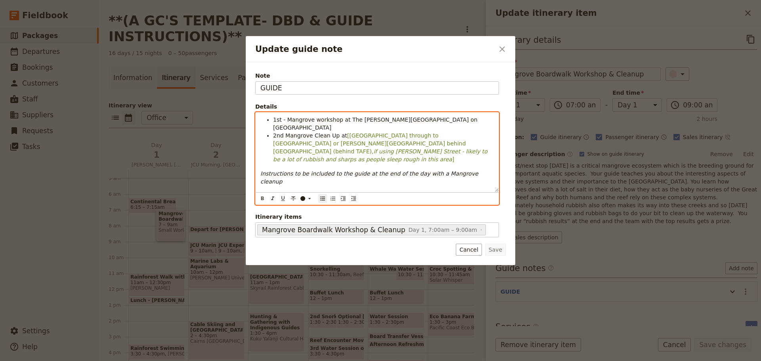
click at [347, 119] on span "1st - Mangrove workshop at The Jack Barnes Boardwalk on Airport Drive" at bounding box center [376, 124] width 206 height 14
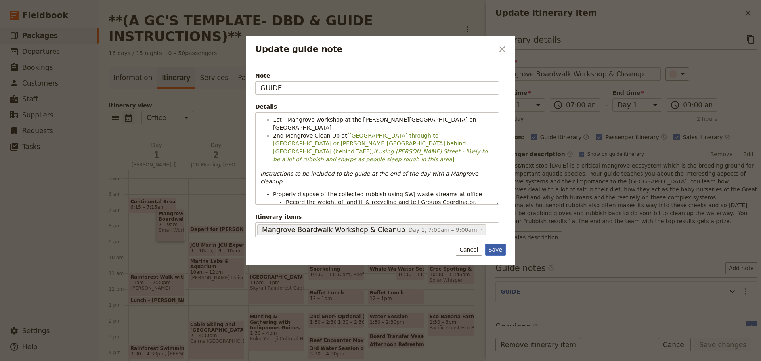
click at [493, 248] on button "Save" at bounding box center [495, 250] width 21 height 12
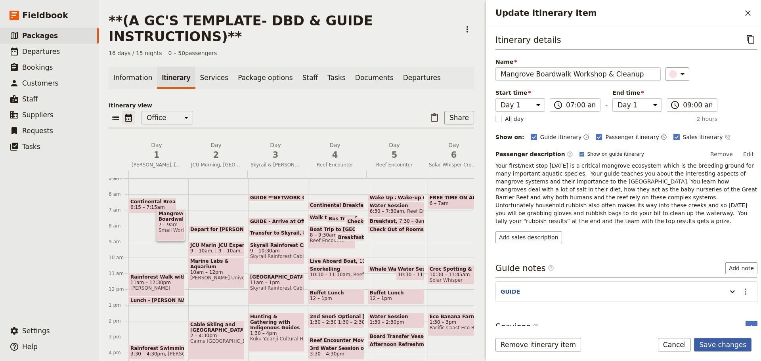
click at [722, 340] on button "Save changes" at bounding box center [722, 344] width 57 height 13
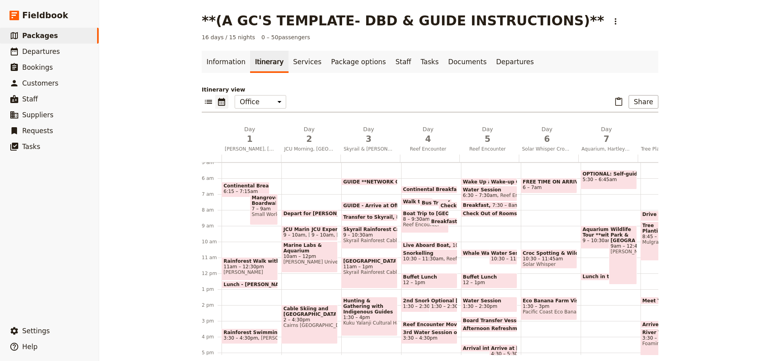
click at [550, 184] on span "FREE TIME ON ARRIVAL WEEK DAY" at bounding box center [549, 182] width 52 height 6
select select "6"
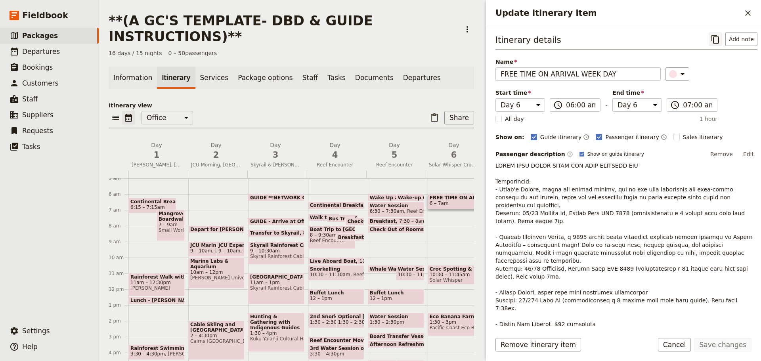
click at [711, 38] on icon "Copy itinerary item" at bounding box center [716, 39] width 10 height 10
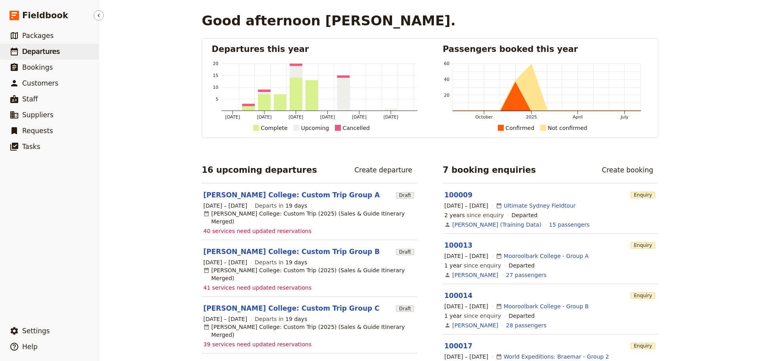
click at [51, 48] on span "Departures" at bounding box center [41, 52] width 38 height 8
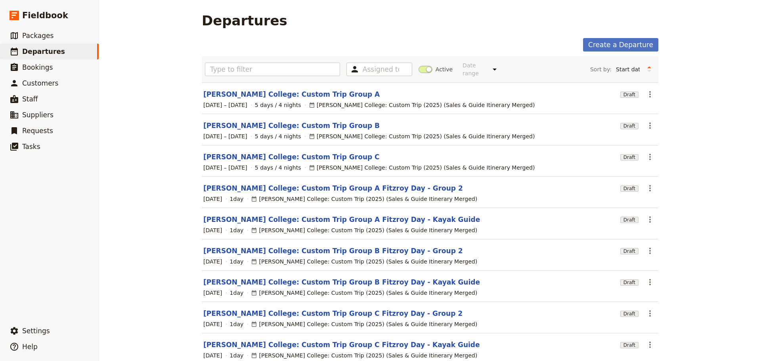
click at [422, 69] on span at bounding box center [425, 69] width 14 height 7
click at [418, 65] on input "Active" at bounding box center [418, 65] width 0 height 0
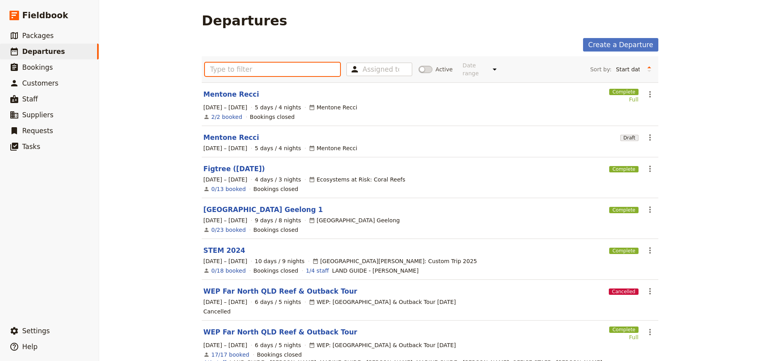
click at [298, 63] on input "text" at bounding box center [272, 69] width 135 height 13
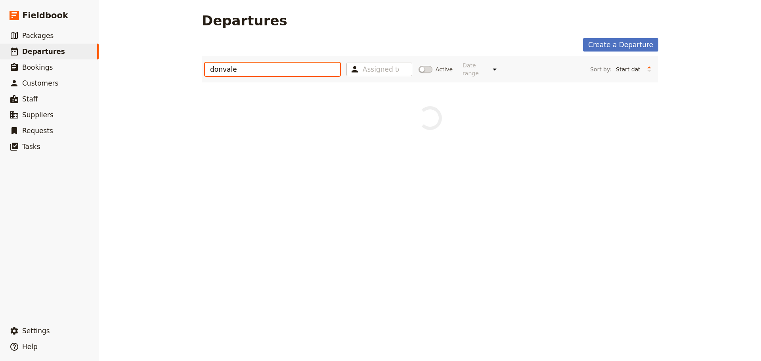
type input "donvale"
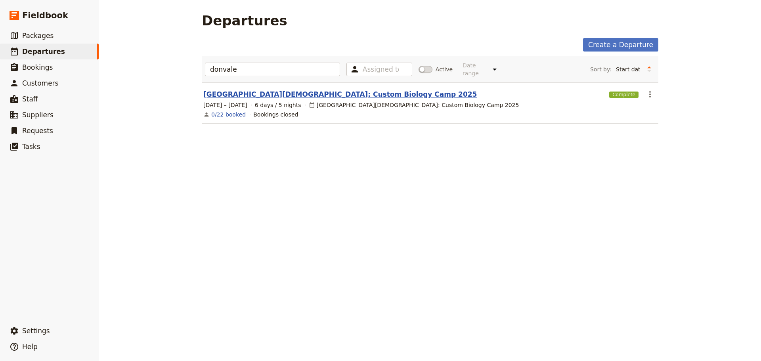
click at [252, 90] on link "[GEOGRAPHIC_DATA][DEMOGRAPHIC_DATA]: Custom Biology Camp 2025" at bounding box center [339, 95] width 273 height 10
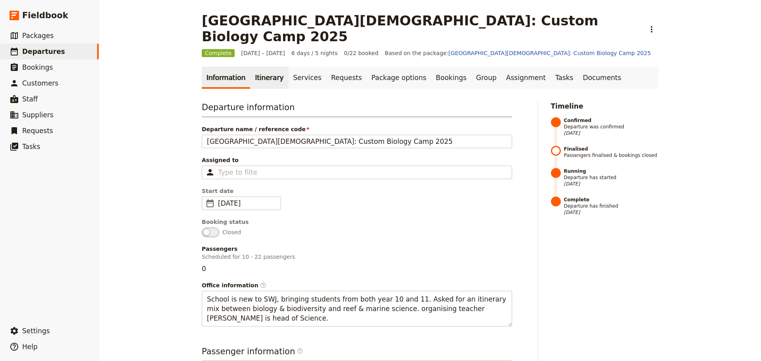
click at [269, 67] on link "Itinerary" at bounding box center [269, 78] width 38 height 22
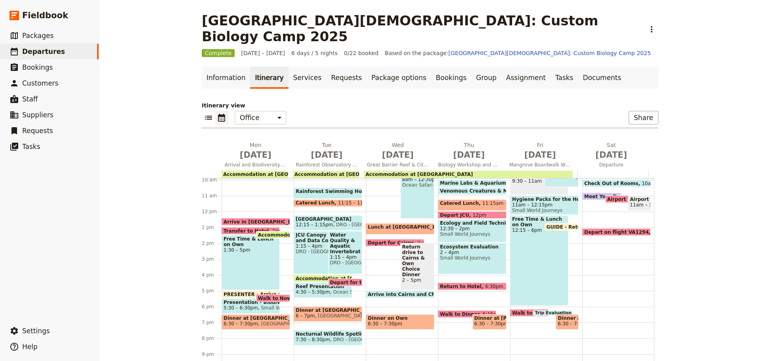
scroll to position [148, 0]
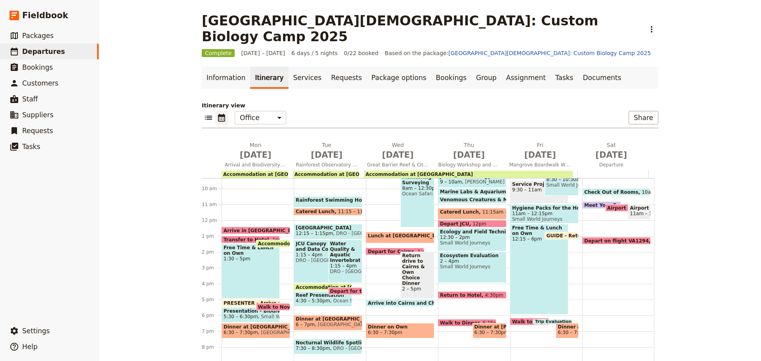
click at [542, 250] on div "Free Time & Lunch on Own 12:15 – 6pm" at bounding box center [539, 269] width 58 height 91
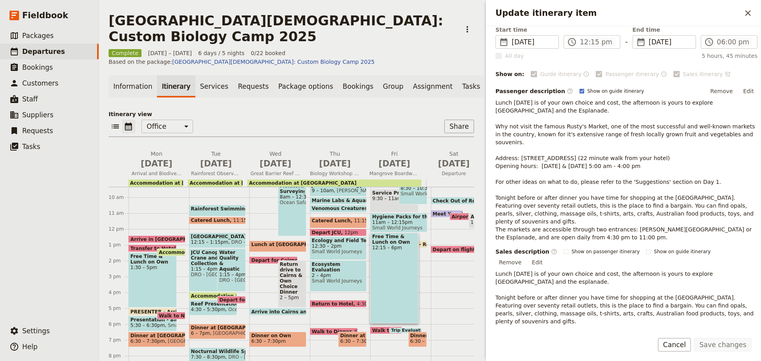
scroll to position [64, 0]
click at [742, 87] on button "Edit" at bounding box center [749, 90] width 18 height 12
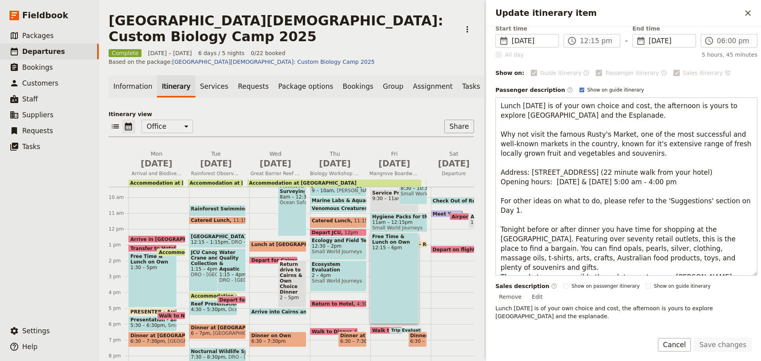
scroll to position [0, 0]
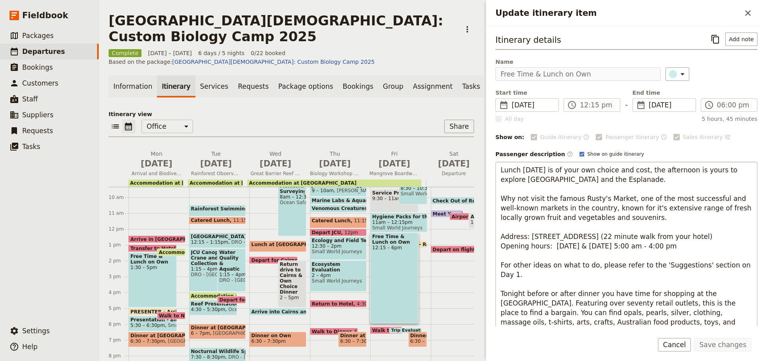
click at [568, 231] on textarea "Lunch [DATE] is of your own choice and cost, the afternoon is yours to explore …" at bounding box center [626, 251] width 262 height 178
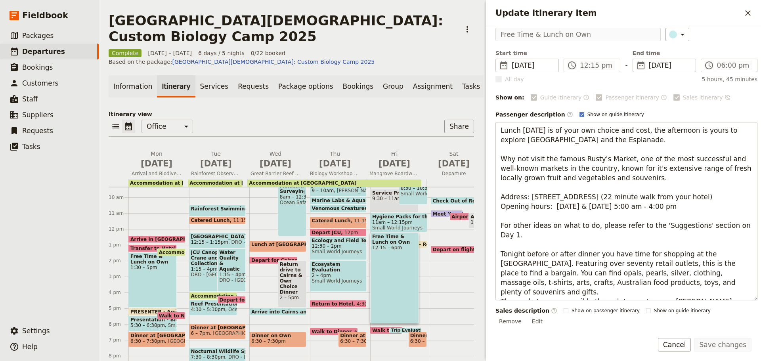
drag, startPoint x: 501, startPoint y: 225, endPoint x: 755, endPoint y: 227, distance: 253.2
click at [755, 227] on div "Itinerary details ​ Add note Name Free Time & Lunch on Own ​ Start time ​ [DATE…" at bounding box center [623, 176] width 275 height 300
